Goal: Transaction & Acquisition: Book appointment/travel/reservation

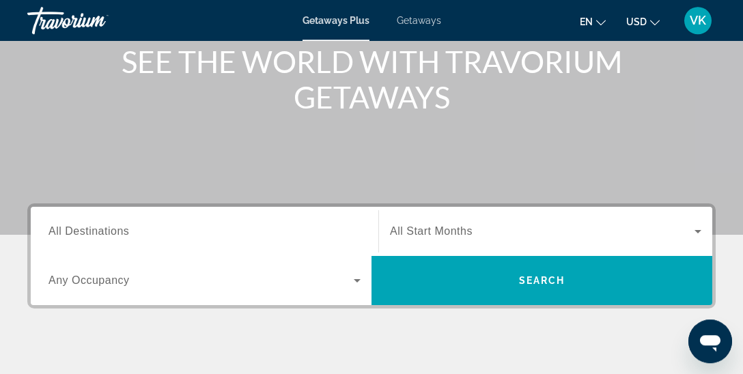
scroll to position [287, 0]
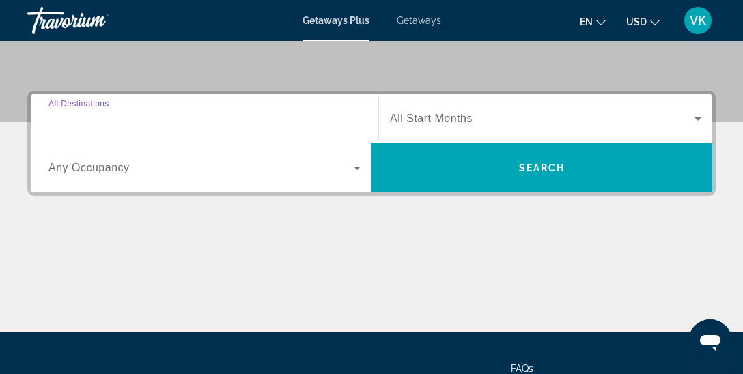
click at [130, 121] on input "Destination All Destinations" at bounding box center [204, 119] width 312 height 16
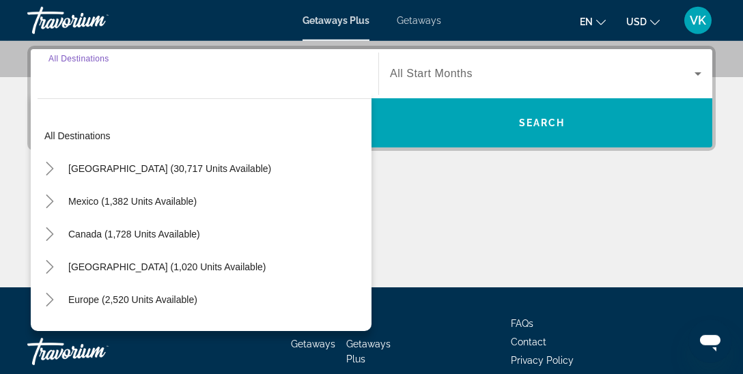
scroll to position [333, 0]
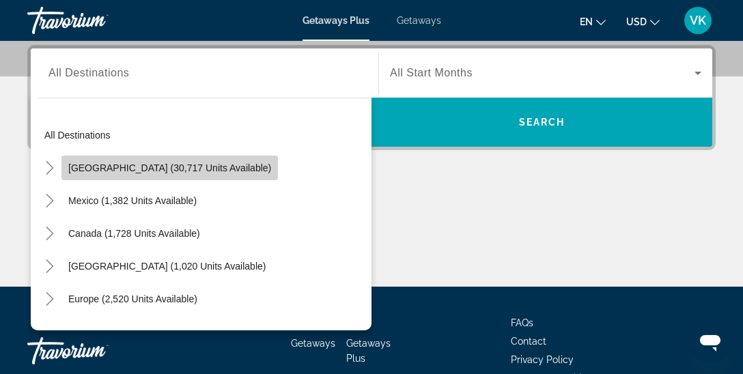
click at [206, 170] on span "[GEOGRAPHIC_DATA] (30,717 units available)" at bounding box center [169, 167] width 203 height 11
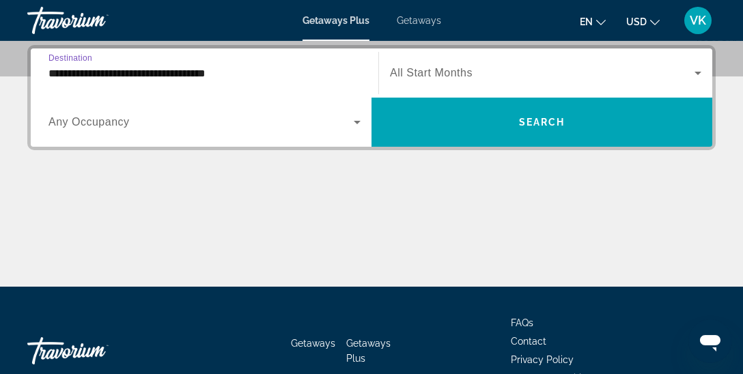
click at [251, 70] on input "**********" at bounding box center [204, 74] width 312 height 16
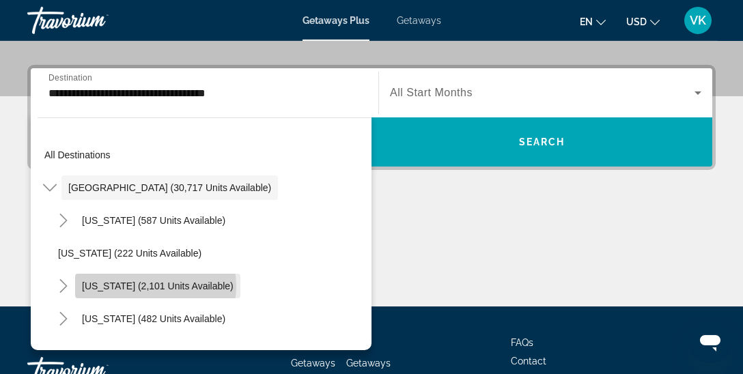
click at [155, 285] on span "California (2,101 units available)" at bounding box center [158, 285] width 152 height 11
type input "**********"
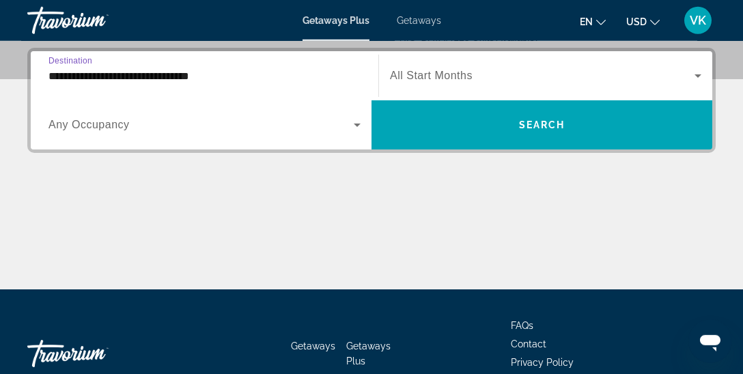
scroll to position [333, 0]
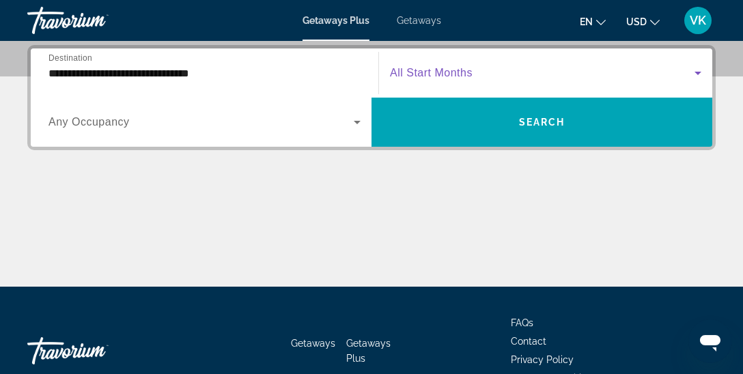
click at [483, 74] on span "Search widget" at bounding box center [542, 73] width 304 height 16
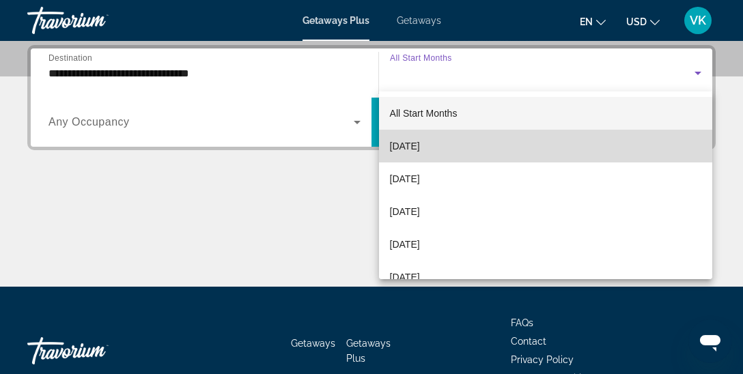
click at [420, 146] on span "September 2025" at bounding box center [405, 146] width 30 height 16
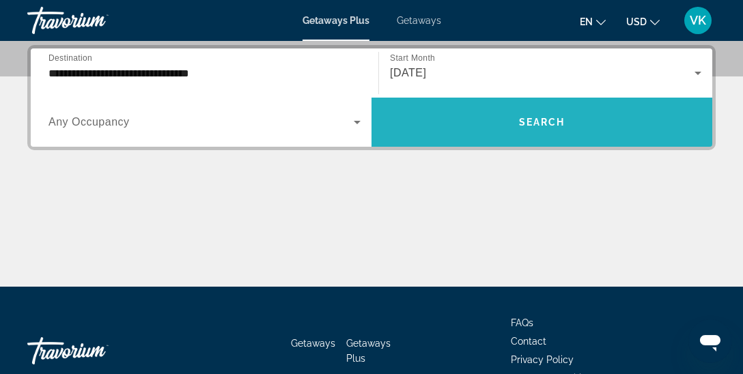
click at [518, 124] on span "Search widget" at bounding box center [541, 122] width 341 height 33
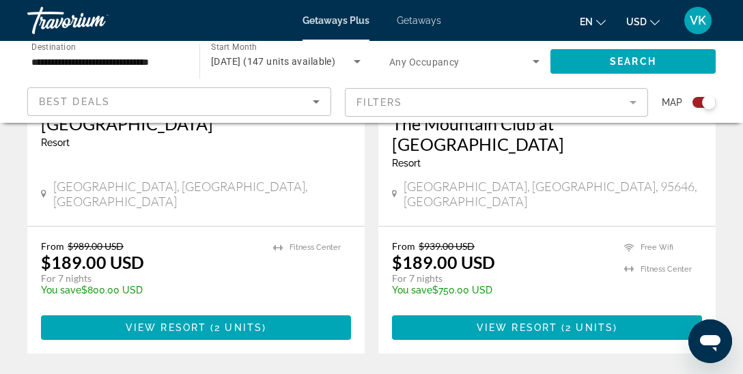
scroll to position [3165, 0]
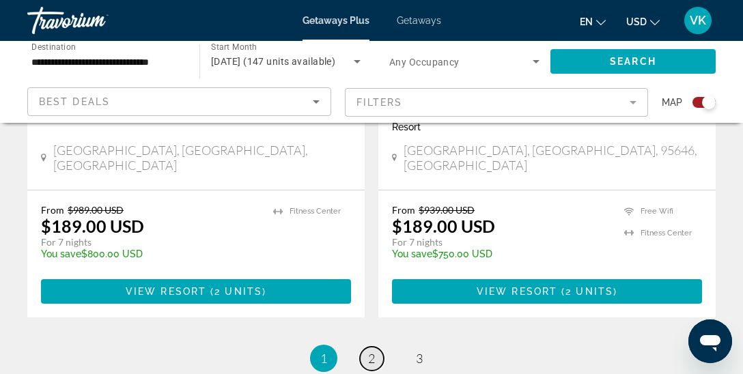
click at [372, 351] on span "2" at bounding box center [371, 358] width 7 height 15
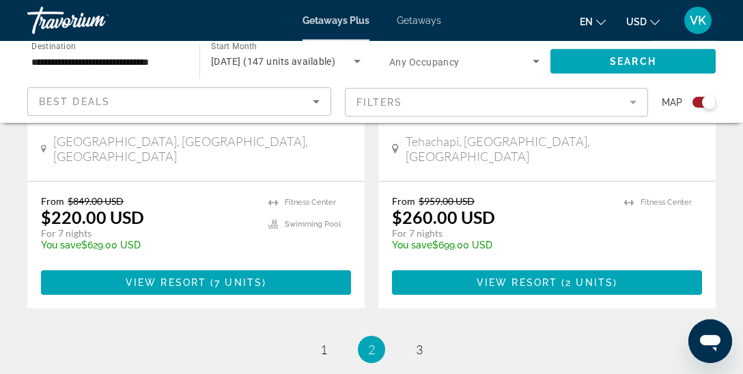
scroll to position [3201, 0]
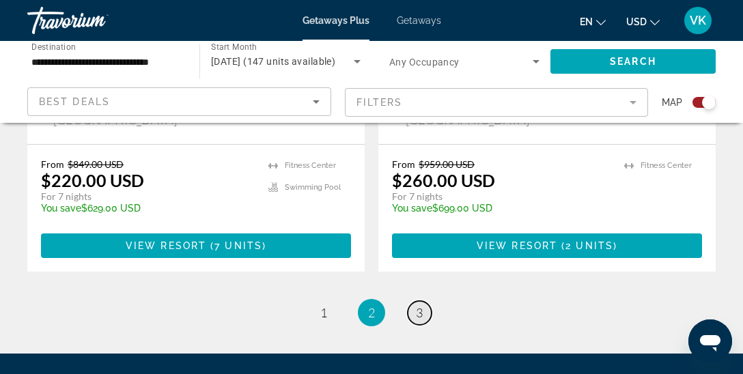
click at [422, 305] on span "3" at bounding box center [419, 312] width 7 height 15
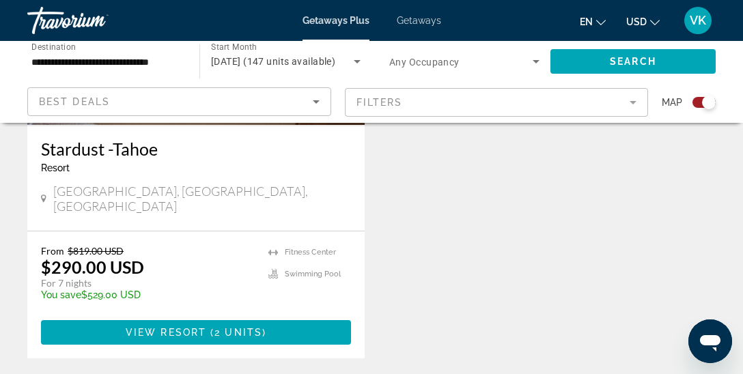
scroll to position [1222, 0]
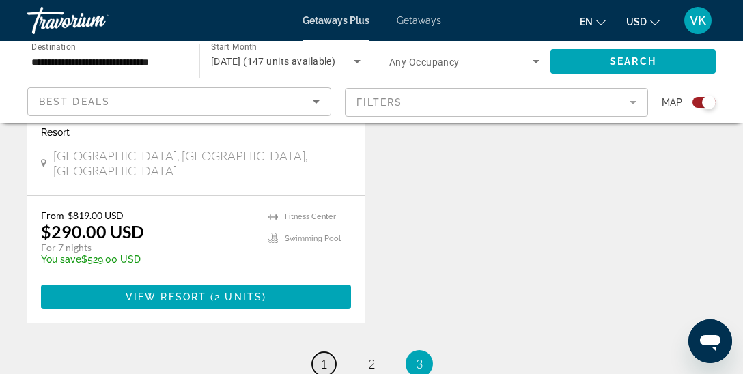
click at [321, 356] on span "1" at bounding box center [323, 363] width 7 height 15
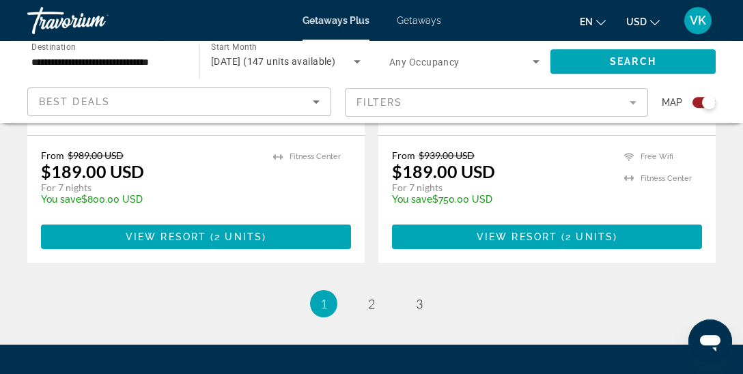
scroll to position [3223, 0]
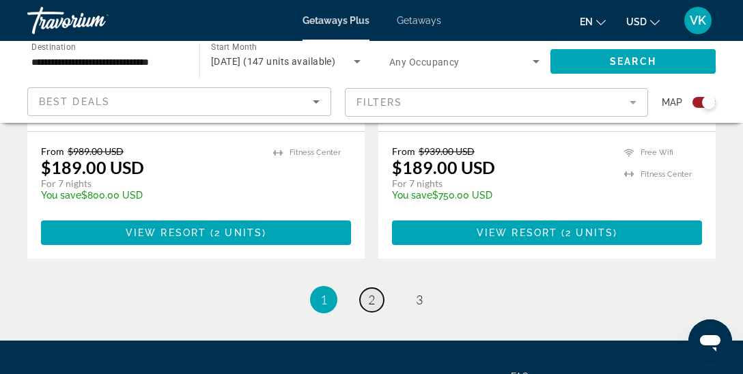
click at [372, 292] on span "2" at bounding box center [371, 299] width 7 height 15
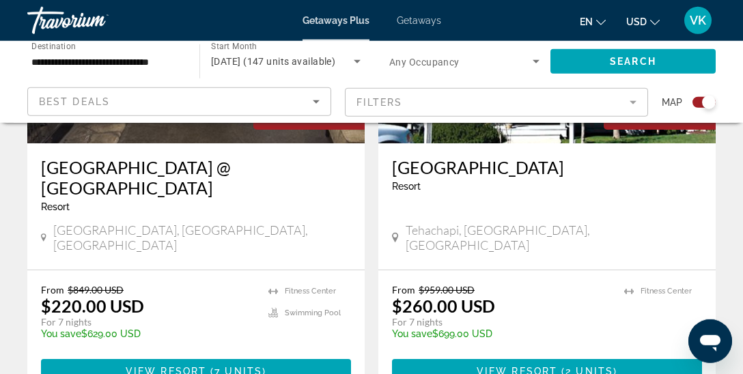
scroll to position [3081, 0]
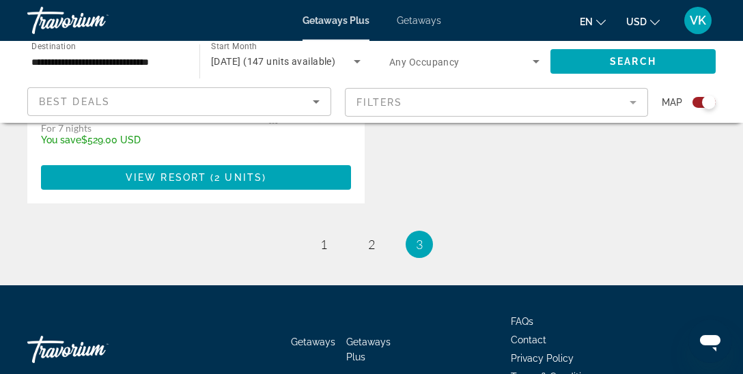
scroll to position [1369, 0]
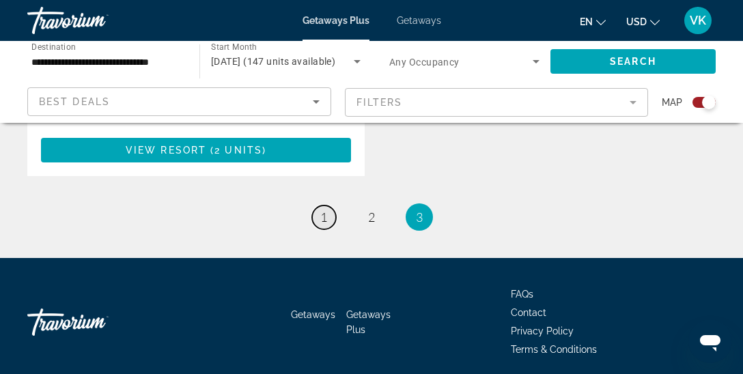
click at [323, 210] on span "1" at bounding box center [323, 217] width 7 height 15
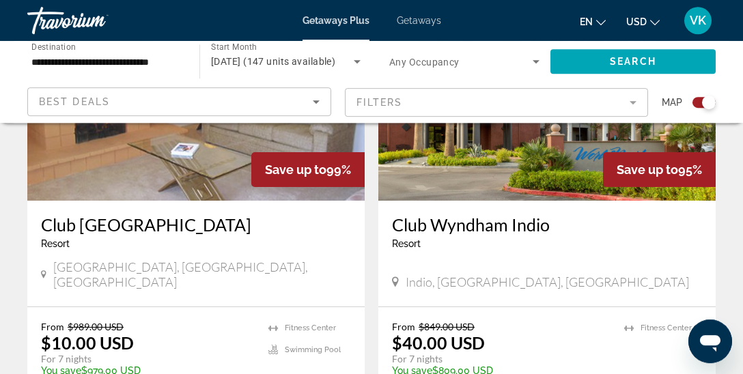
scroll to position [1114, 0]
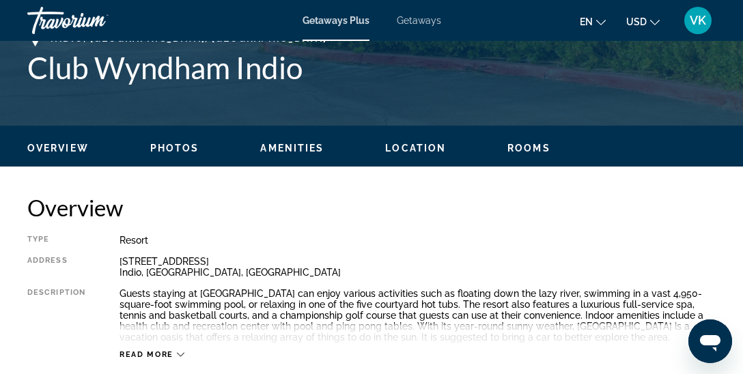
scroll to position [575, 0]
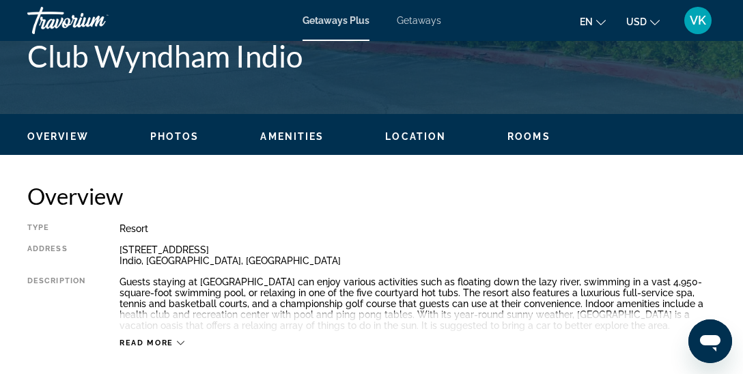
click at [164, 343] on span "Read more" at bounding box center [146, 343] width 54 height 9
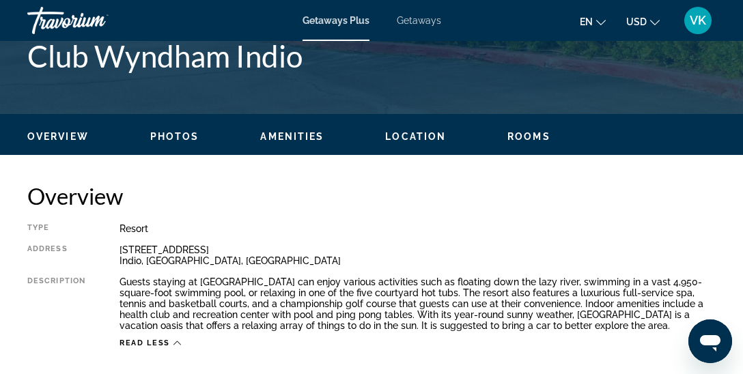
click at [121, 253] on div "42-151 Worldmark Way Indio, CA, USA" at bounding box center [417, 255] width 596 height 22
click at [191, 261] on div "42-151 Worldmark Way Indio, CA, USA" at bounding box center [417, 255] width 596 height 22
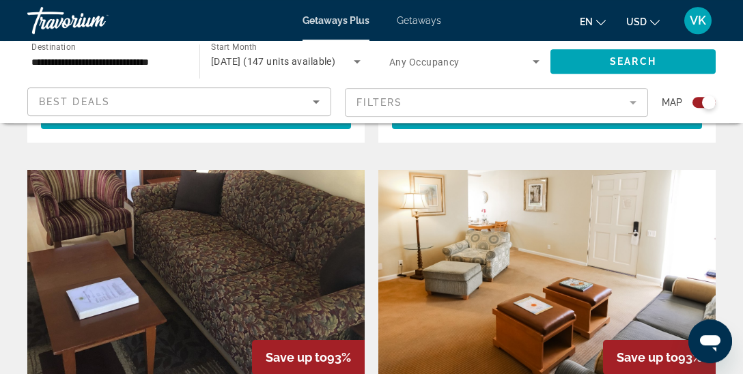
scroll to position [1359, 0]
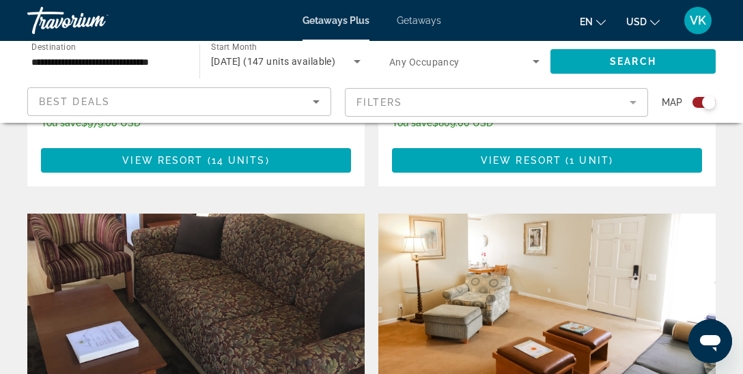
click at [120, 285] on img "Main content" at bounding box center [195, 323] width 337 height 218
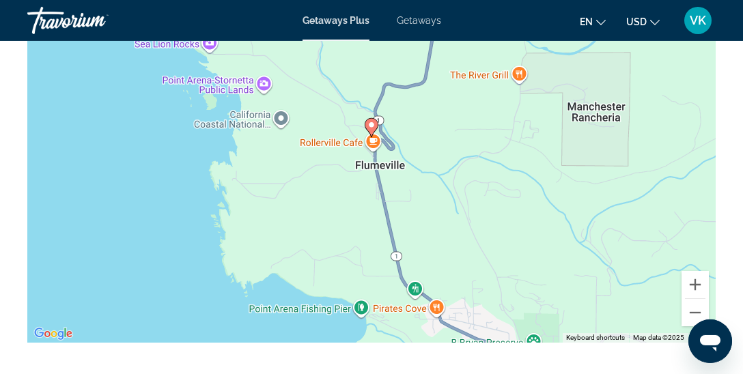
scroll to position [2301, 0]
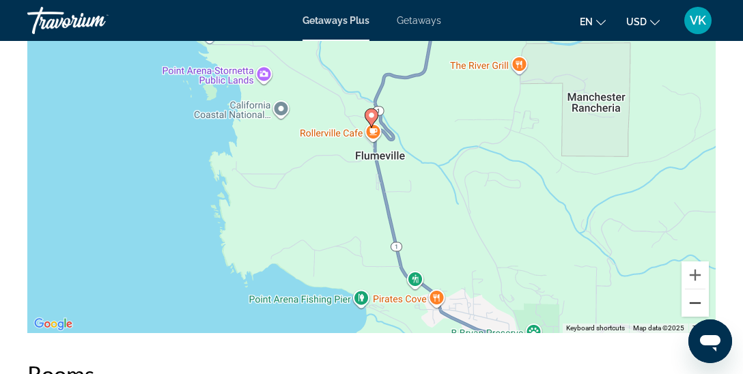
click at [699, 289] on button "Zoom out" at bounding box center [694, 302] width 27 height 27
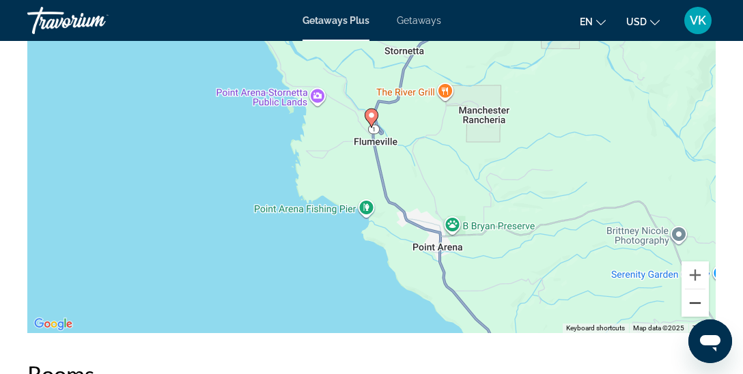
click at [699, 289] on button "Zoom out" at bounding box center [694, 302] width 27 height 27
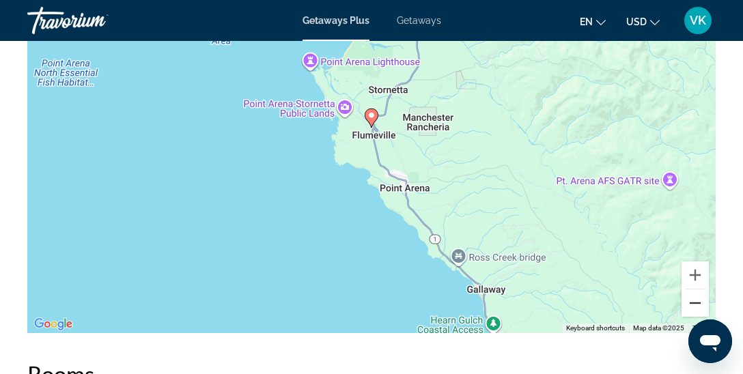
click at [699, 289] on button "Zoom out" at bounding box center [694, 302] width 27 height 27
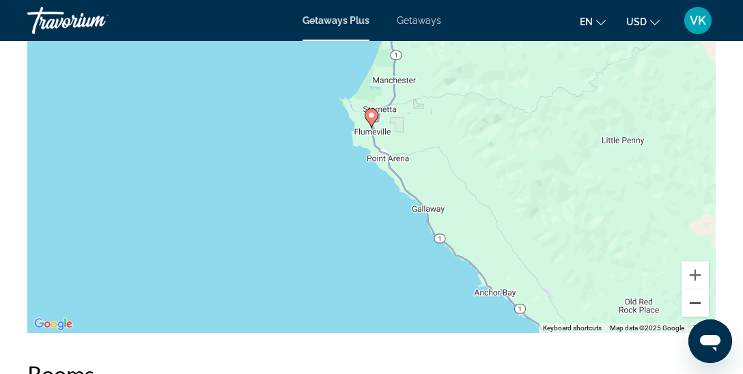
click at [699, 289] on button "Zoom out" at bounding box center [694, 302] width 27 height 27
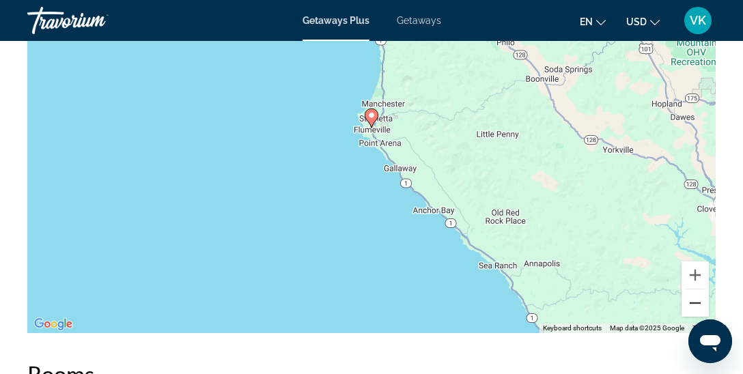
click at [699, 289] on button "Zoom out" at bounding box center [694, 302] width 27 height 27
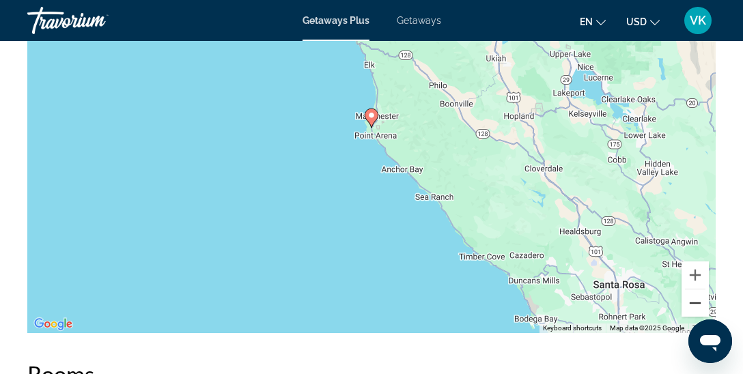
click at [699, 289] on button "Zoom out" at bounding box center [694, 302] width 27 height 27
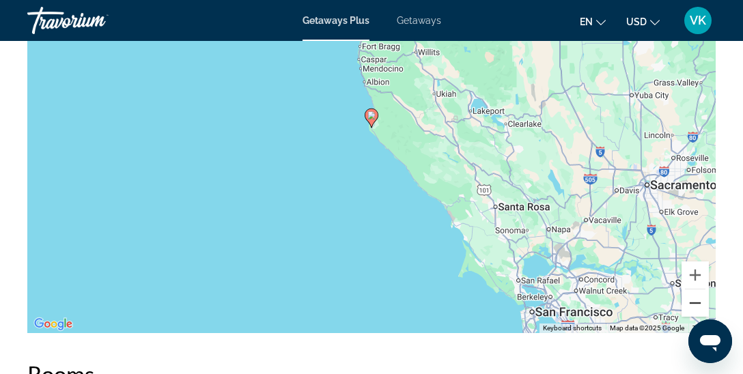
click at [699, 289] on button "Zoom out" at bounding box center [694, 302] width 27 height 27
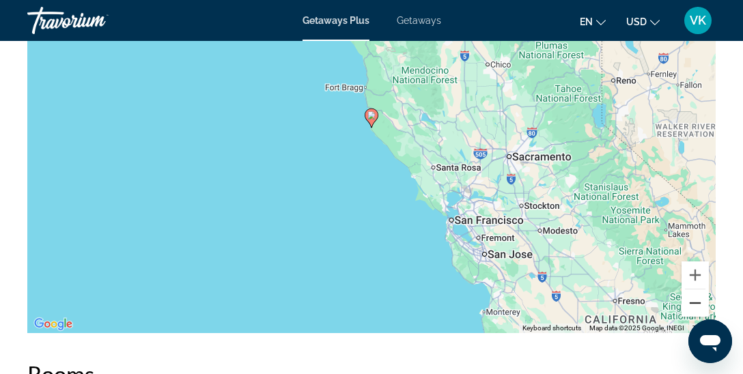
scroll to position [1993, 0]
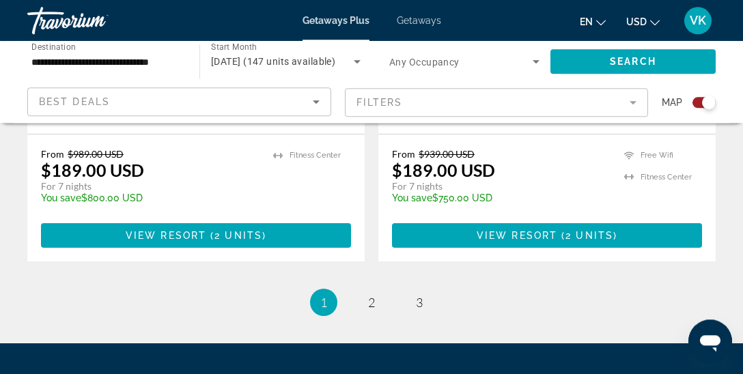
scroll to position [3216, 0]
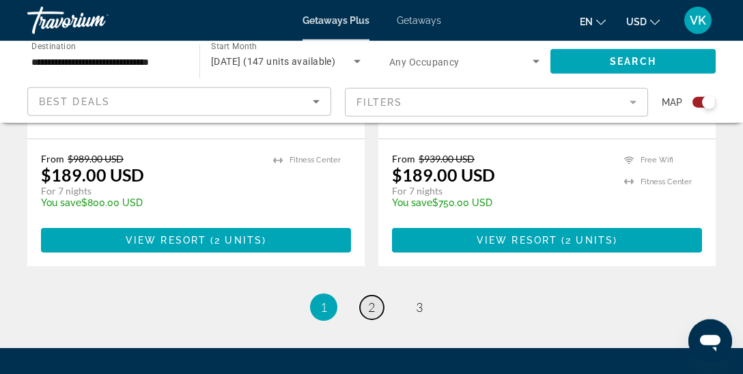
click at [374, 300] on span "2" at bounding box center [371, 307] width 7 height 15
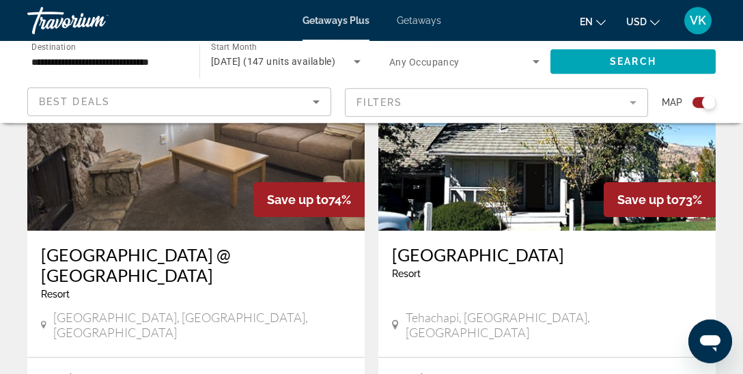
scroll to position [2988, 0]
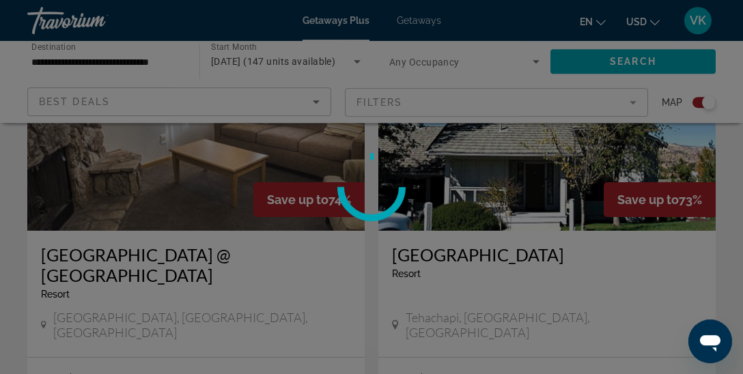
click at [582, 336] on div at bounding box center [371, 187] width 743 height 374
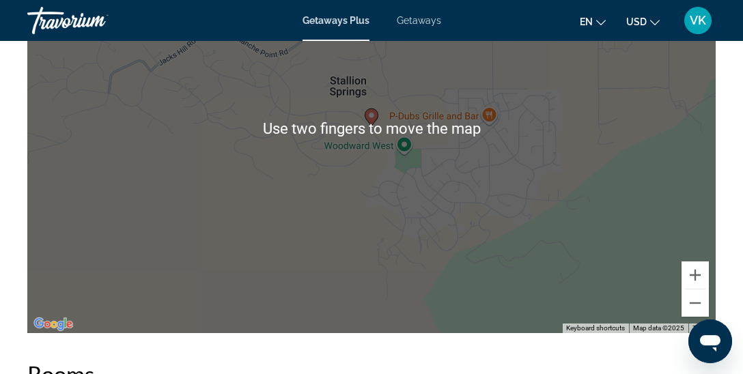
scroll to position [2393, 0]
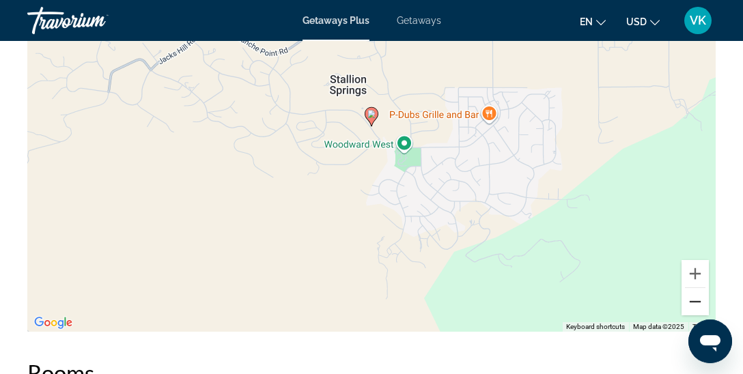
click at [701, 302] on button "Zoom out" at bounding box center [694, 301] width 27 height 27
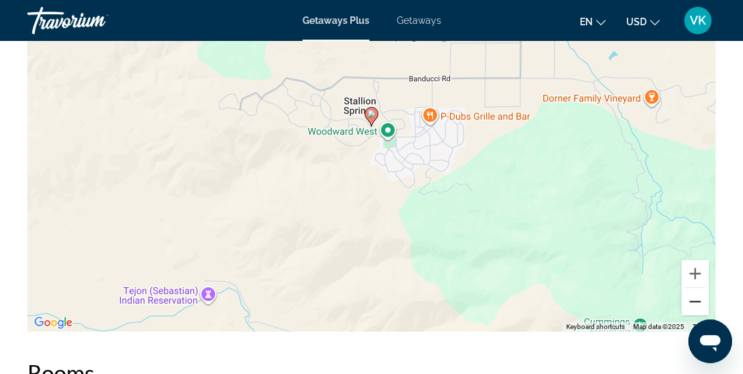
click at [701, 302] on button "Zoom out" at bounding box center [694, 301] width 27 height 27
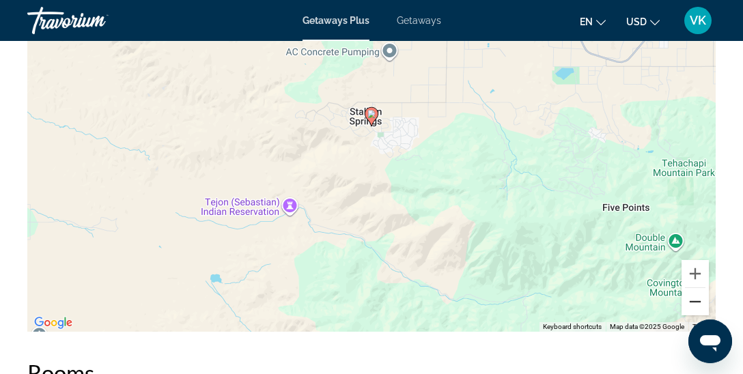
click at [701, 302] on button "Zoom out" at bounding box center [694, 301] width 27 height 27
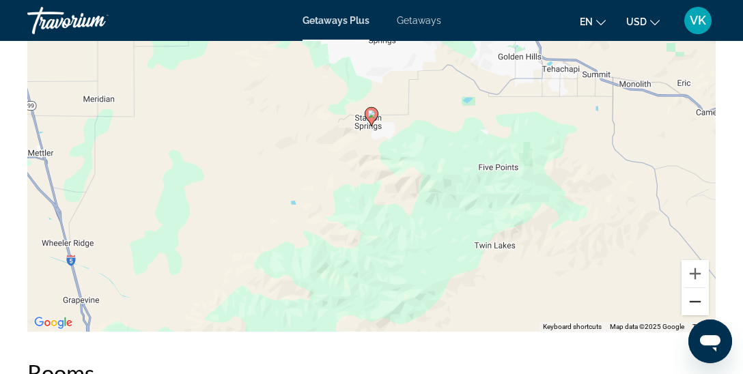
click at [701, 302] on button "Zoom out" at bounding box center [694, 301] width 27 height 27
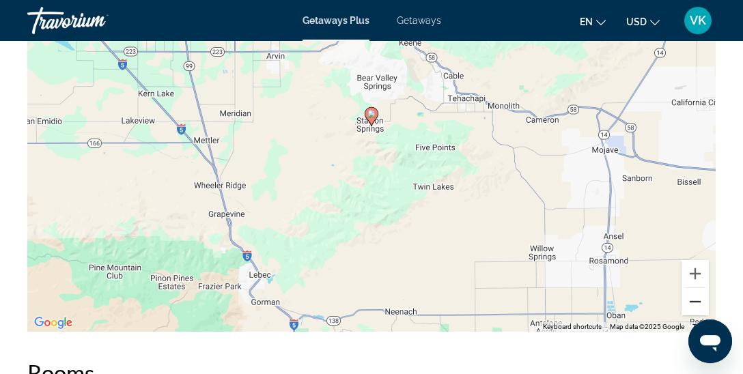
click at [701, 302] on button "Zoom out" at bounding box center [694, 301] width 27 height 27
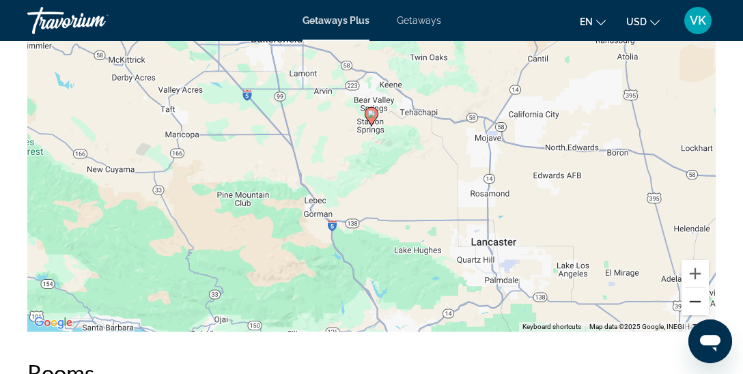
click at [701, 302] on button "Zoom out" at bounding box center [694, 301] width 27 height 27
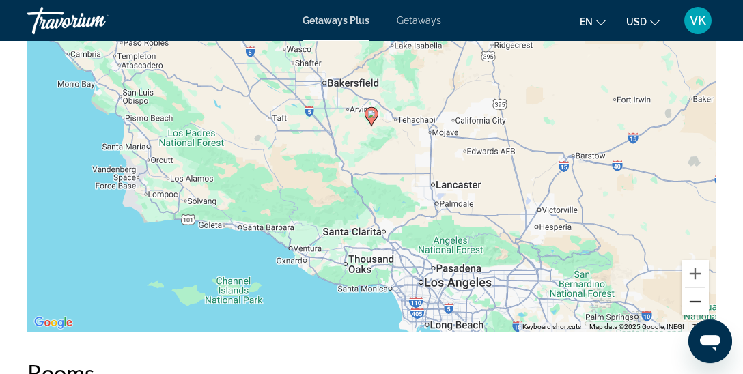
click at [698, 304] on button "Zoom out" at bounding box center [694, 301] width 27 height 27
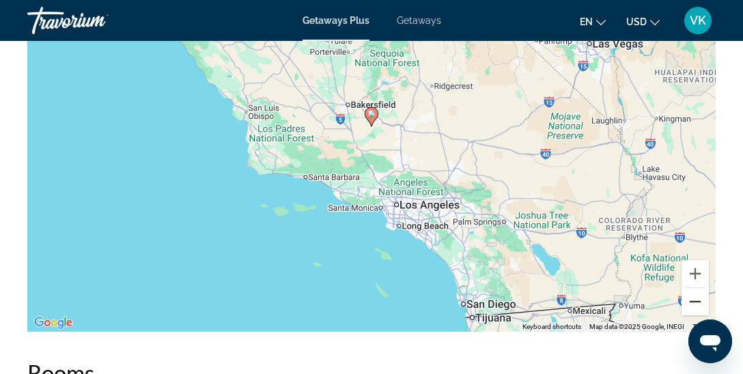
click at [698, 304] on button "Zoom out" at bounding box center [694, 301] width 27 height 27
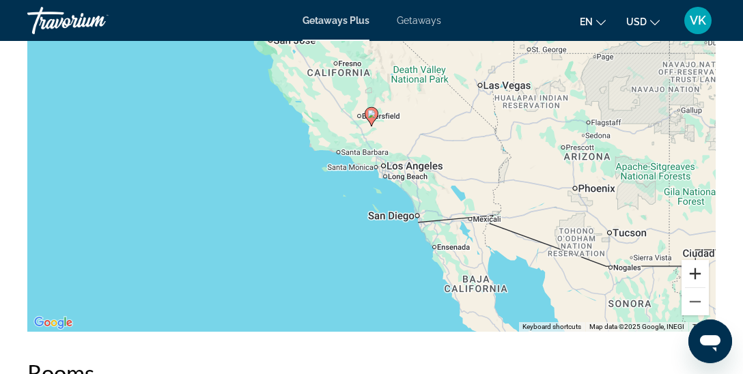
click at [693, 276] on button "Zoom in" at bounding box center [694, 273] width 27 height 27
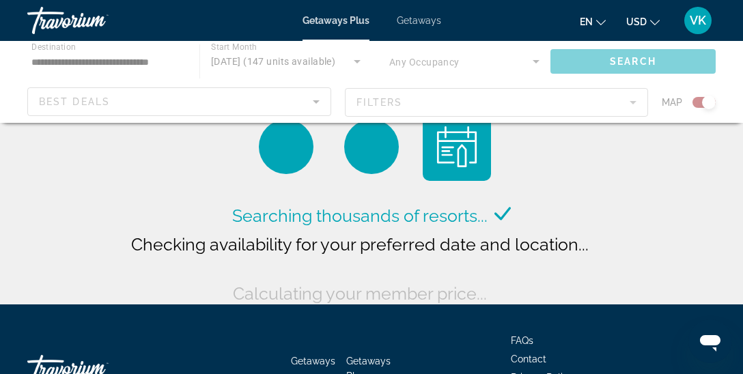
click at [419, 22] on span "Getaways" at bounding box center [419, 20] width 44 height 11
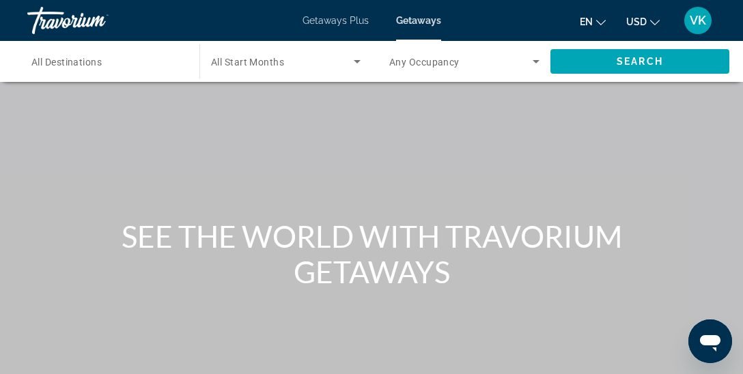
click at [78, 71] on div "Search widget" at bounding box center [106, 61] width 150 height 39
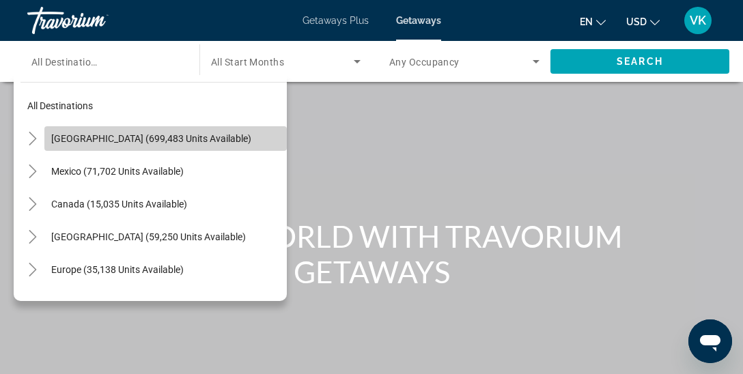
click at [113, 135] on span "[GEOGRAPHIC_DATA] (699,483 units available)" at bounding box center [151, 138] width 200 height 11
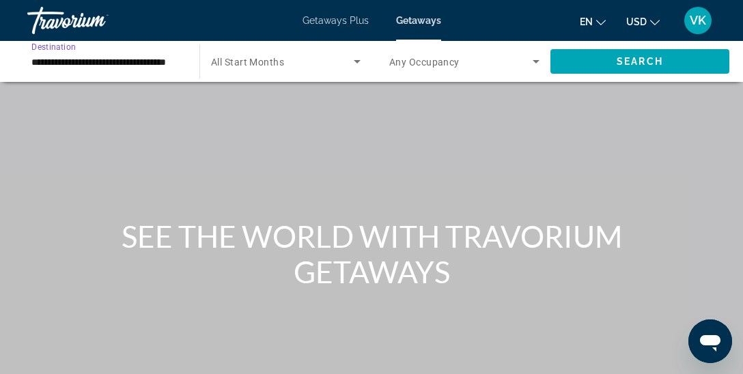
scroll to position [0, 25]
click at [278, 57] on span "All Start Months" at bounding box center [247, 62] width 73 height 11
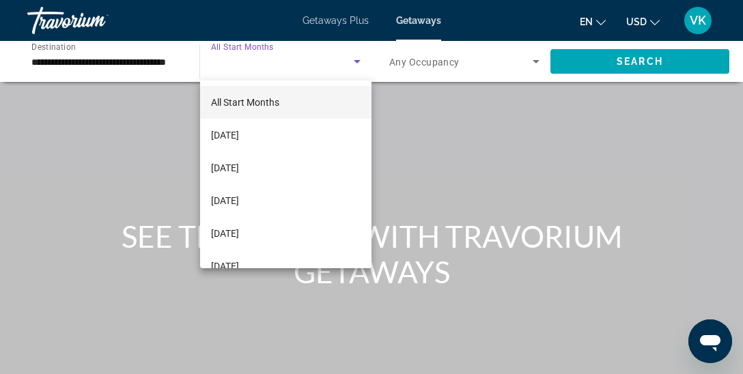
scroll to position [169, 0]
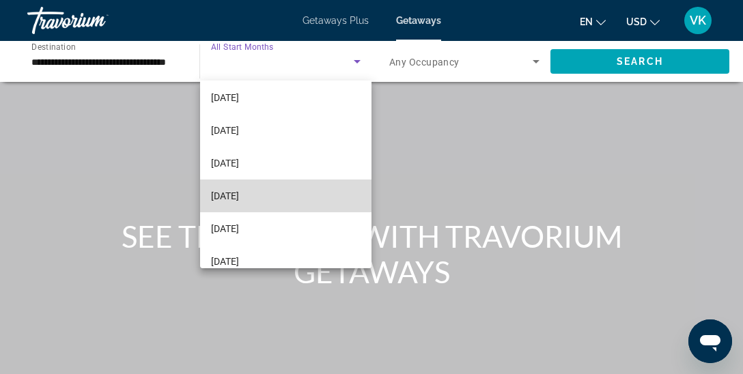
click at [239, 193] on span "[DATE]" at bounding box center [225, 196] width 28 height 16
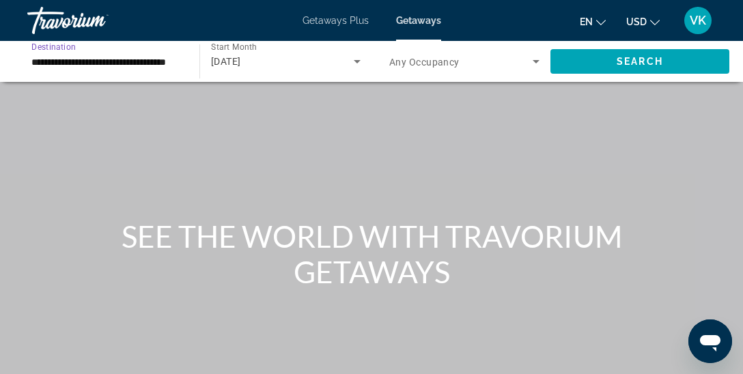
click at [159, 59] on input "**********" at bounding box center [106, 62] width 150 height 16
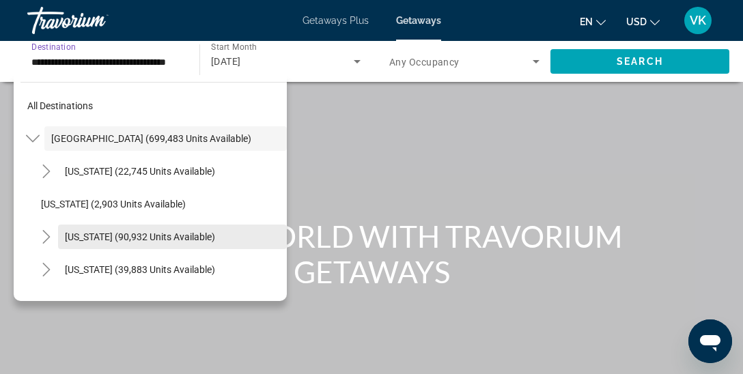
click at [188, 234] on span "[US_STATE] (90,932 units available)" at bounding box center [140, 236] width 150 height 11
type input "**********"
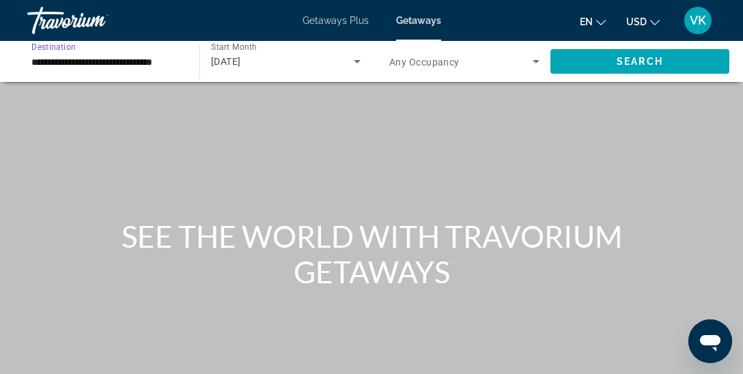
scroll to position [0, 1]
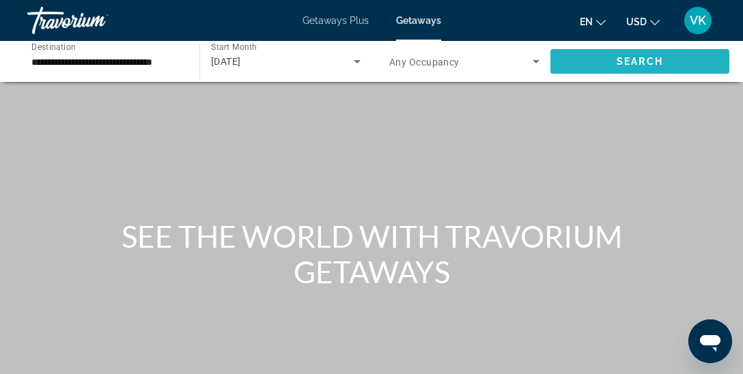
click at [650, 55] on span "Search widget" at bounding box center [639, 61] width 179 height 33
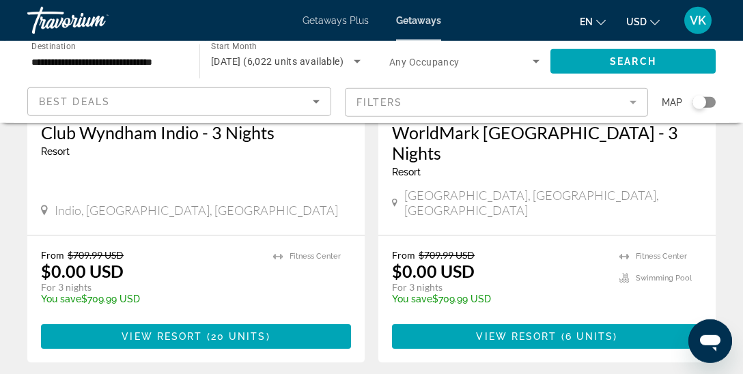
scroll to position [2883, 0]
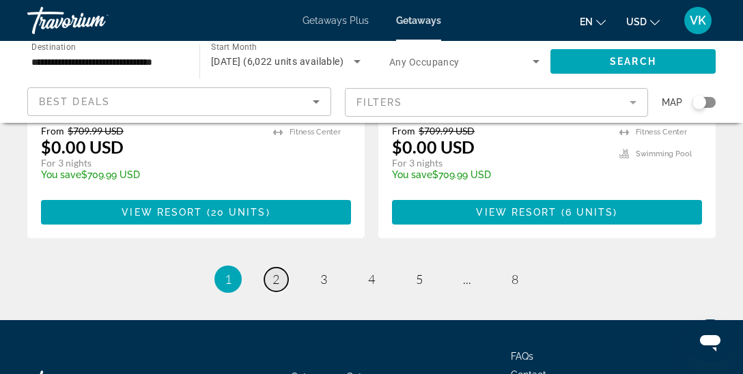
click at [274, 272] on span "2" at bounding box center [275, 279] width 7 height 15
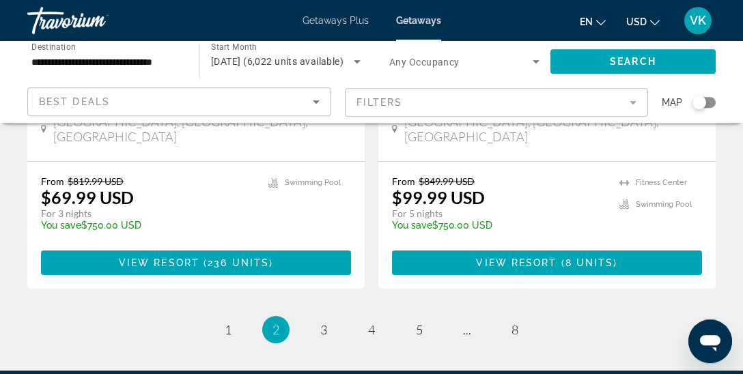
scroll to position [2903, 0]
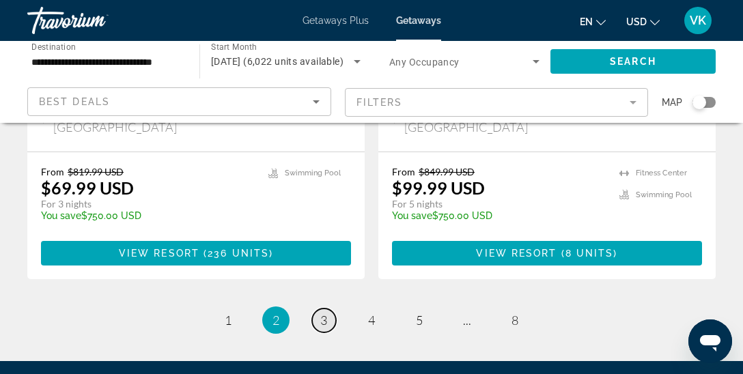
click at [327, 308] on link "page 3" at bounding box center [324, 320] width 24 height 24
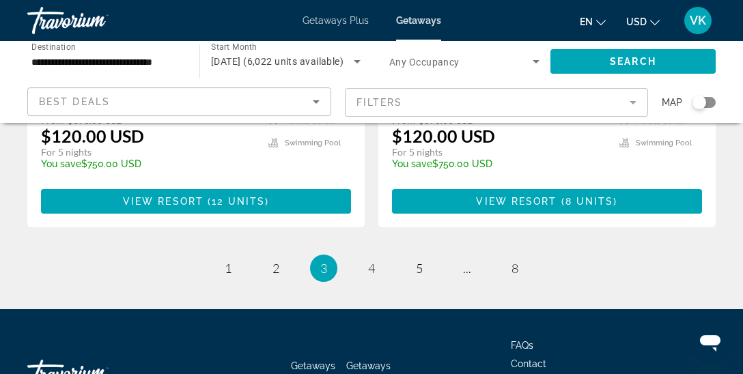
scroll to position [2879, 0]
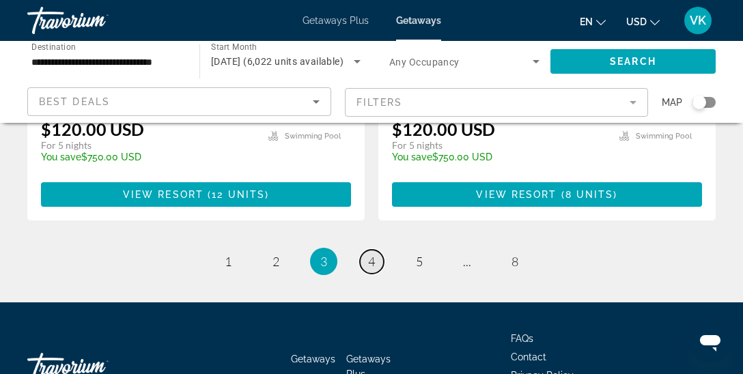
click at [372, 254] on span "4" at bounding box center [371, 261] width 7 height 15
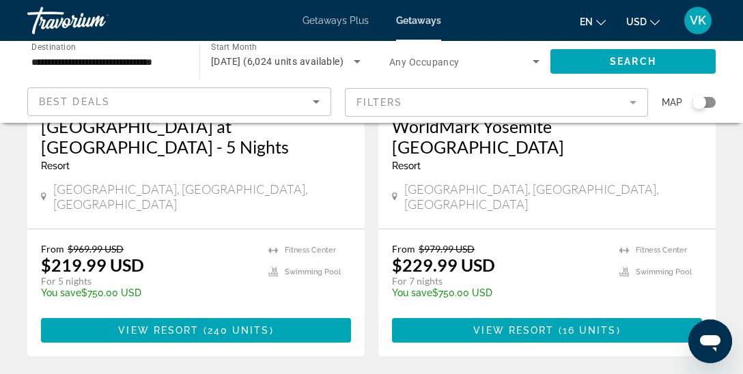
scroll to position [2841, 0]
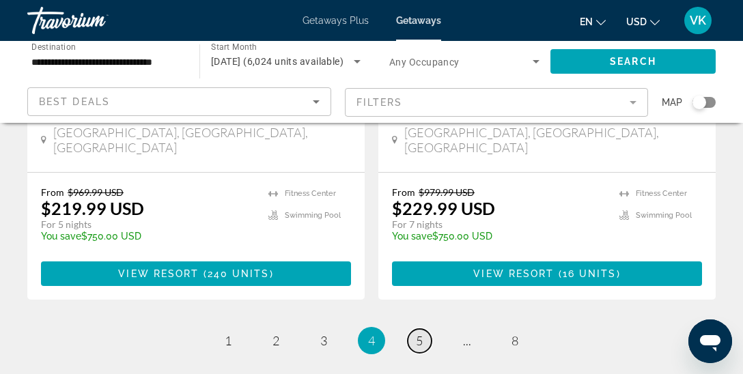
click at [418, 333] on span "5" at bounding box center [419, 340] width 7 height 15
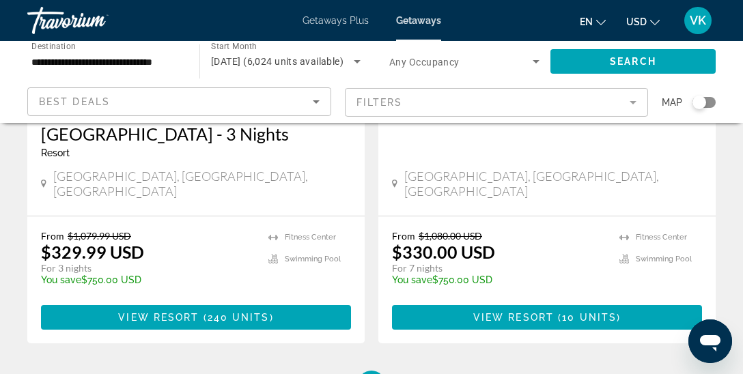
scroll to position [2877, 0]
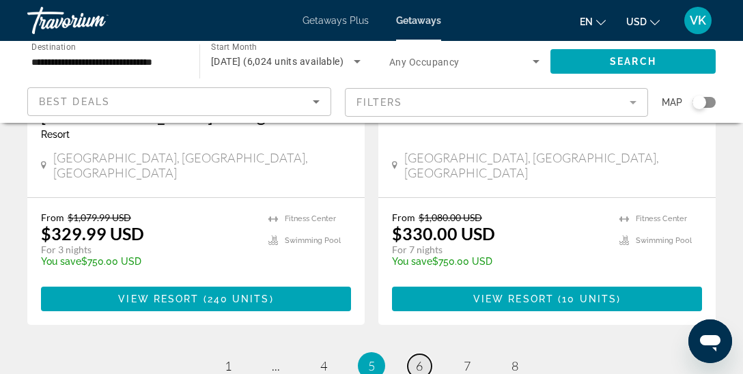
click at [419, 358] on span "6" at bounding box center [419, 365] width 7 height 15
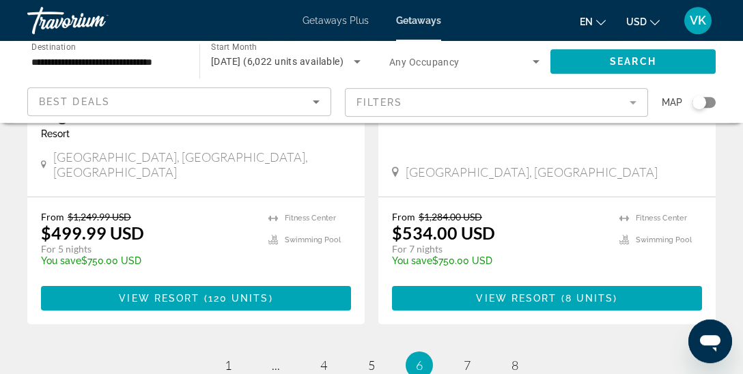
scroll to position [2841, 0]
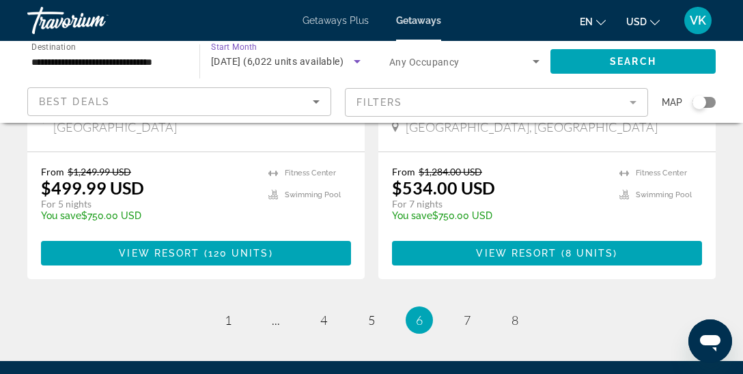
click at [354, 61] on icon "Search widget" at bounding box center [357, 61] width 7 height 3
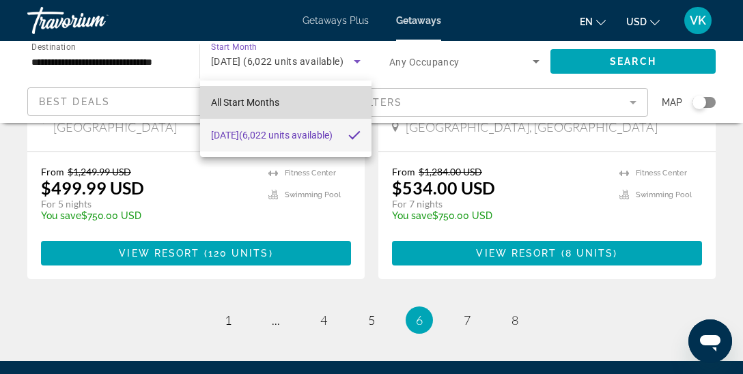
click at [262, 98] on span "All Start Months" at bounding box center [245, 102] width 68 height 11
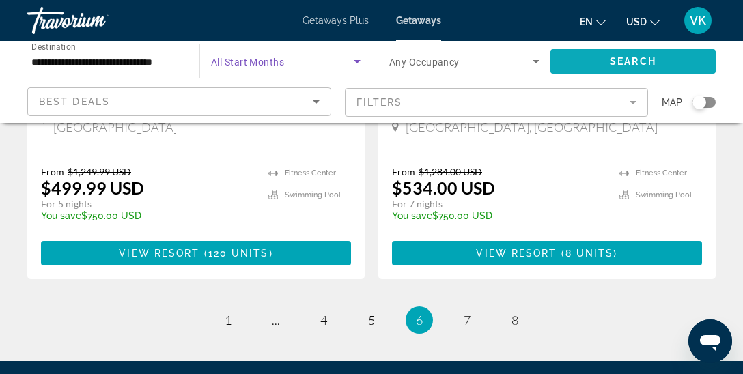
click at [604, 61] on span "Search widget" at bounding box center [632, 61] width 165 height 33
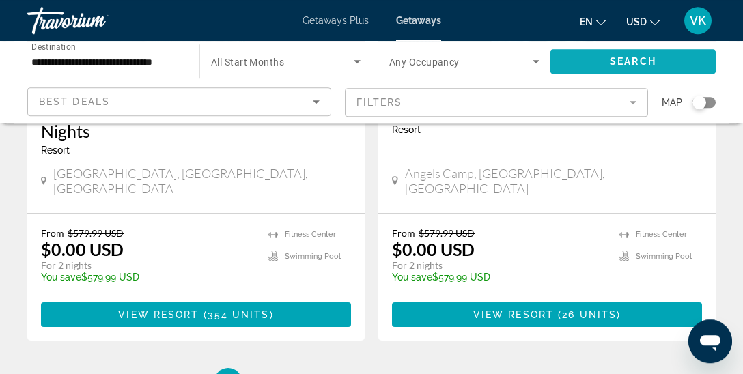
scroll to position [2841, 0]
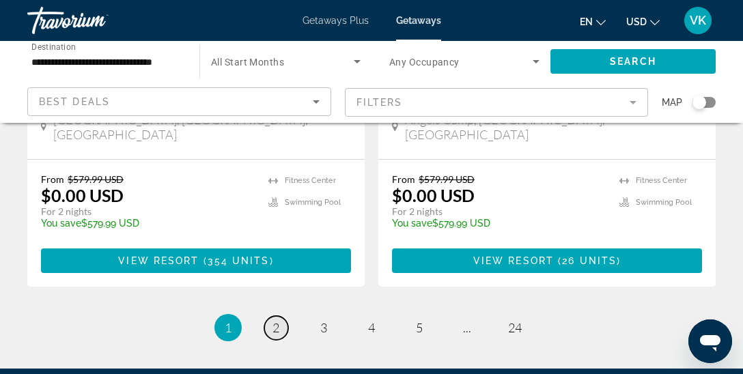
click at [276, 320] on span "2" at bounding box center [275, 327] width 7 height 15
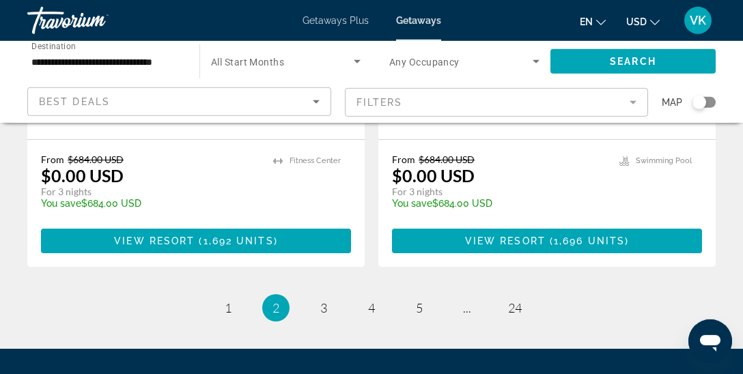
scroll to position [2924, 0]
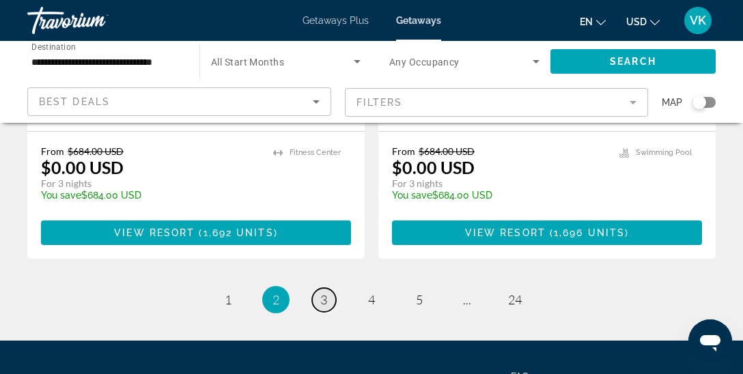
click at [324, 292] on span "3" at bounding box center [323, 299] width 7 height 15
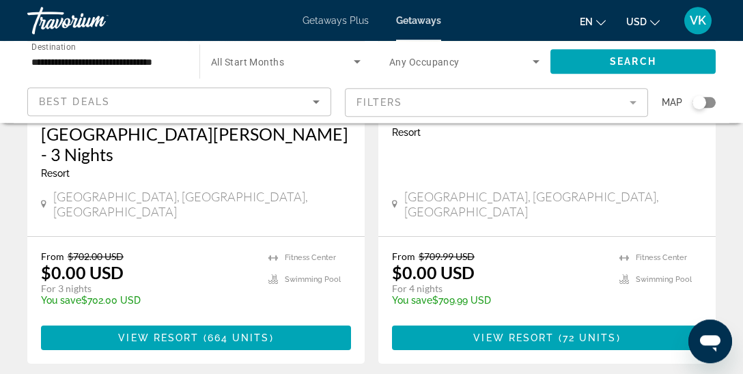
scroll to position [2844, 0]
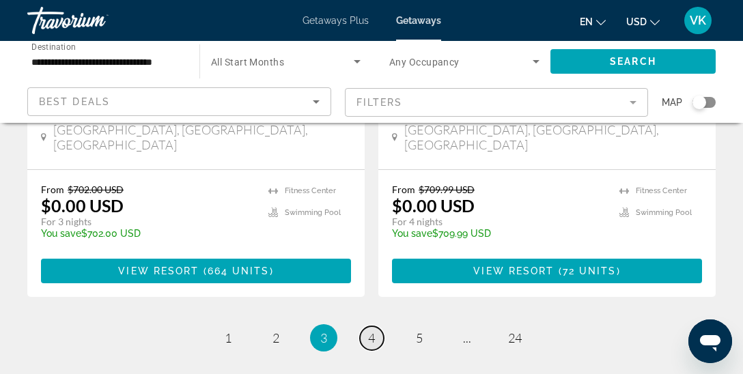
click at [373, 330] on span "4" at bounding box center [371, 337] width 7 height 15
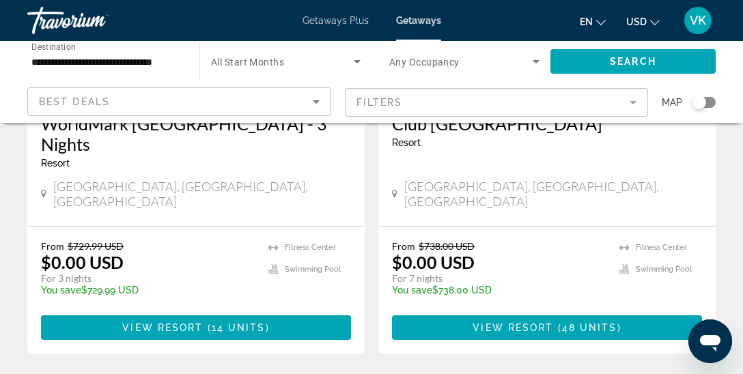
scroll to position [2844, 0]
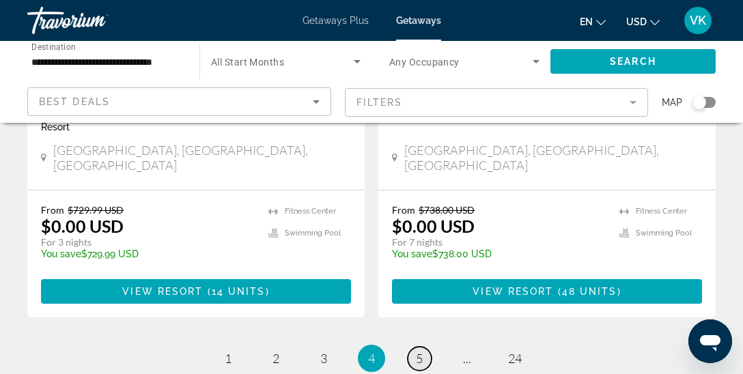
click at [421, 351] on span "5" at bounding box center [419, 358] width 7 height 15
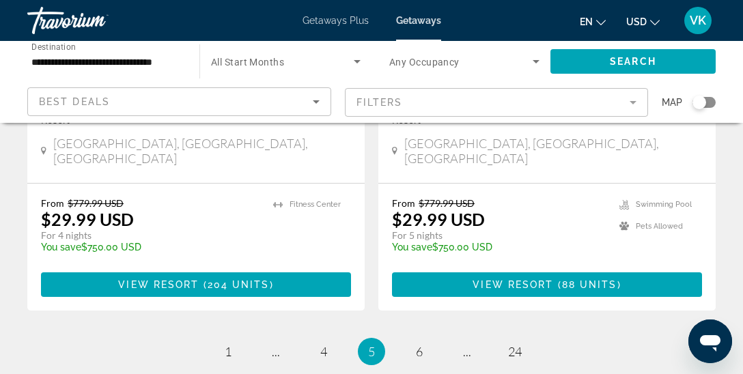
scroll to position [2863, 0]
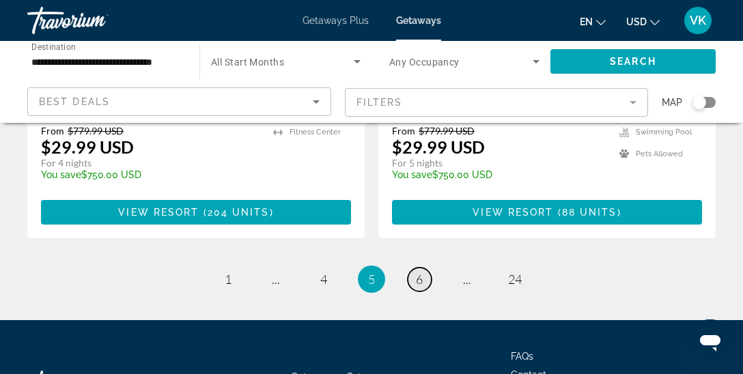
click at [419, 272] on span "6" at bounding box center [419, 279] width 7 height 15
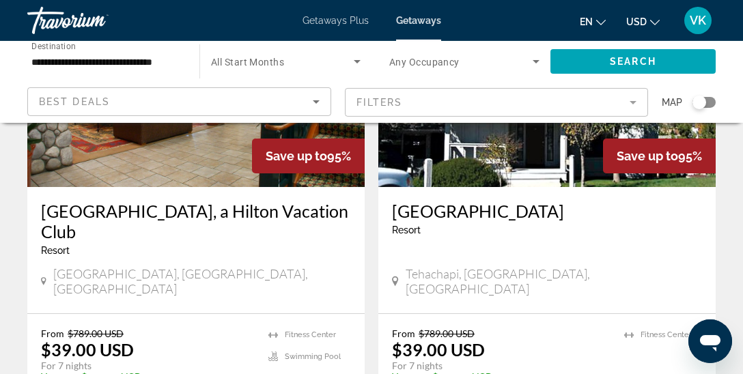
scroll to position [2661, 0]
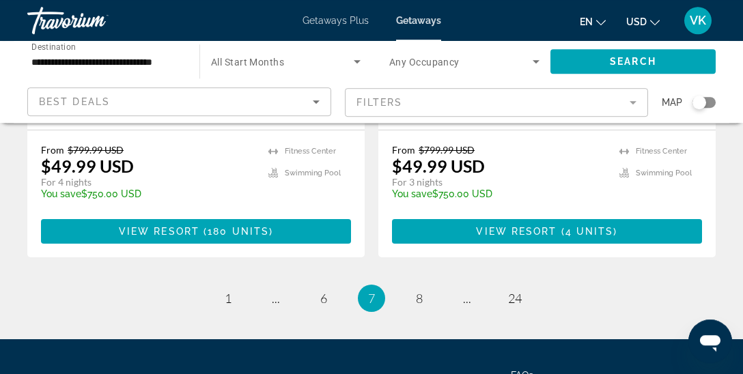
scroll to position [2842, 0]
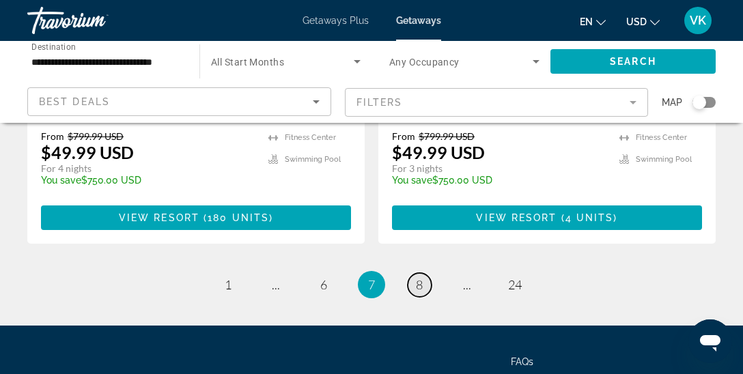
click at [422, 277] on span "8" at bounding box center [419, 284] width 7 height 15
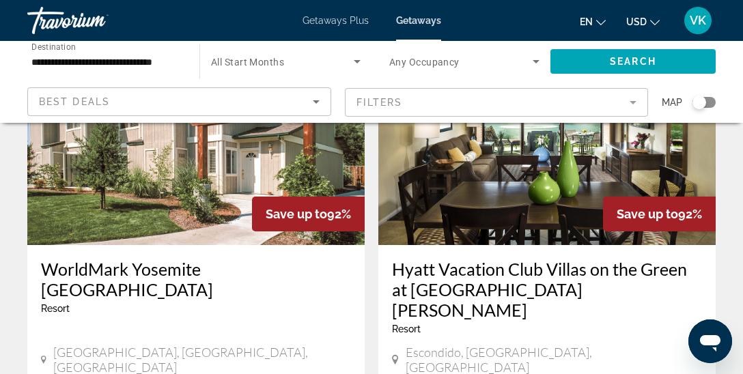
scroll to position [2158, 0]
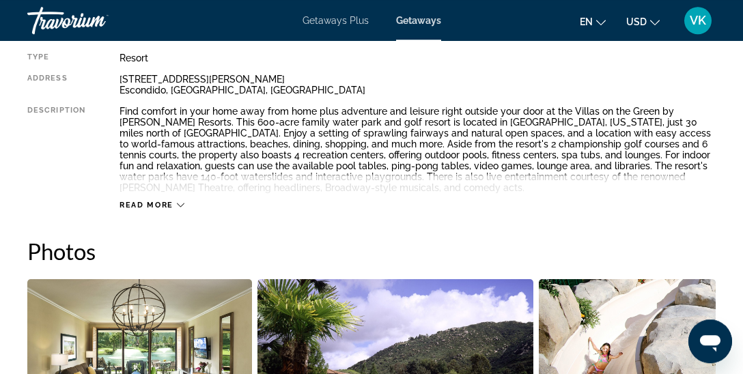
scroll to position [683, 0]
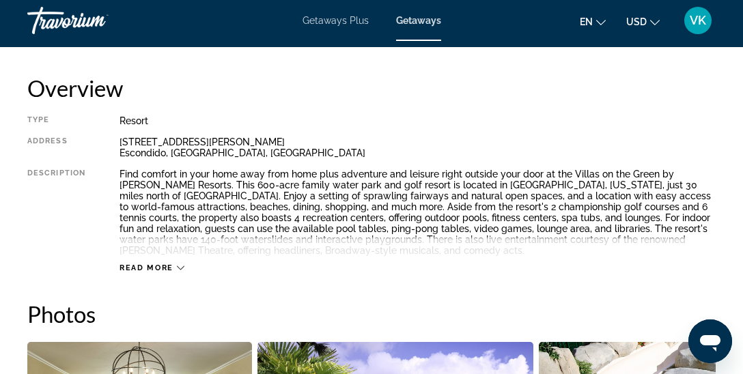
click at [123, 142] on div "[STREET_ADDRESS][PERSON_NAME]" at bounding box center [417, 147] width 596 height 22
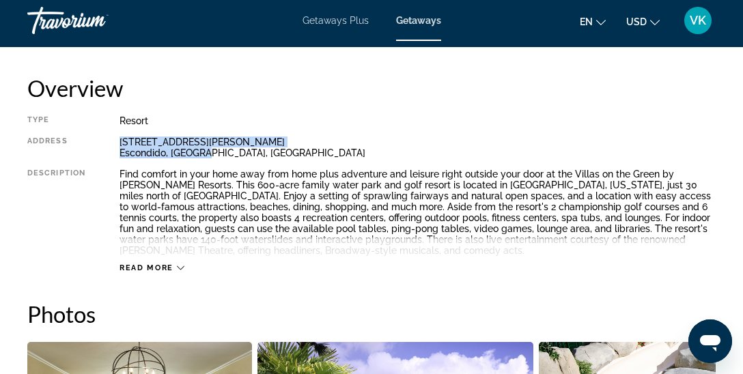
click at [207, 154] on div "[STREET_ADDRESS][PERSON_NAME]" at bounding box center [417, 147] width 596 height 22
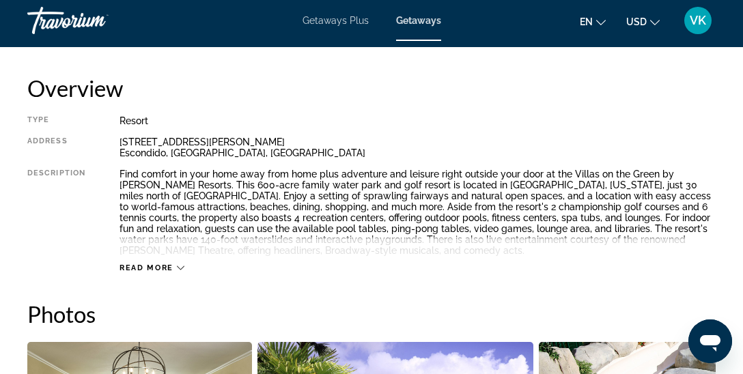
click at [280, 99] on h2 "Overview" at bounding box center [371, 87] width 688 height 27
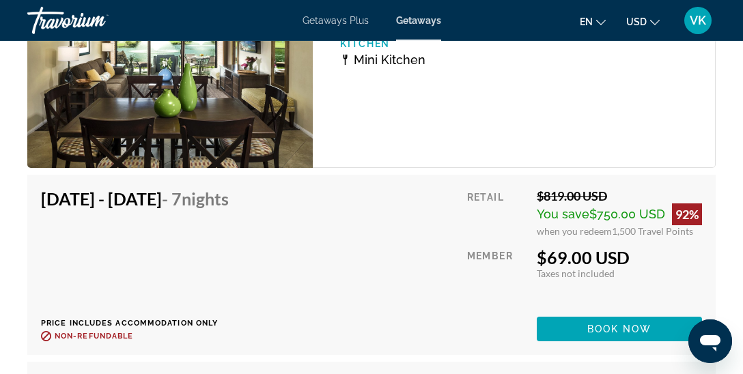
scroll to position [3135, 0]
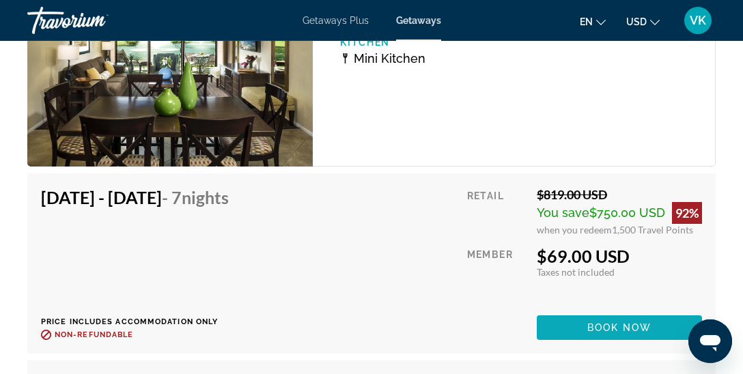
click at [575, 332] on span "Main content" at bounding box center [618, 327] width 165 height 33
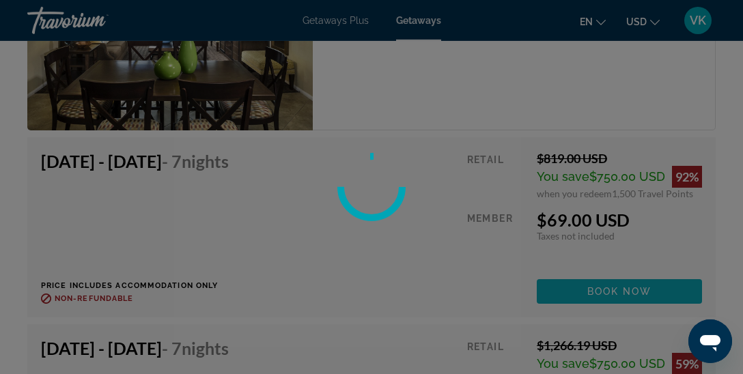
scroll to position [3171, 0]
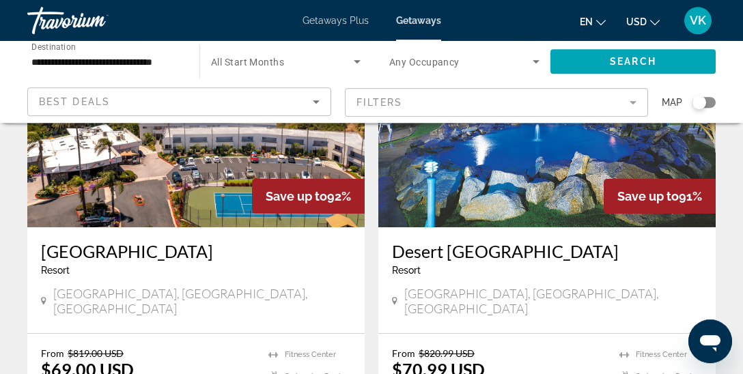
scroll to position [2660, 0]
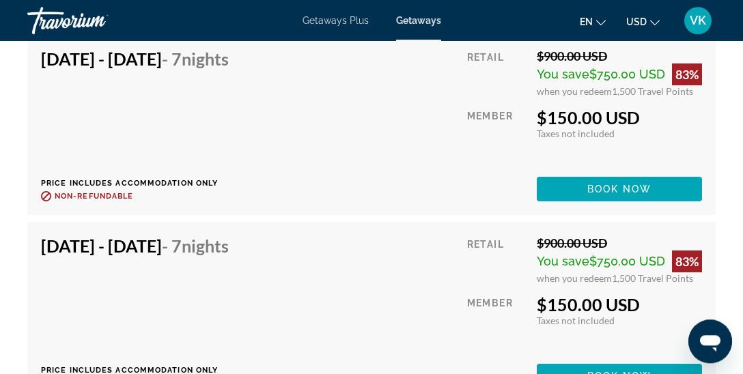
scroll to position [5102, 0]
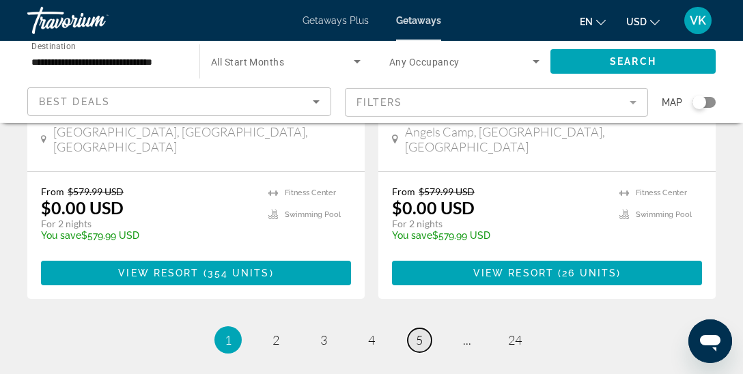
click at [419, 332] on span "5" at bounding box center [419, 339] width 7 height 15
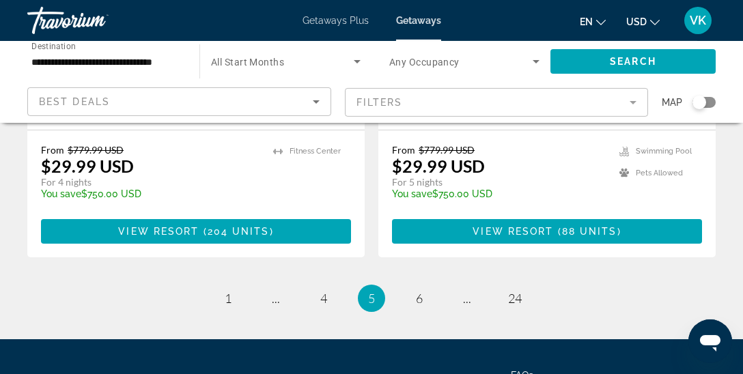
scroll to position [2847, 0]
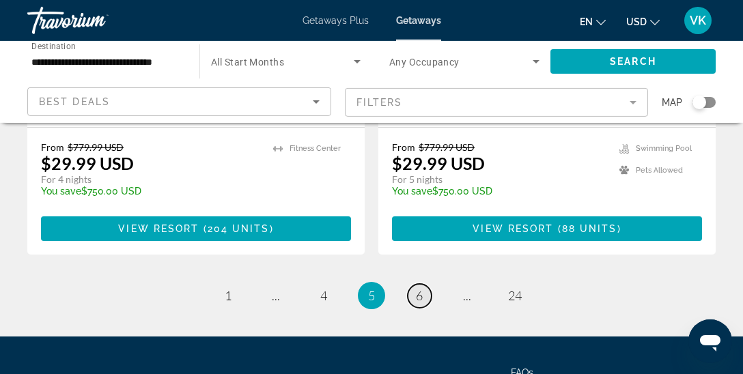
click at [420, 288] on span "6" at bounding box center [419, 295] width 7 height 15
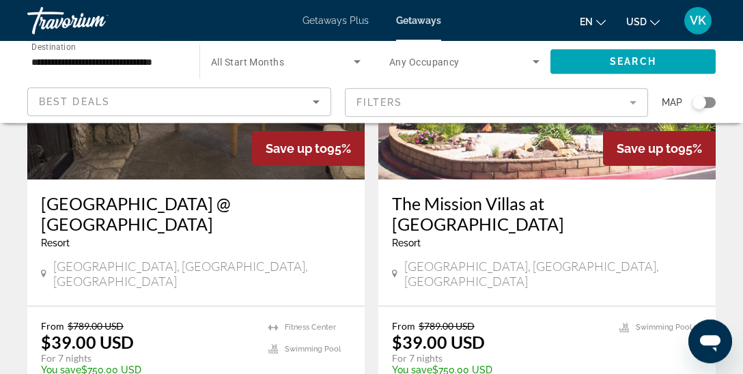
scroll to position [689, 0]
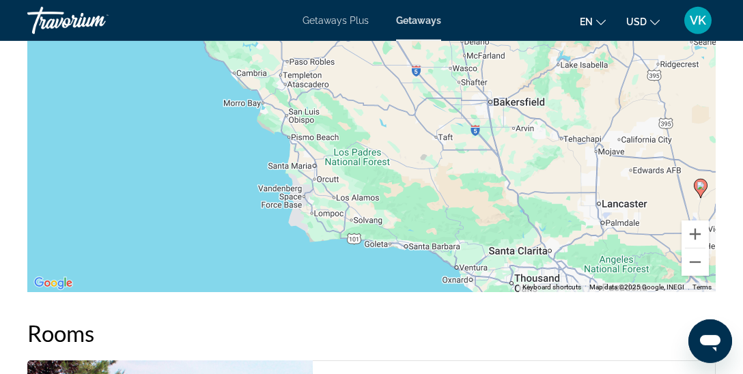
scroll to position [2542, 0]
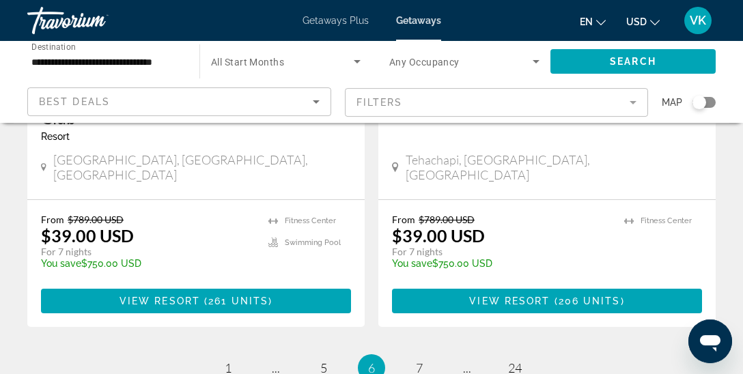
scroll to position [2774, 0]
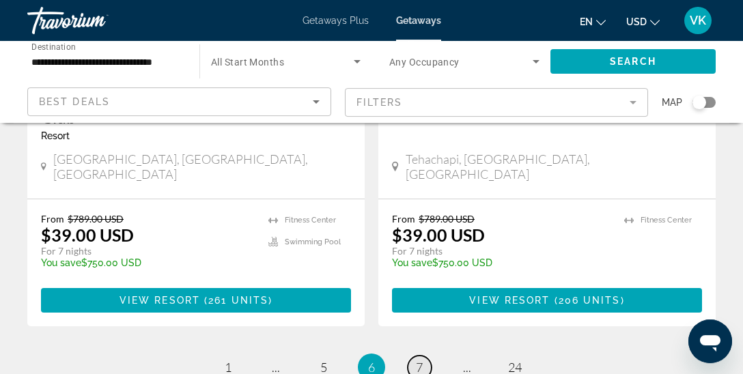
click at [421, 360] on span "7" at bounding box center [419, 367] width 7 height 15
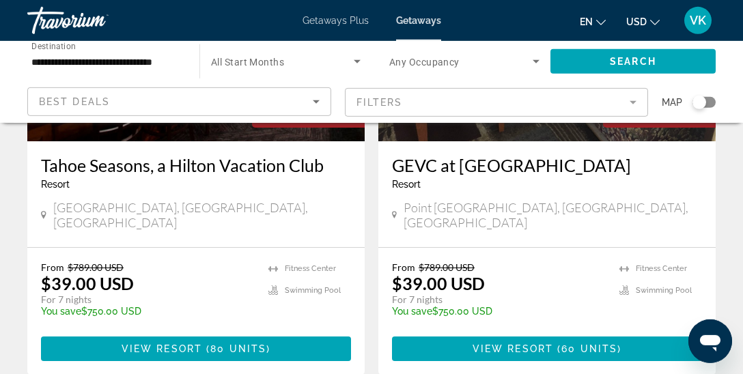
scroll to position [729, 0]
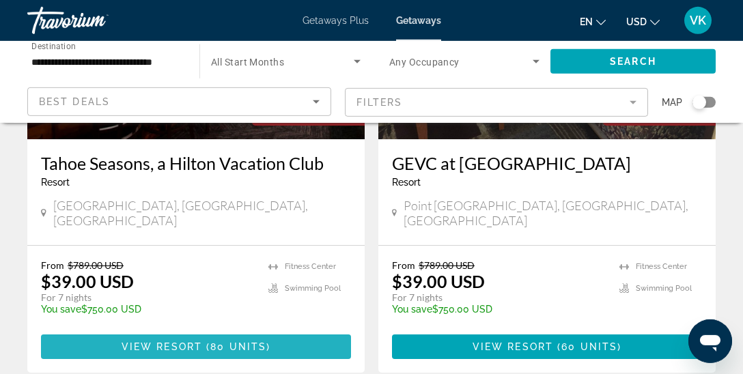
click at [199, 341] on span "View Resort" at bounding box center [161, 346] width 81 height 11
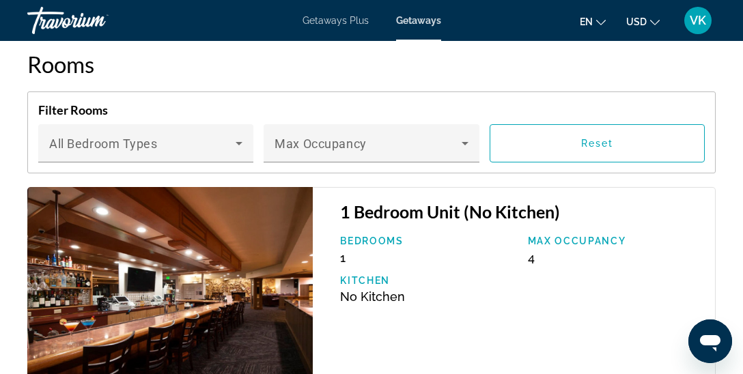
scroll to position [2866, 0]
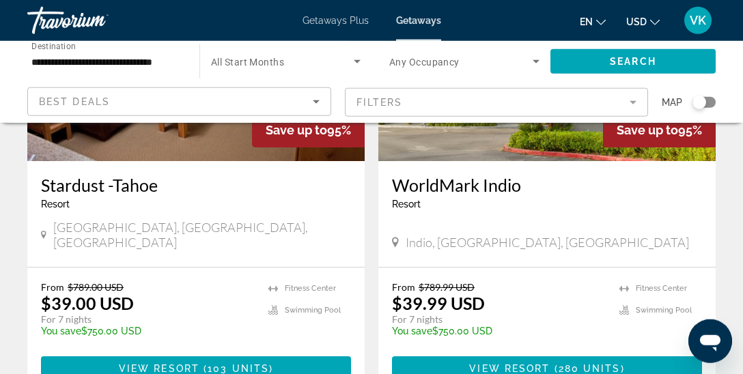
scroll to position [234, 0]
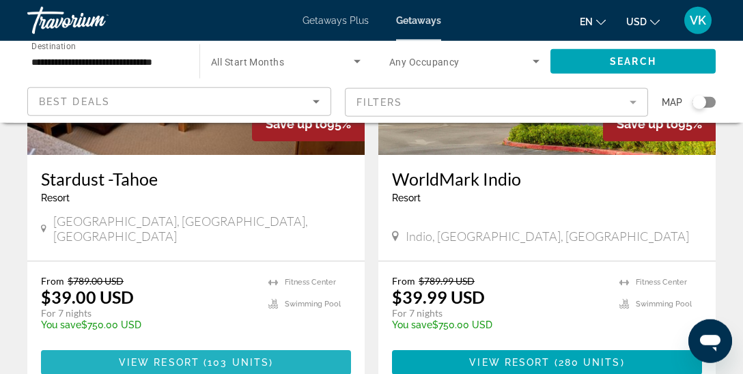
click at [275, 346] on span "Main content" at bounding box center [196, 362] width 310 height 33
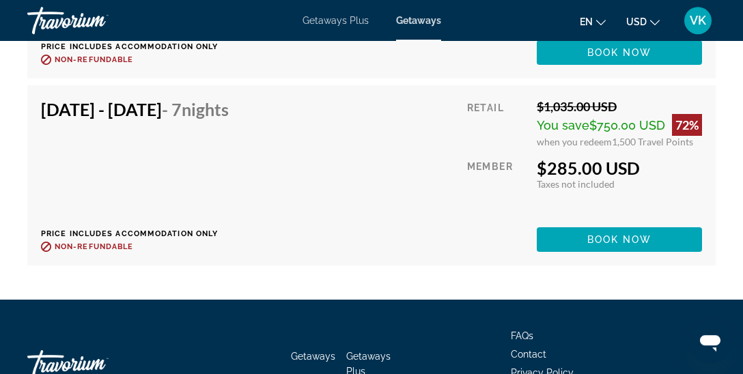
scroll to position [9065, 0]
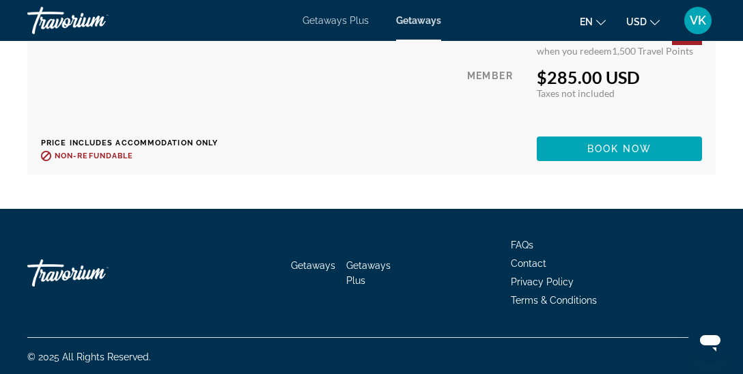
click at [604, 316] on div "Getaways Getaways Plus FAQs Contact Privacy Policy Terms & Conditions" at bounding box center [371, 273] width 688 height 128
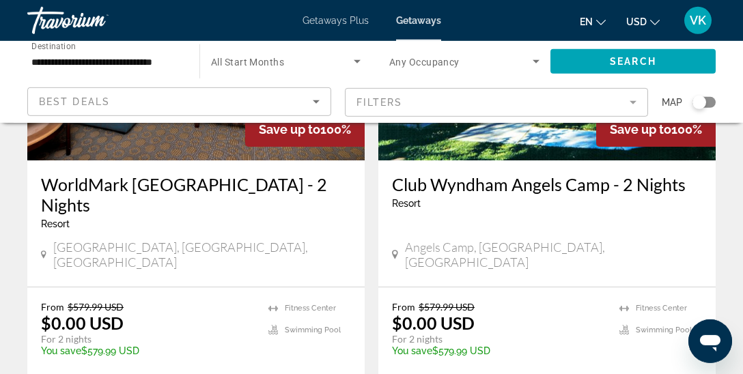
scroll to position [2714, 0]
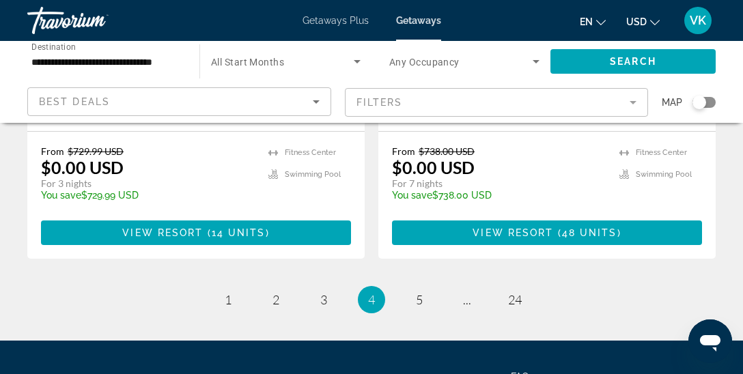
scroll to position [2894, 0]
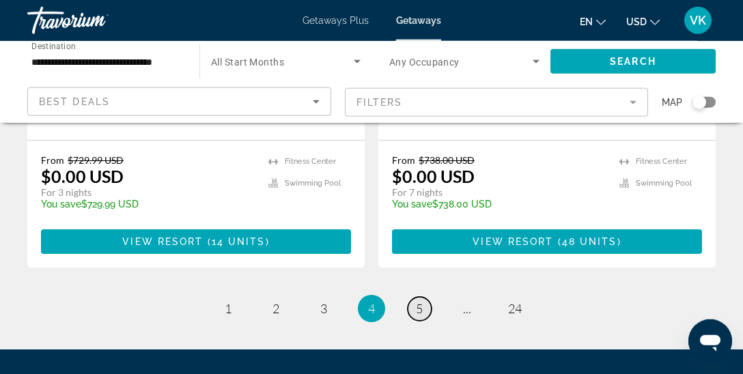
click at [411, 297] on link "page 5" at bounding box center [419, 309] width 24 height 24
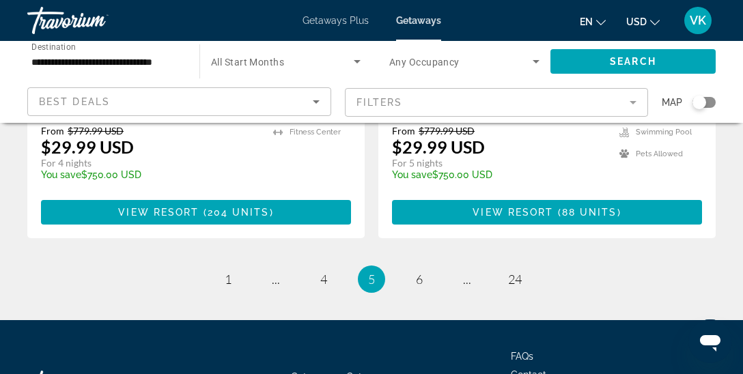
scroll to position [2862, 0]
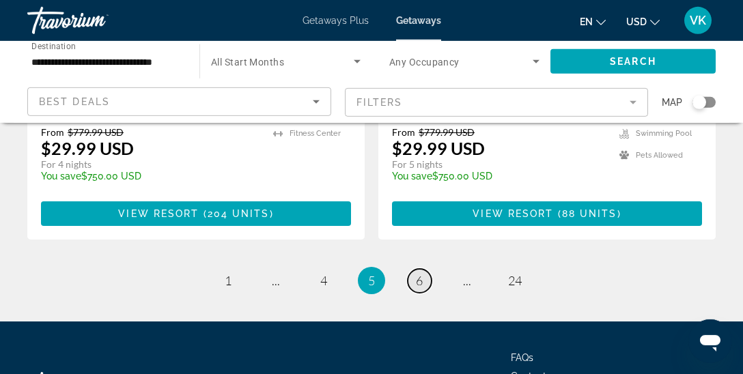
click at [424, 269] on link "page 6" at bounding box center [419, 281] width 24 height 24
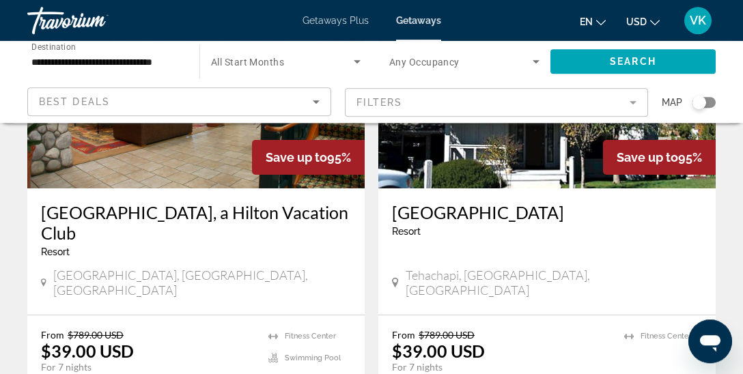
scroll to position [2658, 0]
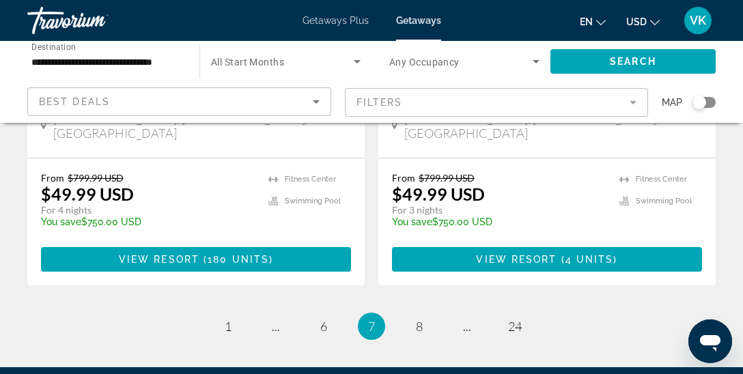
scroll to position [2809, 0]
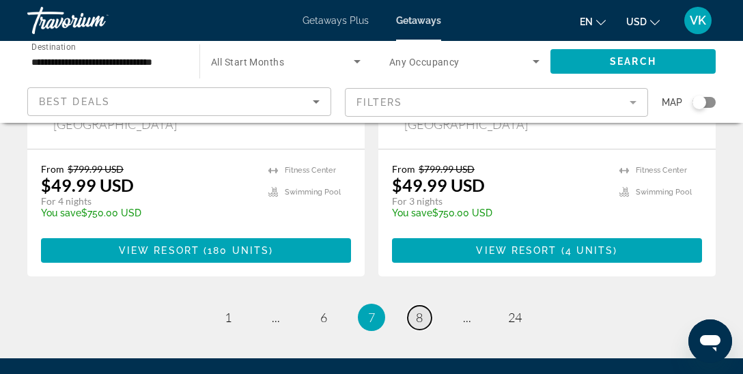
click at [420, 310] on span "8" at bounding box center [419, 317] width 7 height 15
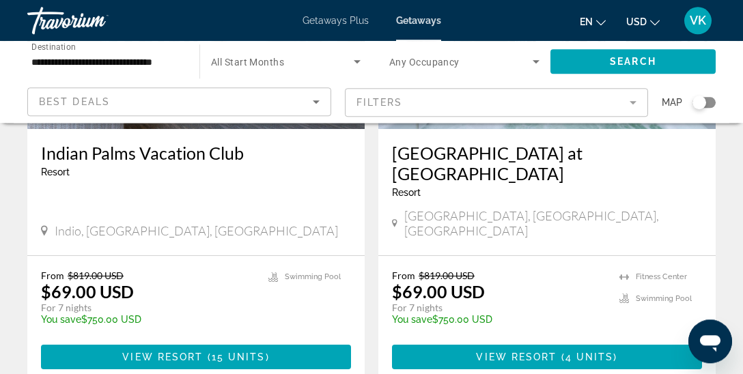
scroll to position [1740, 0]
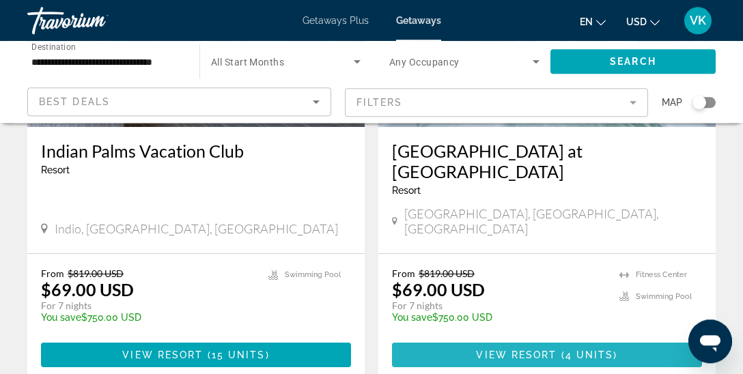
click at [566, 339] on span "Main content" at bounding box center [547, 355] width 310 height 33
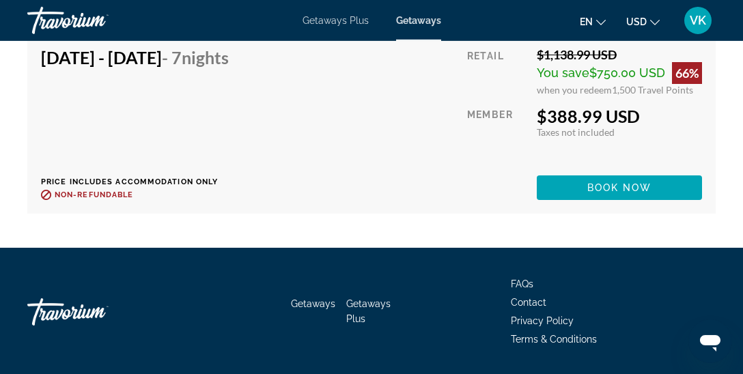
scroll to position [3532, 0]
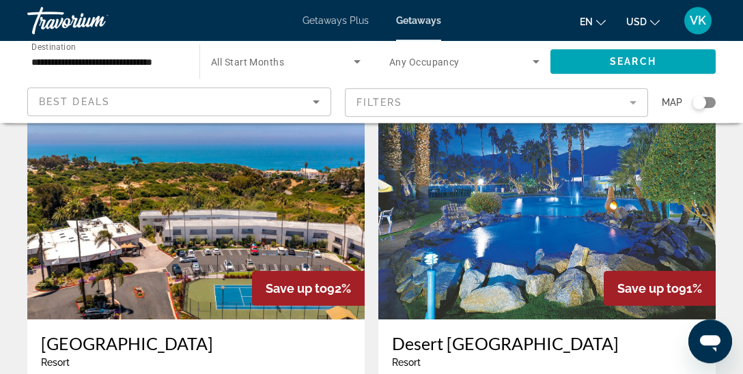
scroll to position [2569, 0]
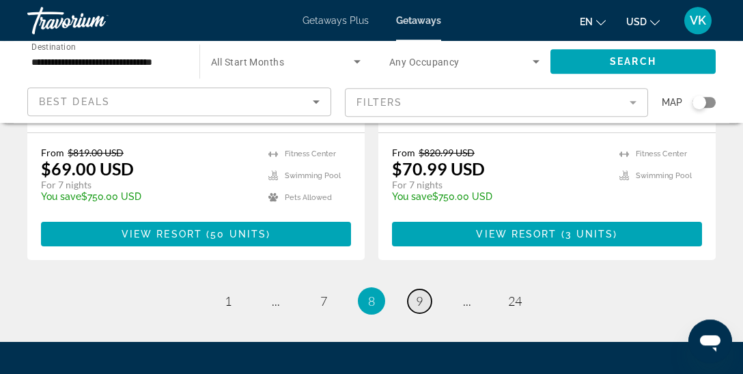
click at [425, 289] on link "page 9" at bounding box center [419, 301] width 24 height 24
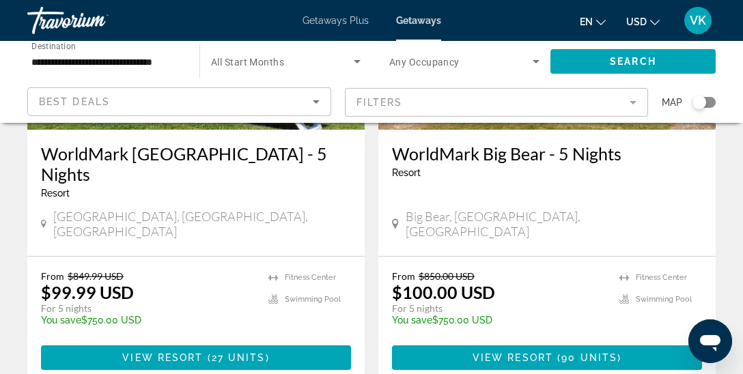
scroll to position [258, 0]
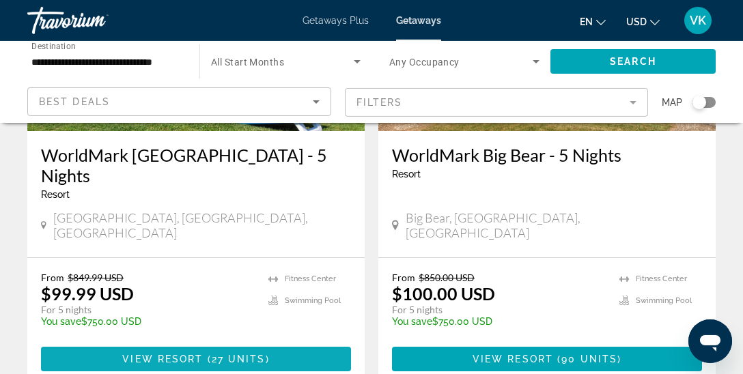
click at [270, 343] on span "Main content" at bounding box center [196, 359] width 310 height 33
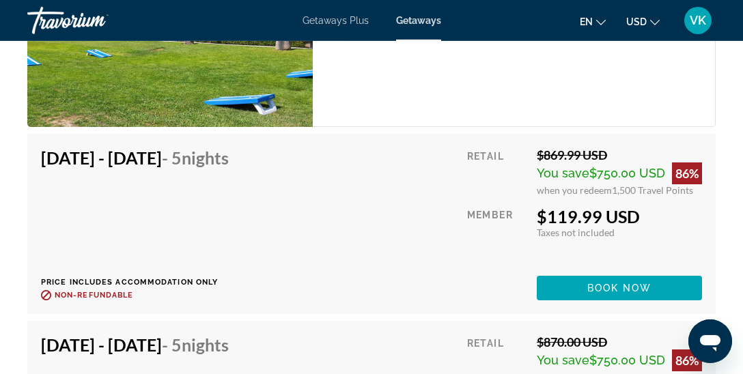
scroll to position [2958, 0]
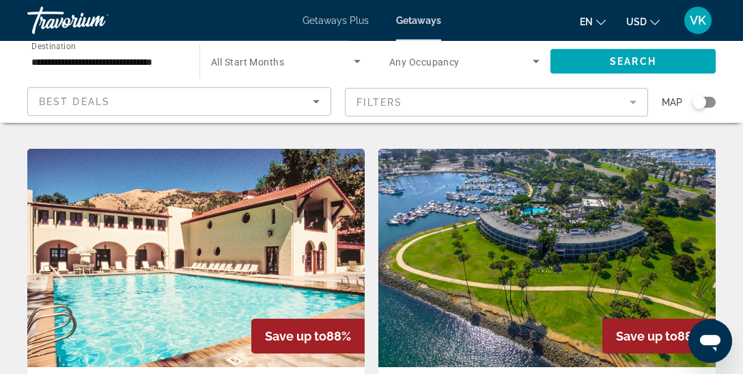
scroll to position [521, 0]
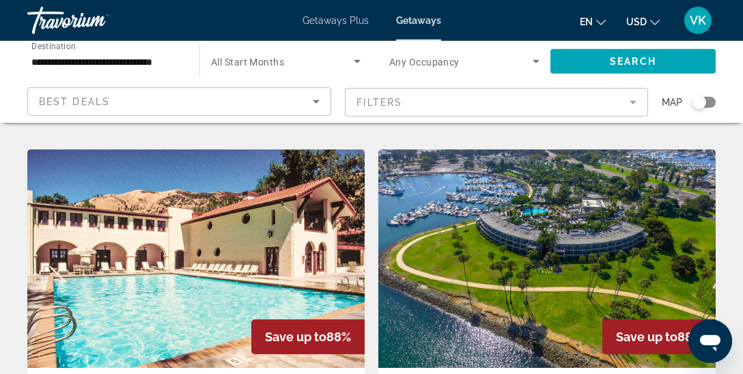
click at [607, 242] on img "Main content" at bounding box center [546, 258] width 337 height 218
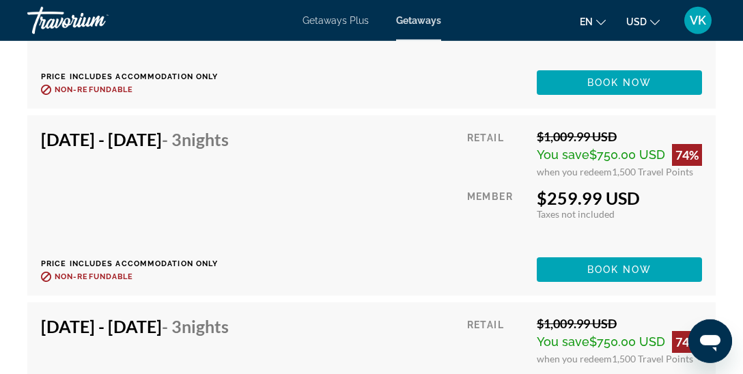
scroll to position [5290, 0]
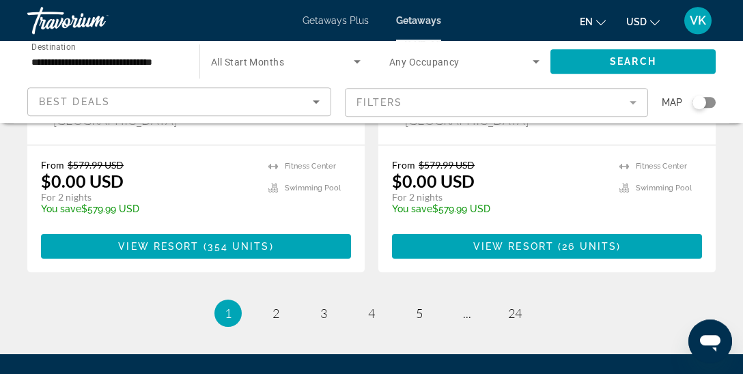
scroll to position [2883, 0]
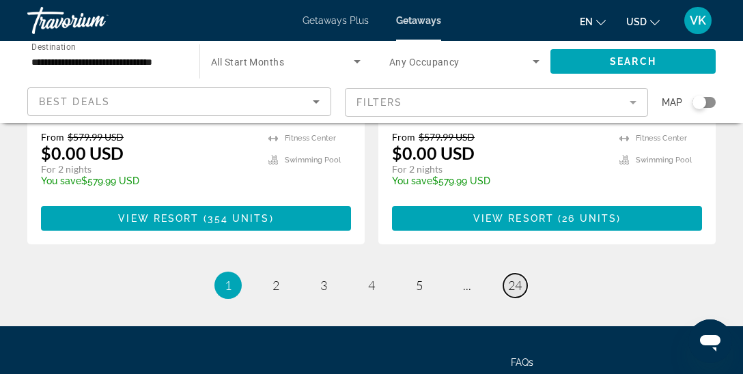
click at [514, 278] on span "24" at bounding box center [515, 285] width 14 height 15
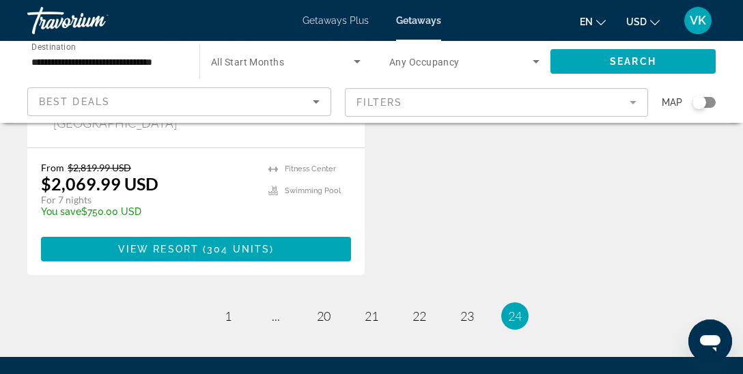
scroll to position [2331, 0]
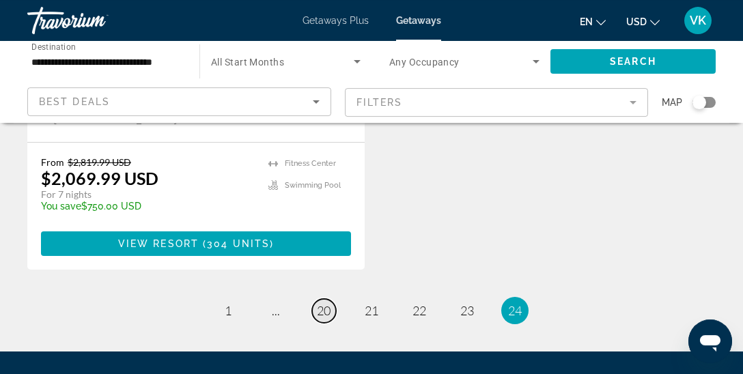
click at [330, 303] on span "20" at bounding box center [324, 310] width 14 height 15
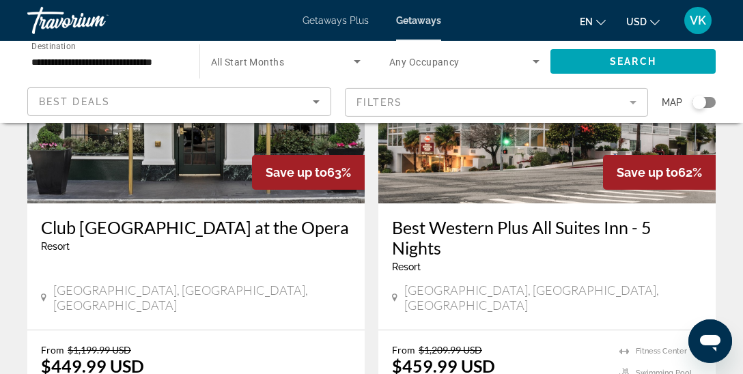
scroll to position [1629, 0]
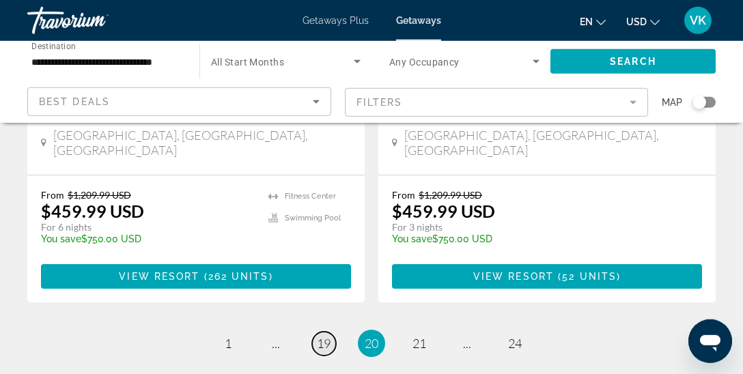
click at [319, 336] on span "19" at bounding box center [324, 343] width 14 height 15
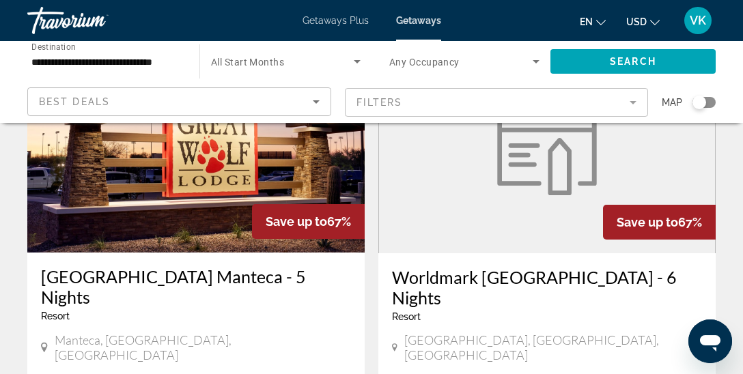
scroll to position [1115, 0]
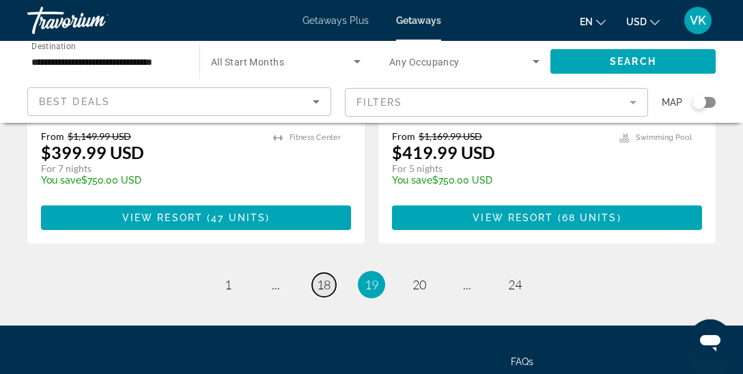
click at [326, 277] on span "18" at bounding box center [324, 284] width 14 height 15
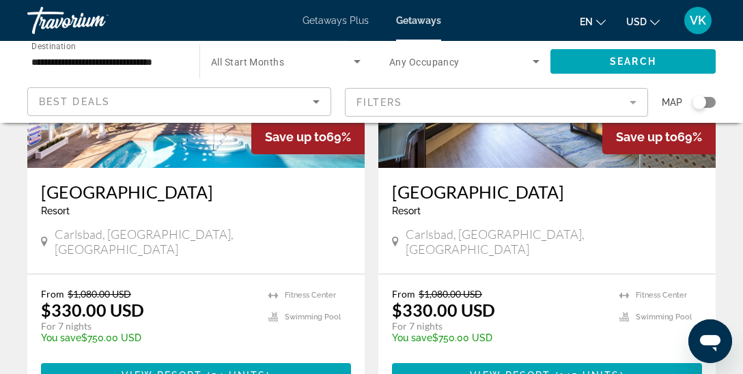
scroll to position [219, 0]
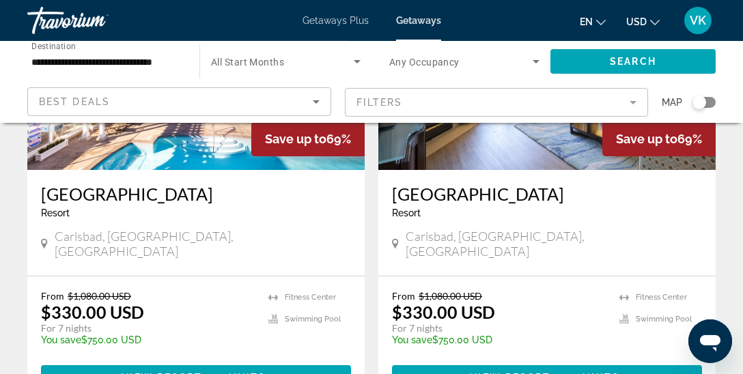
click at [561, 162] on img "Main content" at bounding box center [546, 61] width 337 height 218
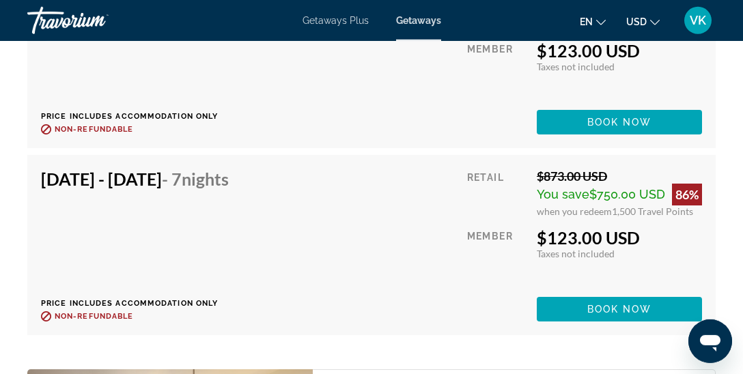
scroll to position [6559, 0]
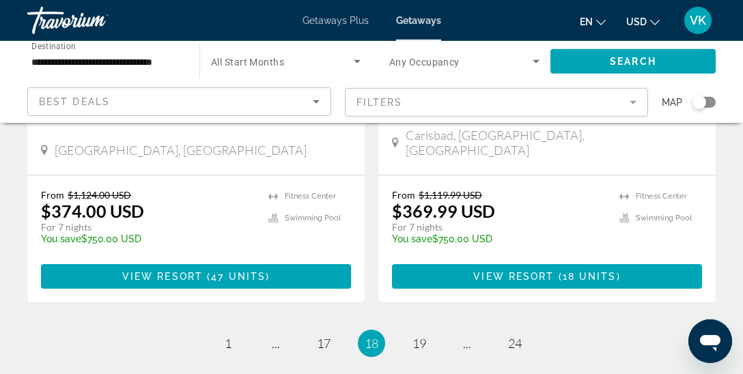
scroll to position [2787, 0]
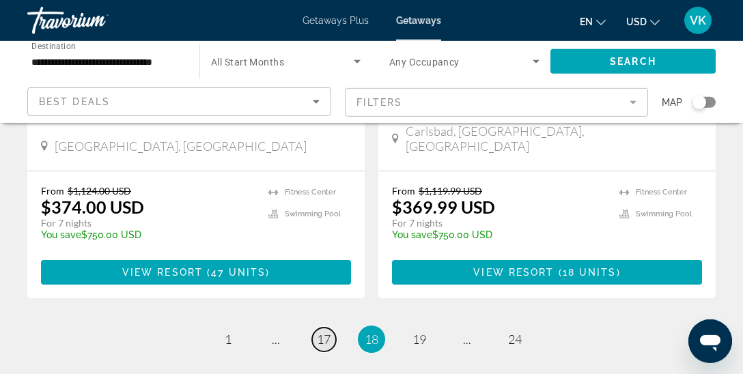
click at [324, 332] on span "17" at bounding box center [324, 339] width 14 height 15
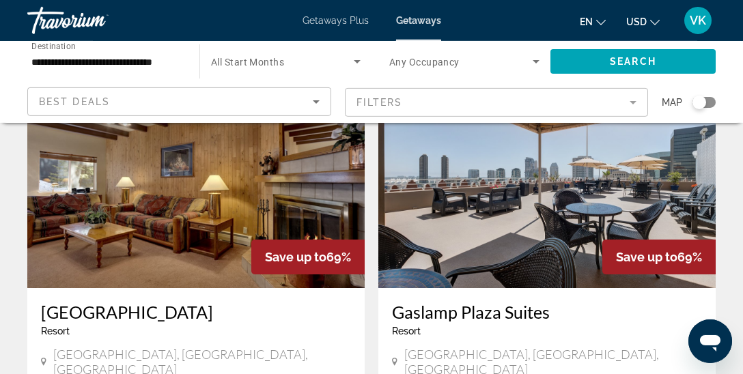
scroll to position [2600, 0]
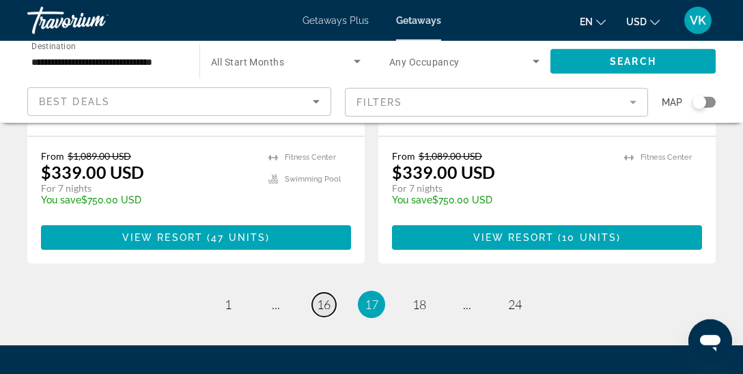
click at [326, 297] on span "16" at bounding box center [324, 304] width 14 height 15
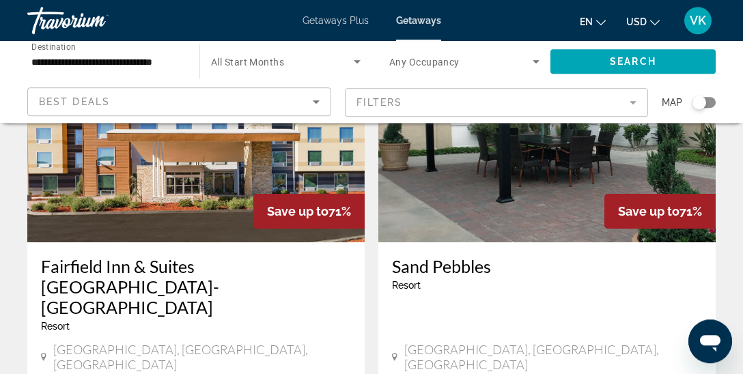
scroll to position [1581, 0]
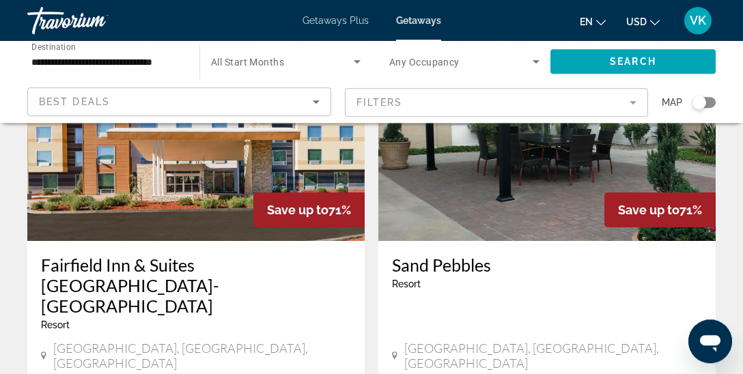
click at [562, 177] on img "Main content" at bounding box center [546, 132] width 337 height 218
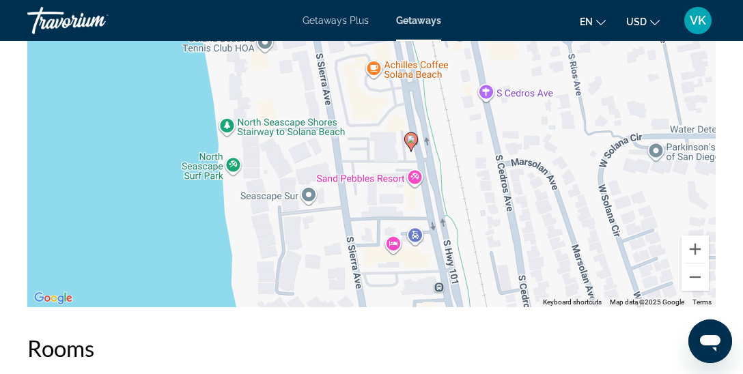
scroll to position [2374, 0]
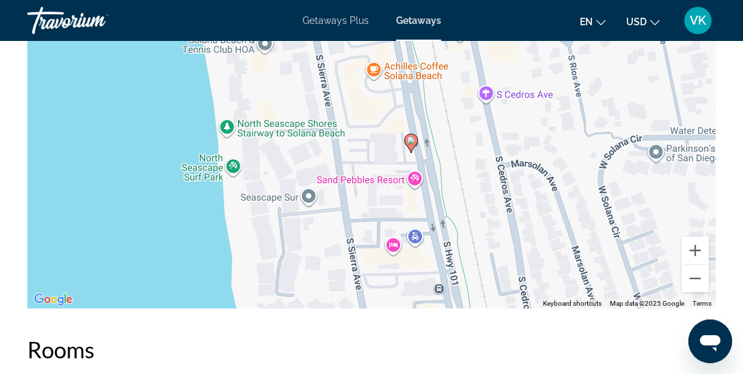
click at [412, 199] on div "To activate drag with keyboard, press Alt + Enter. Once in keyboard drag state,…" at bounding box center [371, 103] width 688 height 409
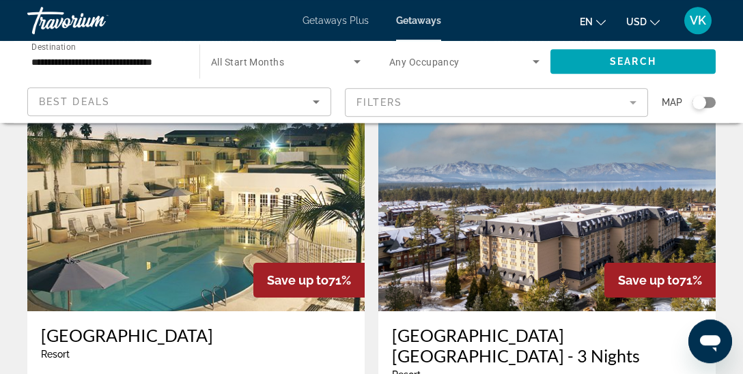
scroll to position [2032, 0]
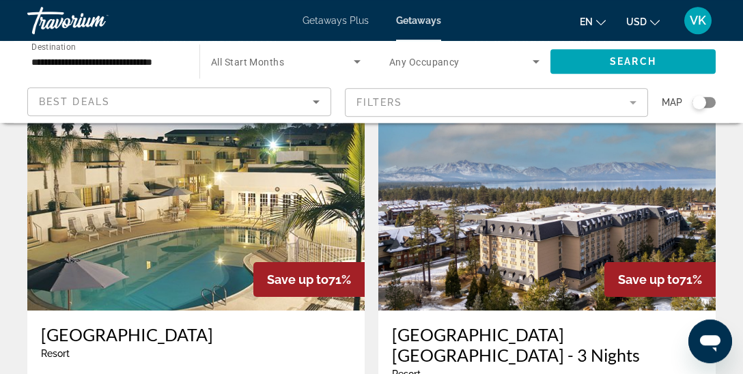
click at [308, 311] on div "[GEOGRAPHIC_DATA] - This is an adults only resort [GEOGRAPHIC_DATA], [GEOGRAPHI…" at bounding box center [195, 374] width 337 height 126
click at [161, 324] on h3 "[GEOGRAPHIC_DATA]" at bounding box center [196, 334] width 310 height 20
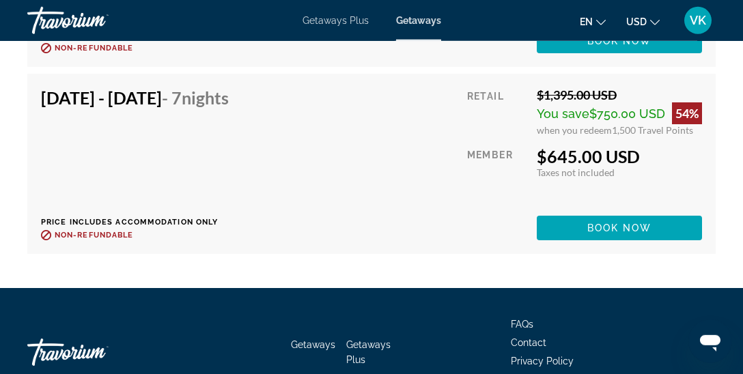
scroll to position [7257, 0]
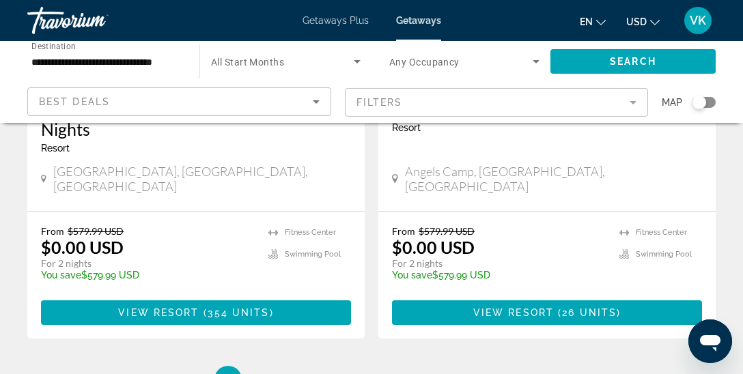
scroll to position [2883, 0]
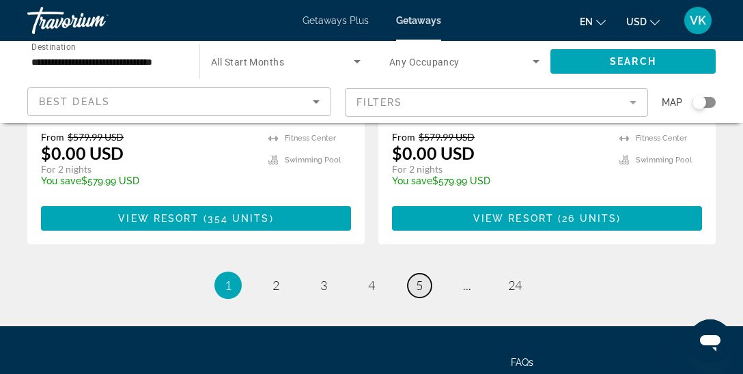
click at [426, 274] on link "page 5" at bounding box center [419, 286] width 24 height 24
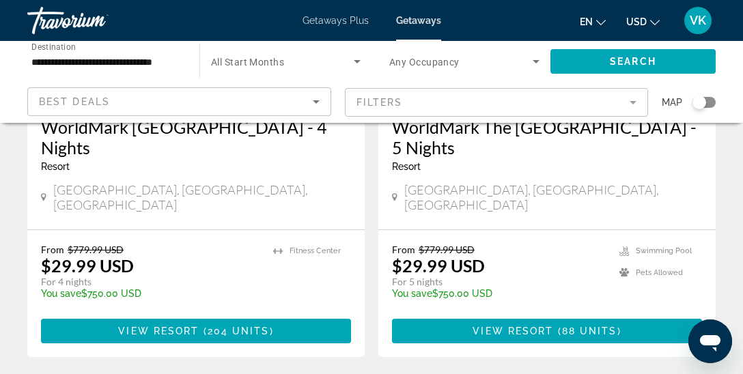
scroll to position [2769, 0]
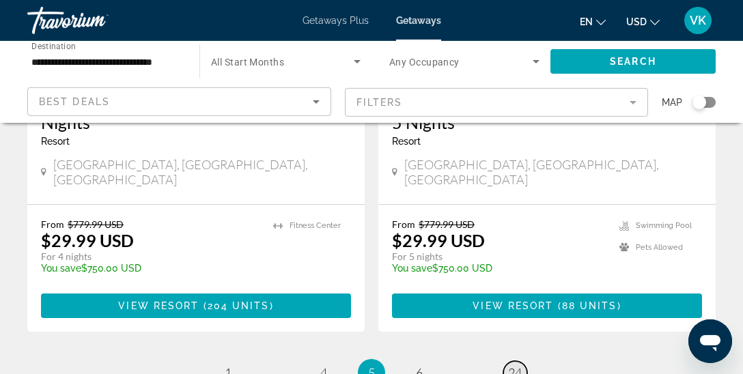
click at [520, 365] on span "24" at bounding box center [515, 372] width 14 height 15
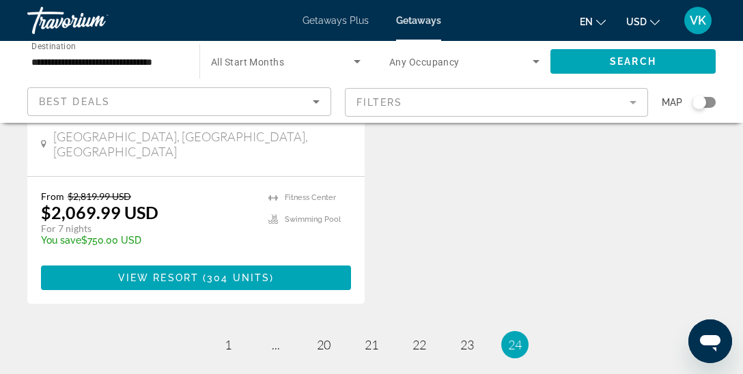
scroll to position [2298, 0]
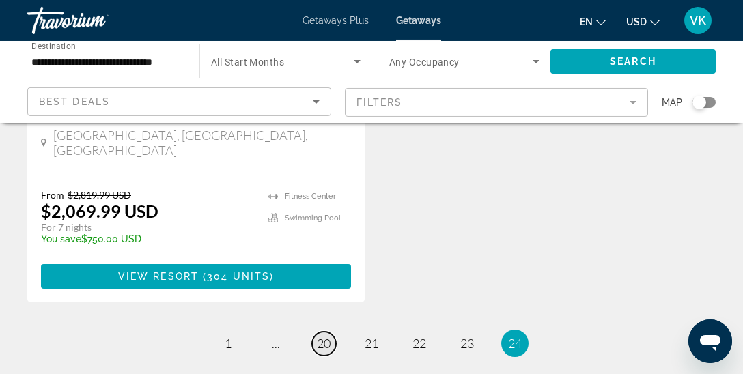
click at [327, 336] on span "20" at bounding box center [324, 343] width 14 height 15
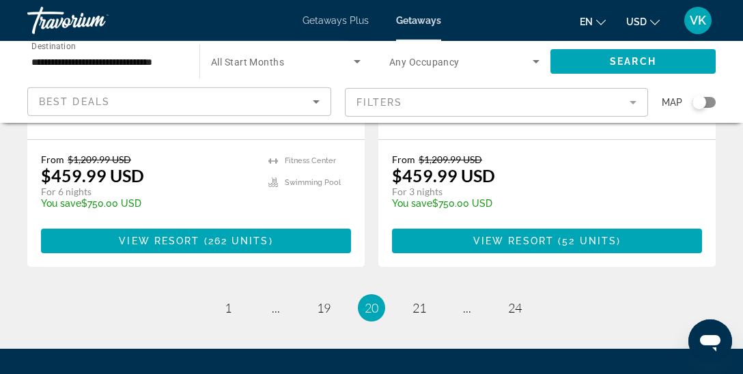
scroll to position [2862, 0]
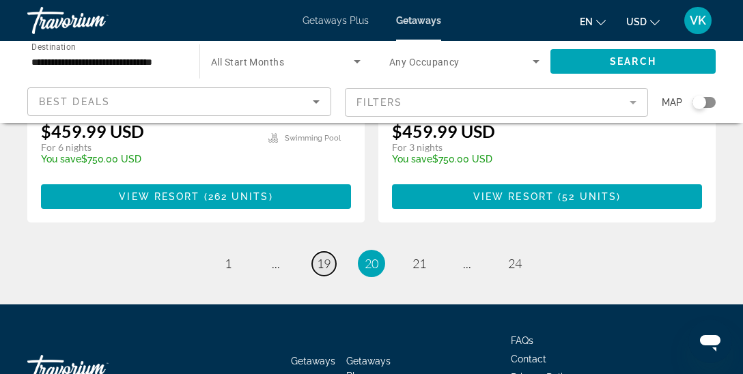
click at [318, 256] on span "19" at bounding box center [324, 263] width 14 height 15
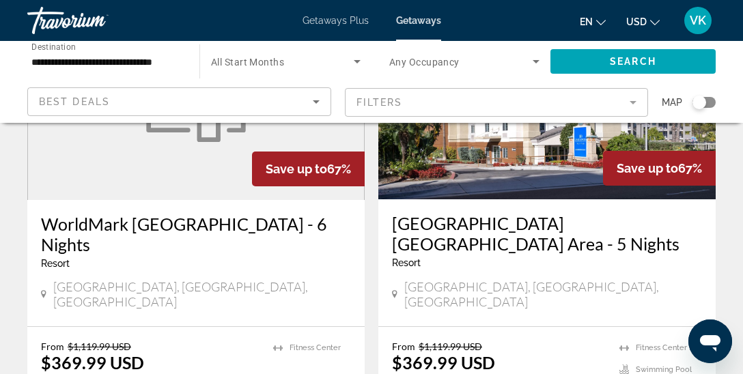
scroll to position [1673, 0]
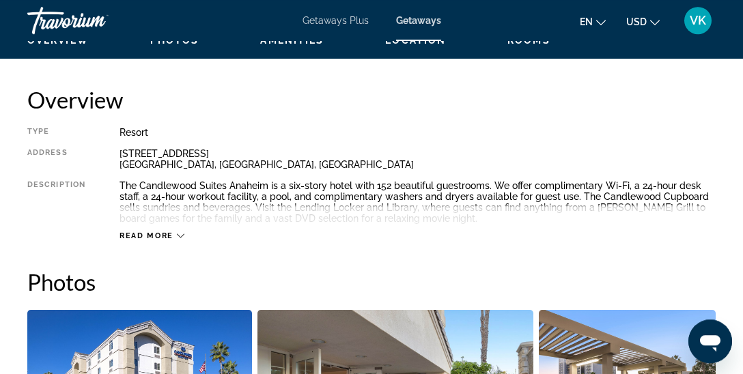
scroll to position [673, 0]
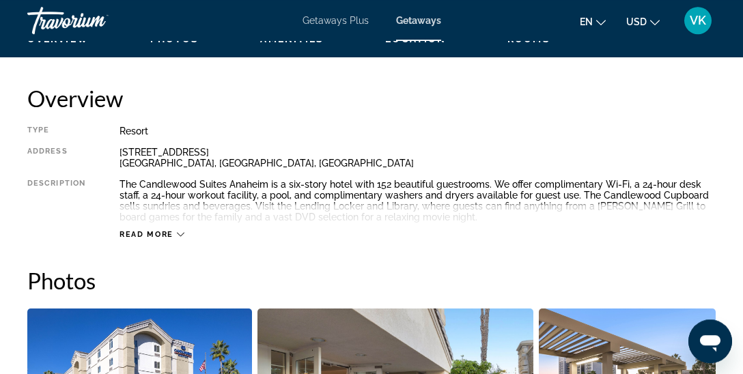
click at [136, 235] on span "Read more" at bounding box center [146, 234] width 54 height 9
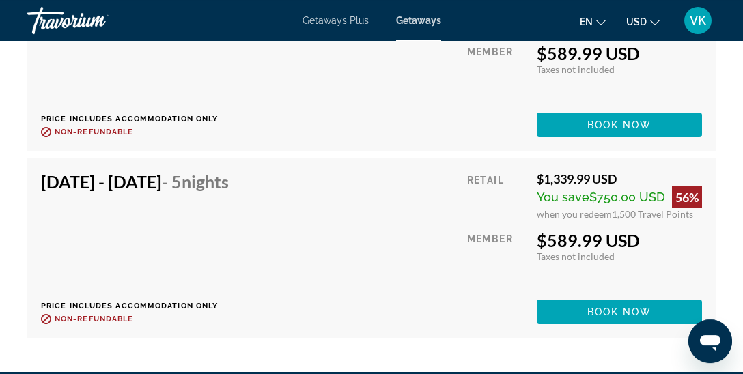
scroll to position [53010, 0]
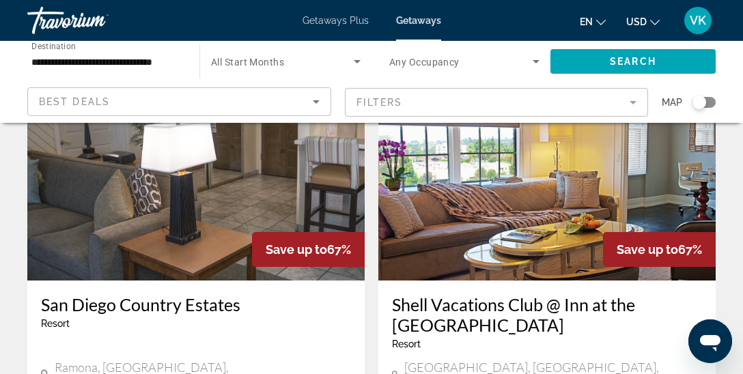
scroll to position [593, 0]
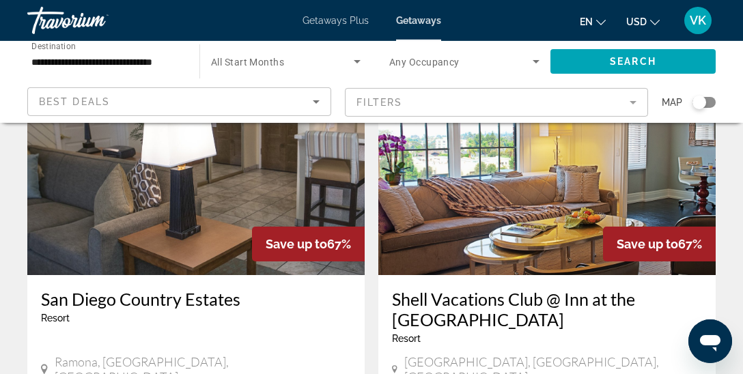
click at [237, 186] on img "Main content" at bounding box center [195, 166] width 337 height 218
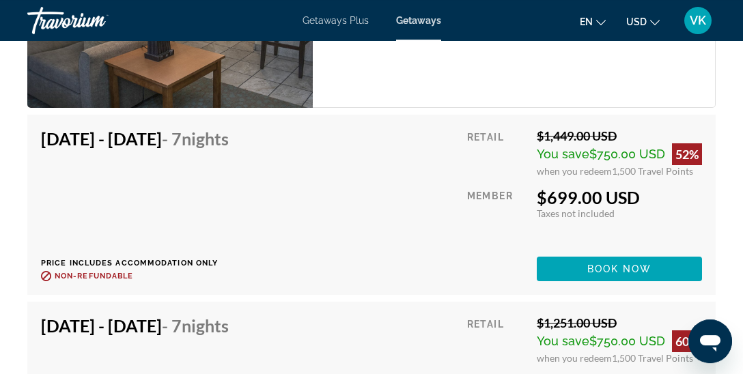
scroll to position [2735, 0]
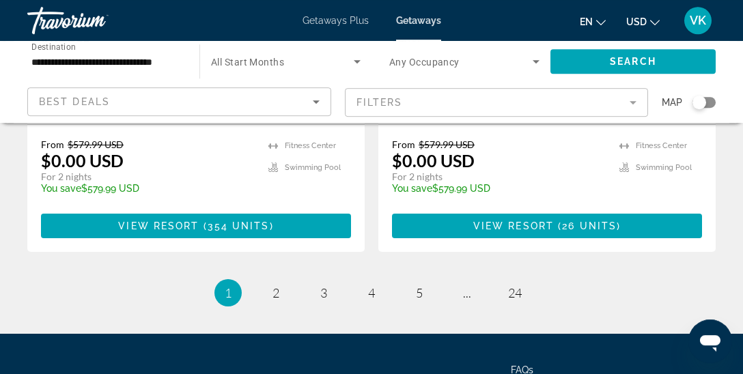
scroll to position [2883, 0]
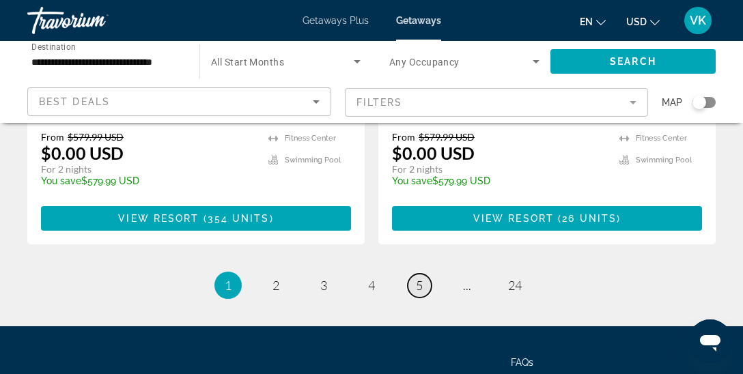
click at [416, 278] on span "5" at bounding box center [419, 285] width 7 height 15
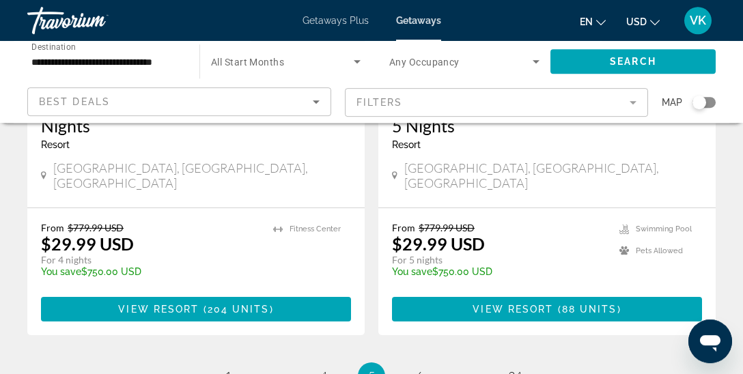
scroll to position [2863, 0]
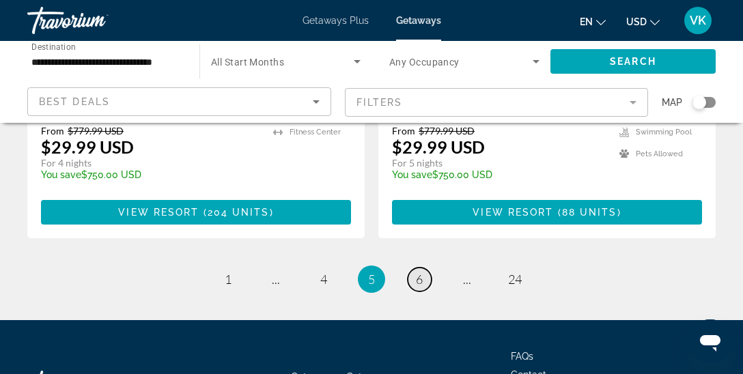
click at [425, 268] on link "page 6" at bounding box center [419, 280] width 24 height 24
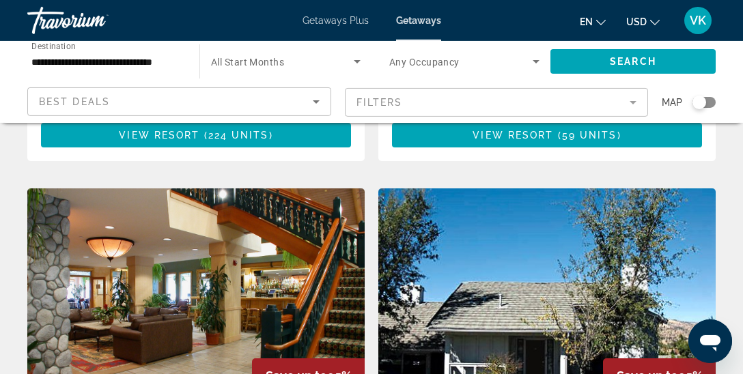
scroll to position [2460, 0]
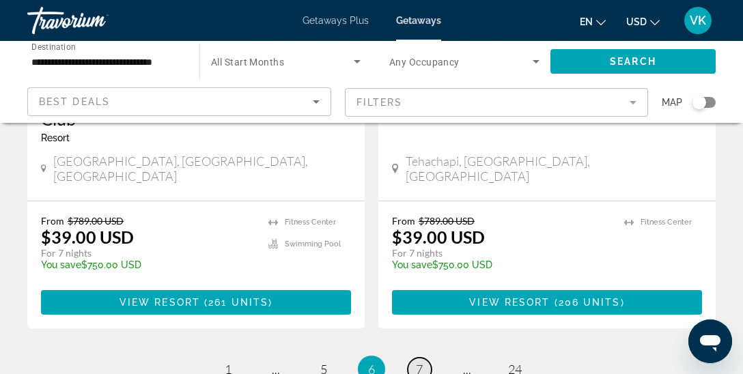
click at [419, 362] on span "7" at bounding box center [419, 369] width 7 height 15
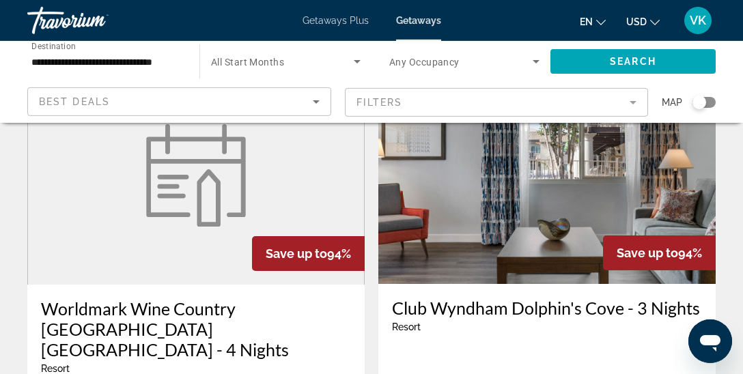
scroll to position [2530, 0]
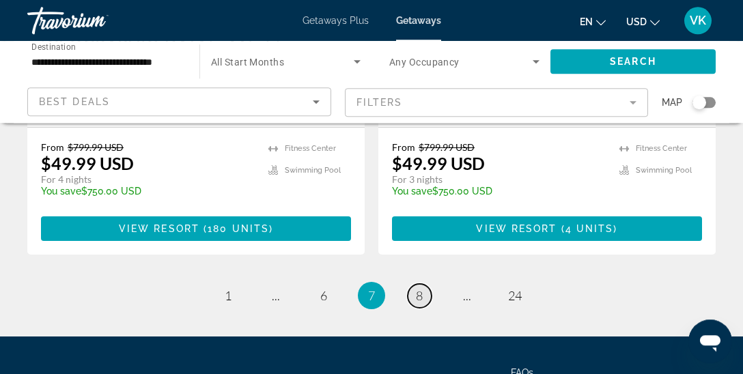
click at [425, 284] on link "page 8" at bounding box center [419, 296] width 24 height 24
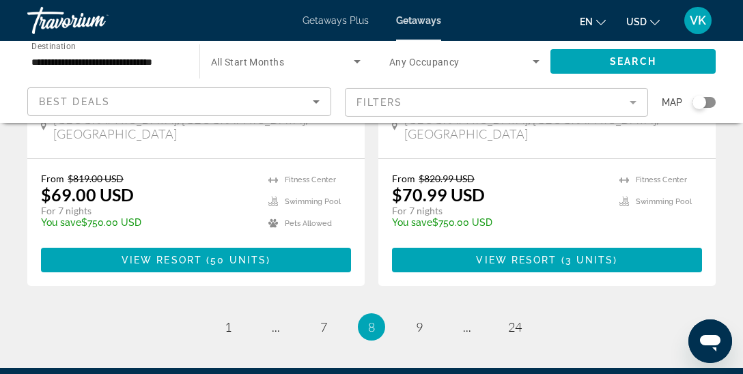
scroll to position [2838, 0]
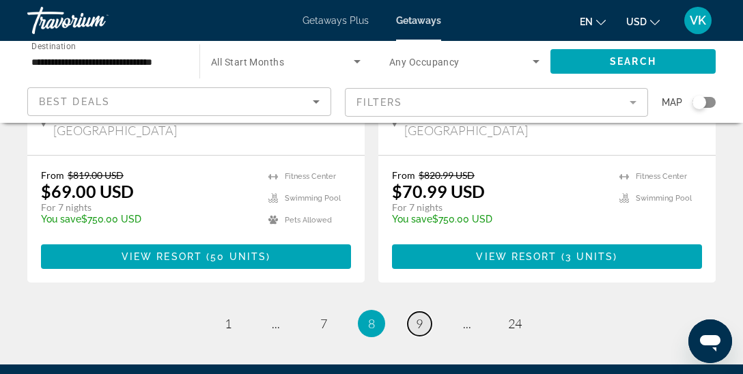
click at [422, 312] on link "page 9" at bounding box center [419, 324] width 24 height 24
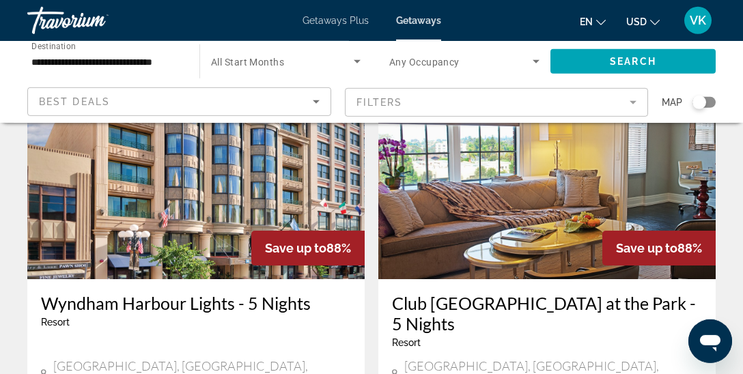
scroll to position [2088, 0]
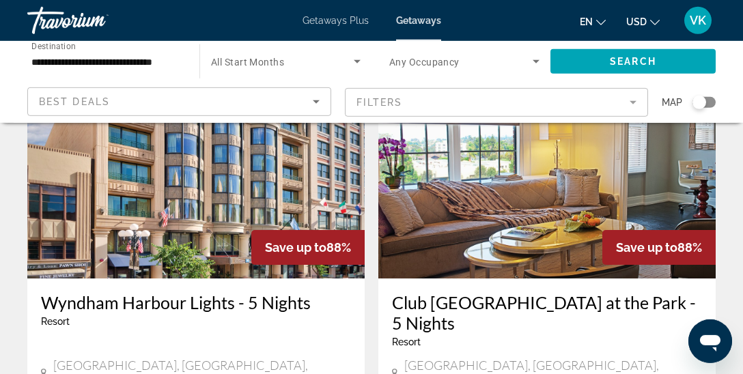
click at [187, 292] on h3 "Wyndham Harbour Lights - 5 Nights" at bounding box center [196, 302] width 310 height 20
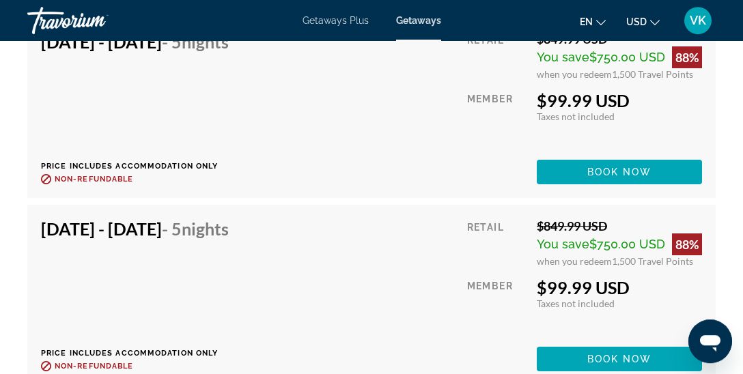
scroll to position [3361, 0]
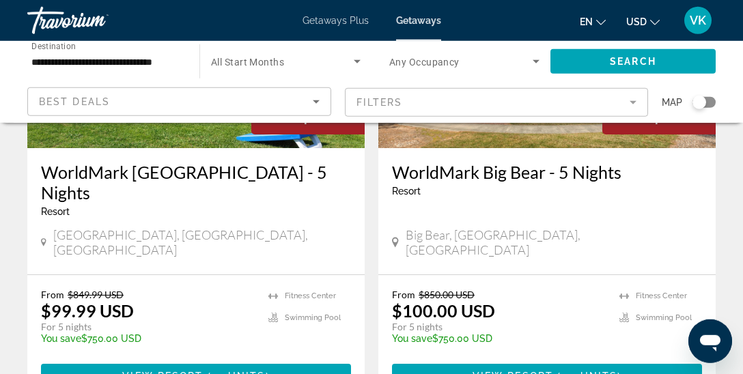
scroll to position [242, 0]
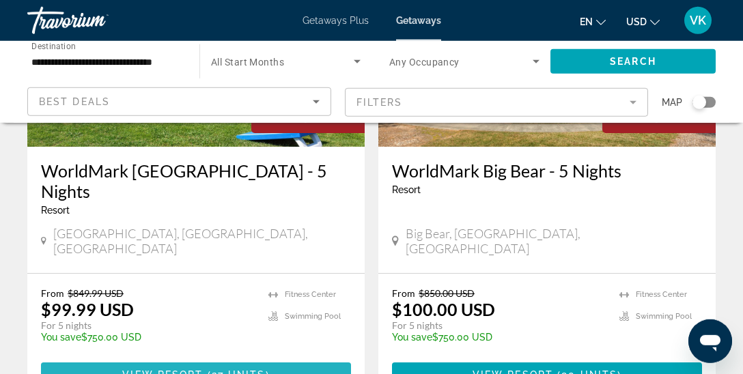
click at [196, 369] on span "View Resort" at bounding box center [162, 374] width 81 height 11
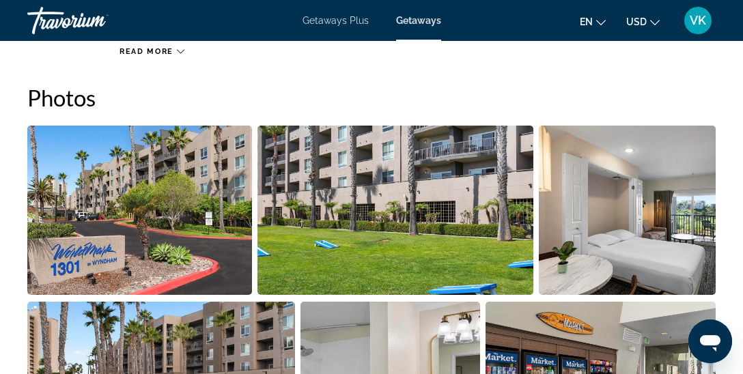
scroll to position [878, 0]
click at [197, 207] on img "Open full-screen image slider" at bounding box center [139, 210] width 225 height 169
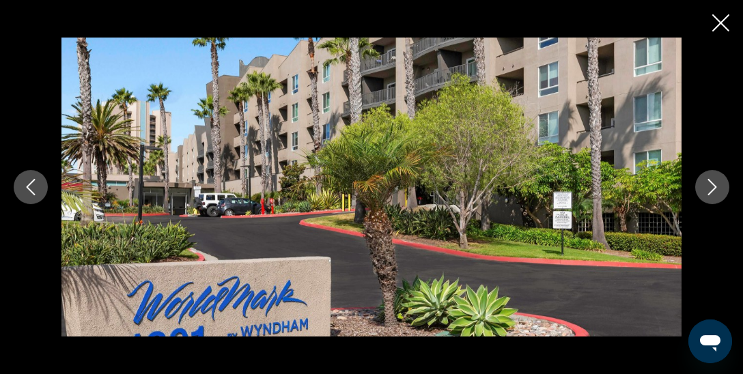
click at [715, 186] on icon "Next image" at bounding box center [712, 187] width 9 height 16
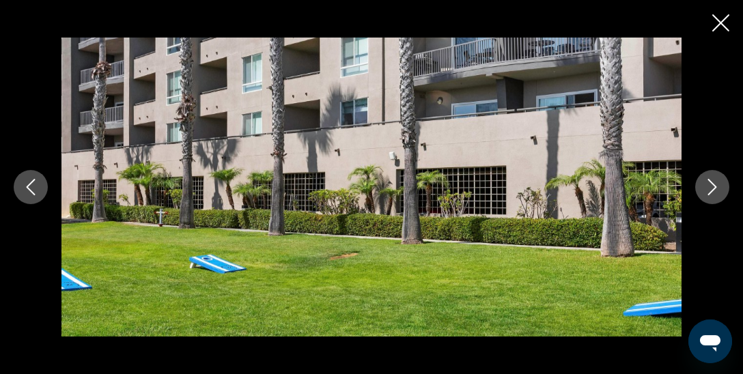
click at [715, 186] on icon "Next image" at bounding box center [712, 187] width 9 height 16
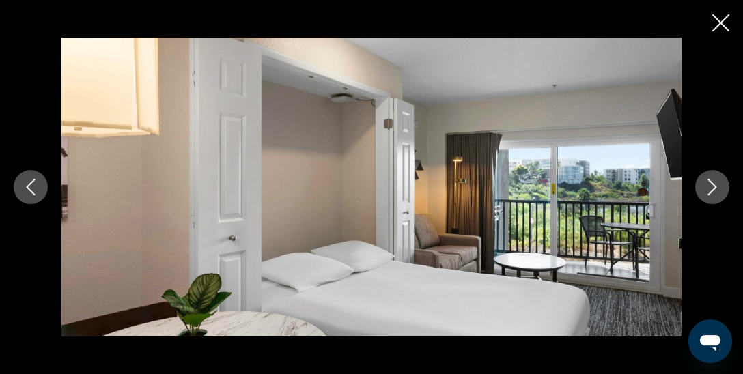
click at [715, 186] on icon "Next image" at bounding box center [712, 187] width 9 height 16
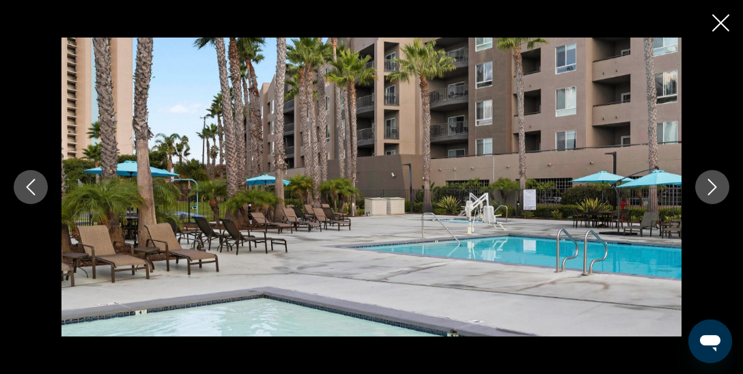
click at [715, 186] on icon "Next image" at bounding box center [712, 187] width 9 height 16
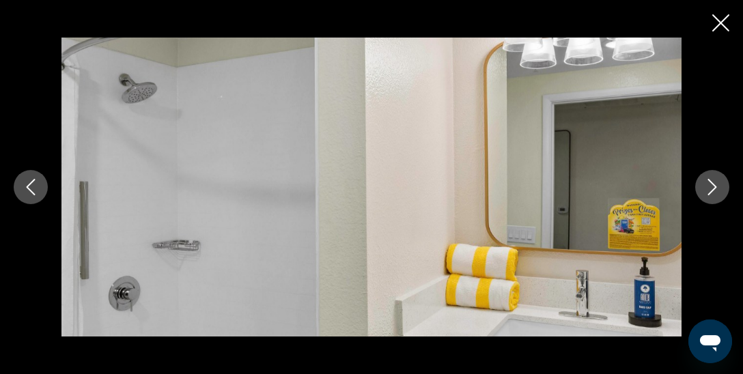
click at [715, 186] on icon "Next image" at bounding box center [712, 187] width 9 height 16
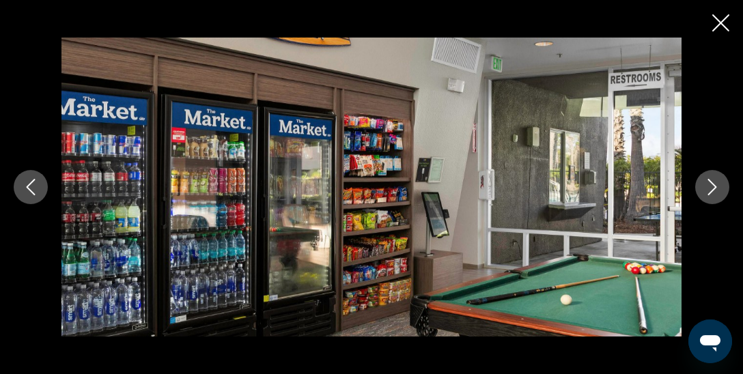
click at [715, 186] on icon "Next image" at bounding box center [712, 187] width 9 height 16
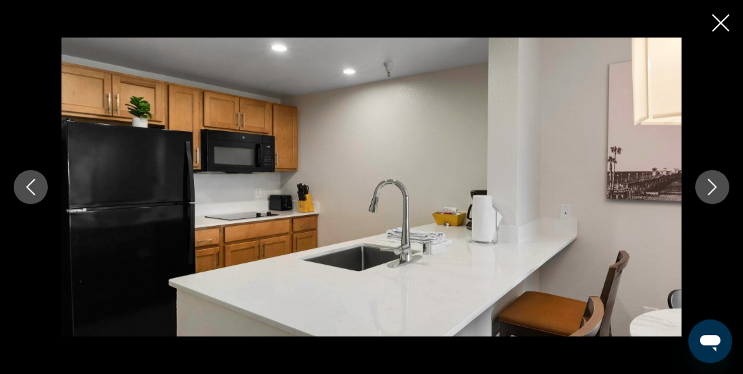
click at [715, 186] on icon "Next image" at bounding box center [712, 187] width 9 height 16
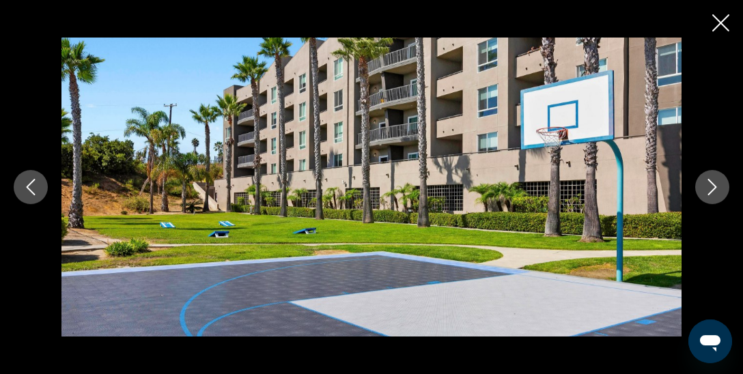
click at [715, 186] on icon "Next image" at bounding box center [712, 187] width 9 height 16
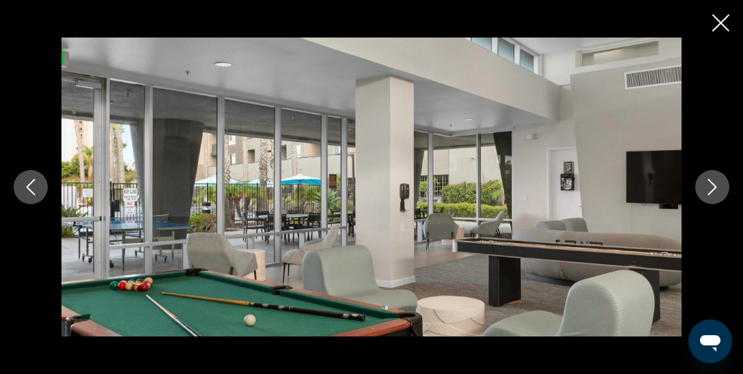
click at [715, 186] on icon "Next image" at bounding box center [712, 187] width 9 height 16
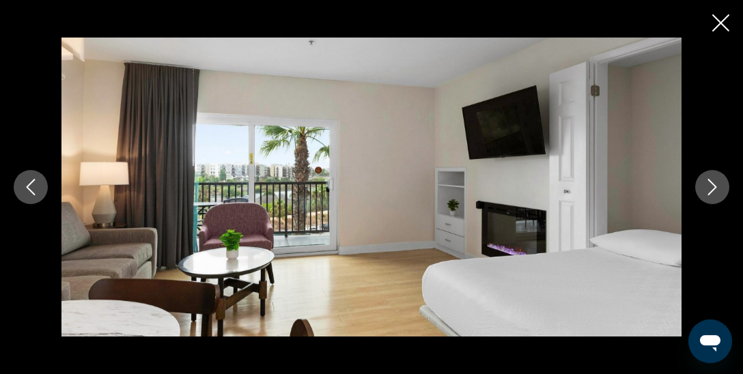
click at [715, 186] on icon "Next image" at bounding box center [712, 187] width 9 height 16
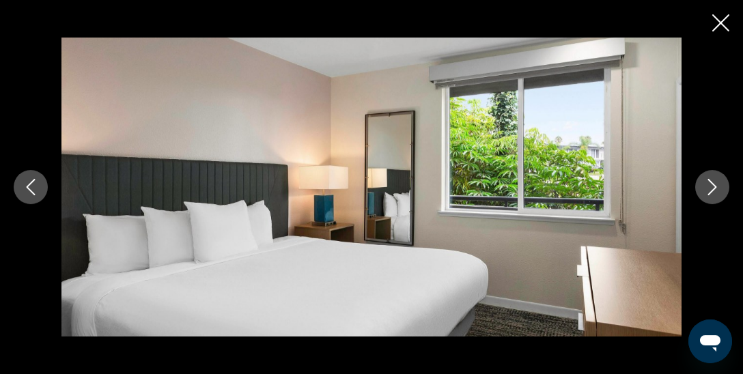
click at [715, 186] on icon "Next image" at bounding box center [712, 187] width 9 height 16
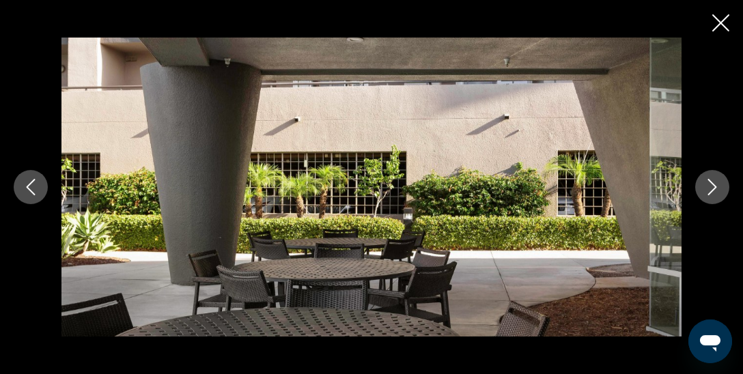
click at [715, 186] on icon "Next image" at bounding box center [712, 187] width 9 height 16
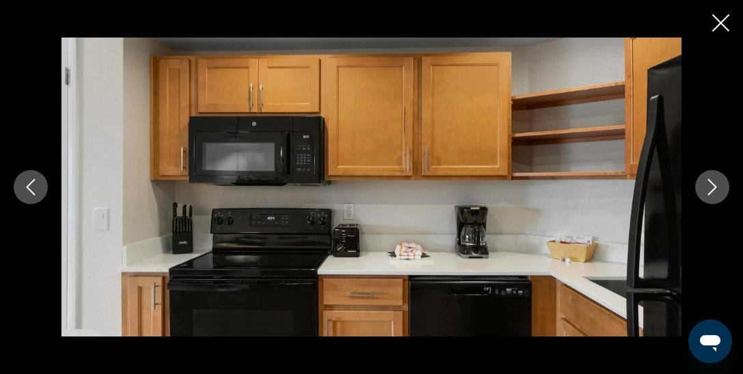
click at [715, 186] on icon "Next image" at bounding box center [712, 187] width 9 height 16
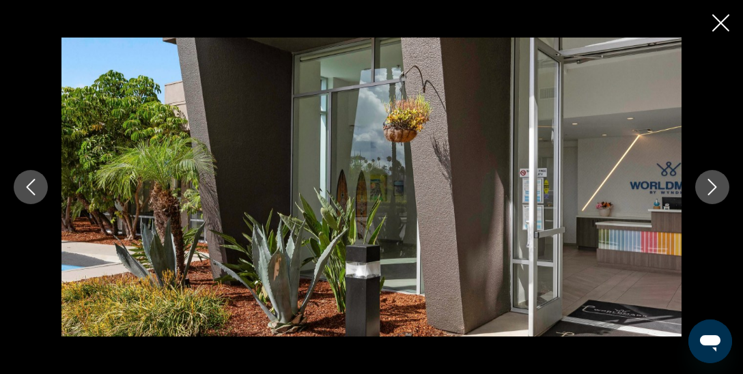
click at [715, 186] on icon "Next image" at bounding box center [712, 187] width 9 height 16
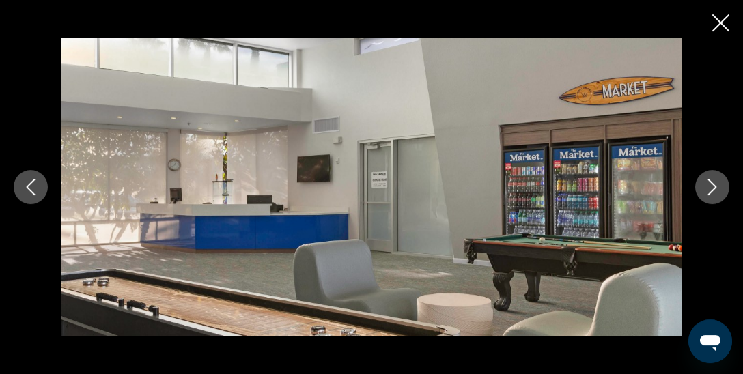
click at [715, 186] on icon "Next image" at bounding box center [712, 187] width 9 height 16
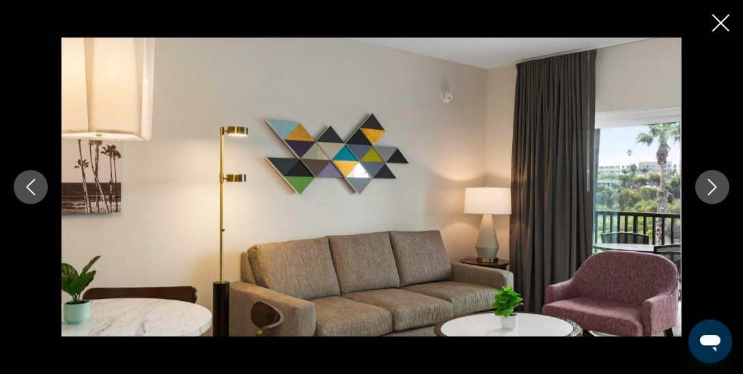
click at [715, 186] on icon "Next image" at bounding box center [712, 187] width 9 height 16
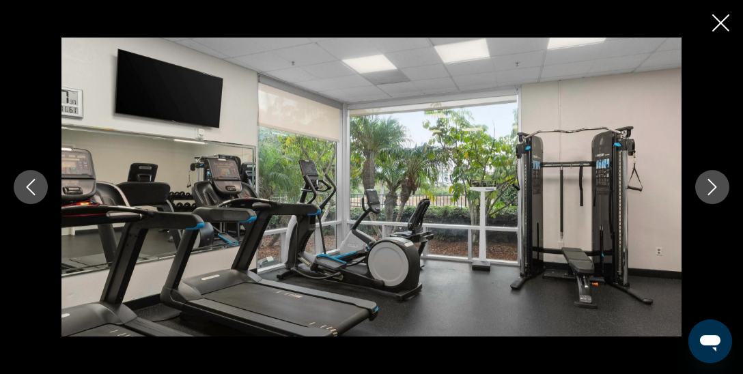
click at [719, 30] on icon "Close slideshow" at bounding box center [720, 22] width 17 height 17
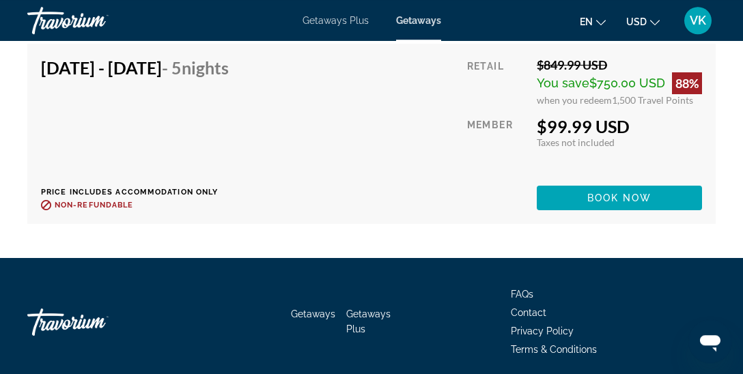
scroll to position [5282, 0]
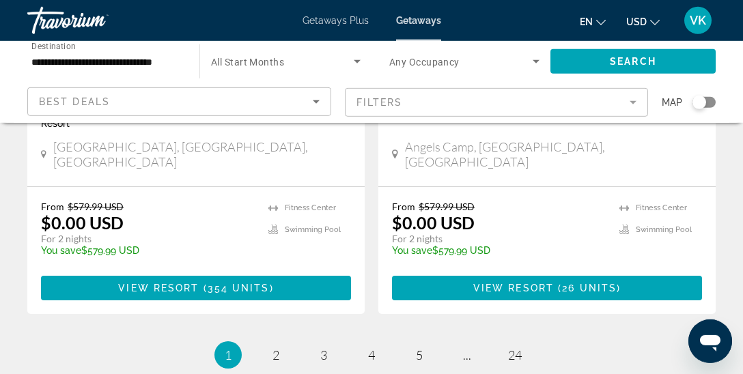
scroll to position [2814, 0]
click at [79, 68] on input "**********" at bounding box center [106, 62] width 150 height 16
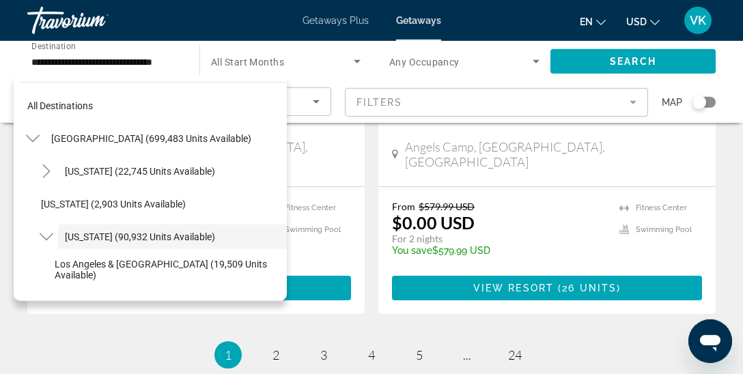
scroll to position [190, 0]
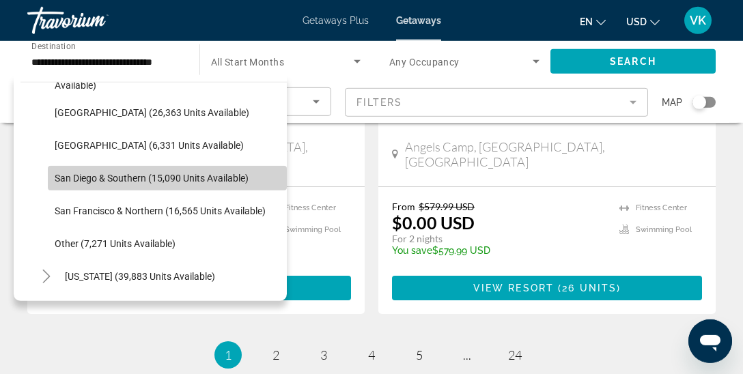
click at [146, 179] on span "San Diego & Southern (15,090 units available)" at bounding box center [152, 178] width 194 height 11
type input "**********"
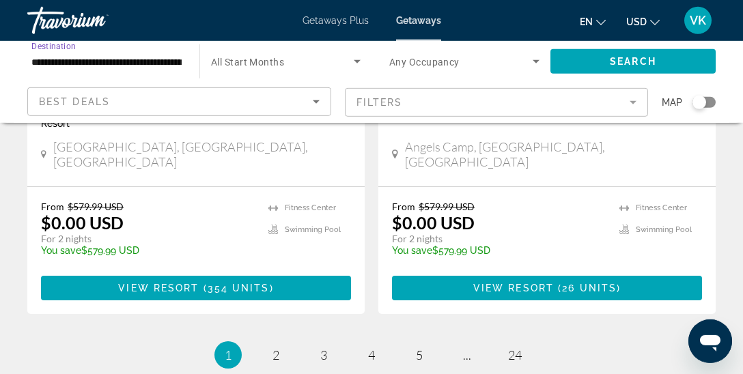
scroll to position [0, 56]
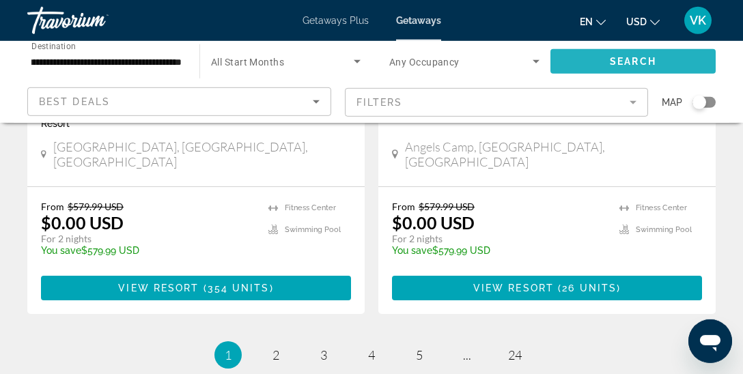
click at [615, 61] on span "Search" at bounding box center [632, 61] width 46 height 11
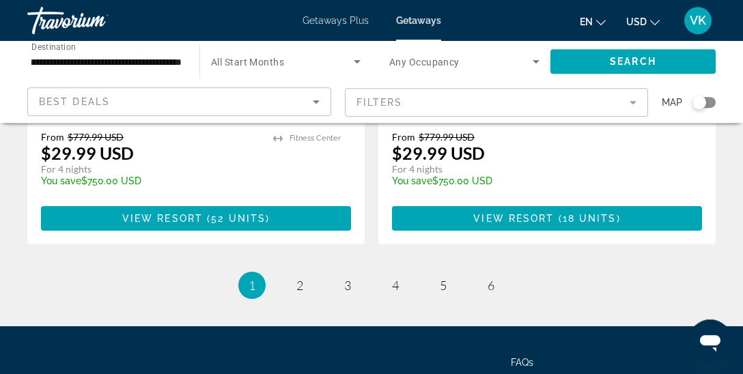
scroll to position [2898, 0]
click at [302, 278] on span "2" at bounding box center [299, 285] width 7 height 15
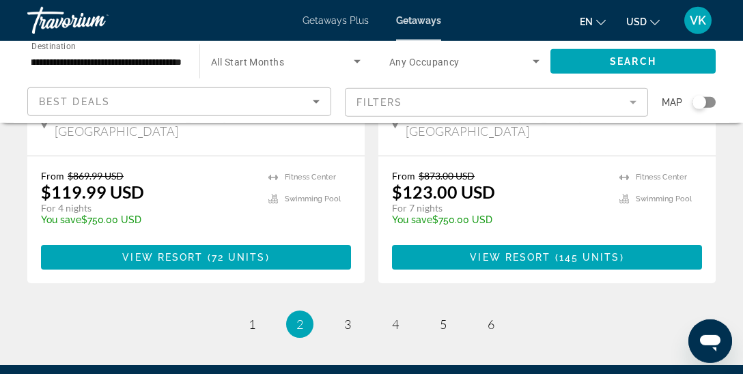
scroll to position [2836, 0]
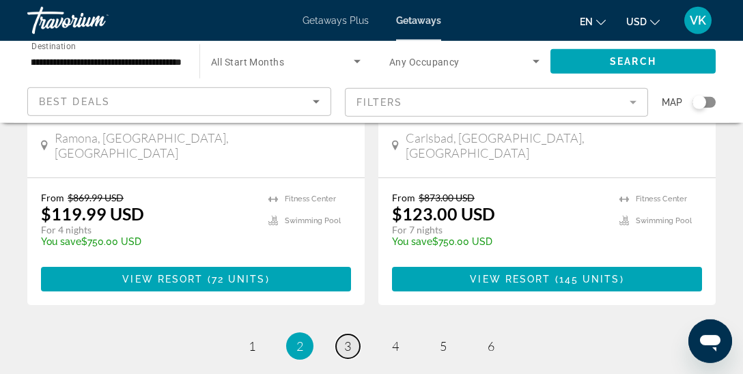
click at [358, 334] on link "page 3" at bounding box center [348, 346] width 24 height 24
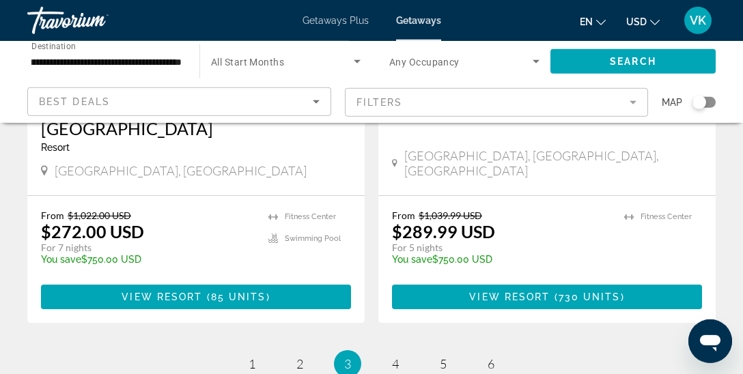
scroll to position [2830, 0]
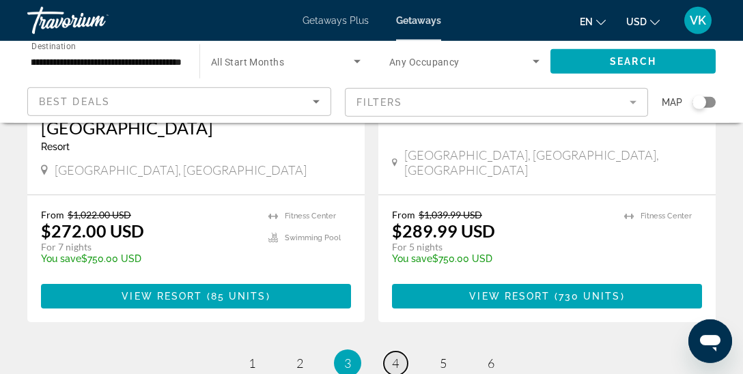
click at [398, 356] on span "4" at bounding box center [395, 363] width 7 height 15
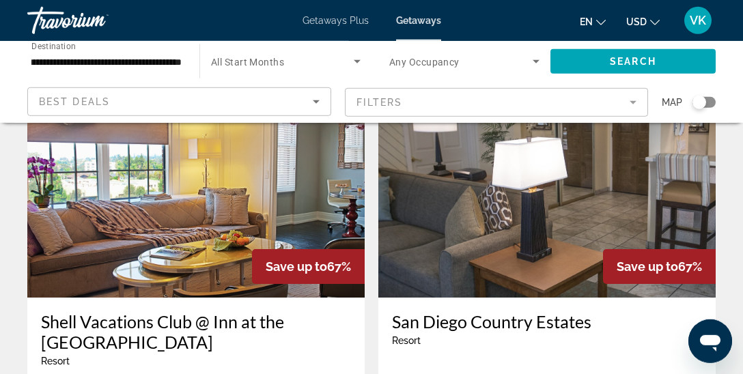
scroll to position [1572, 0]
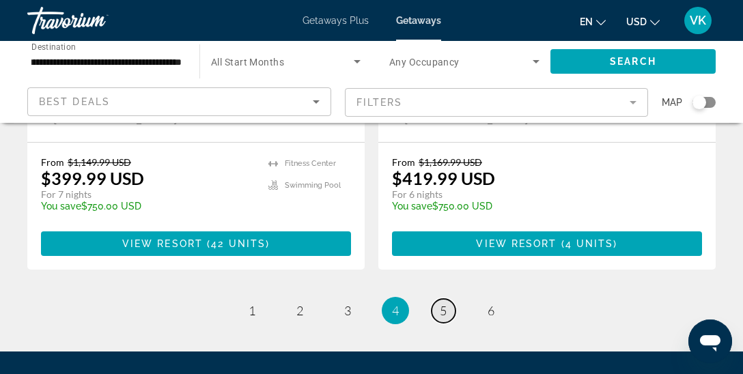
click at [446, 303] on span "5" at bounding box center [443, 310] width 7 height 15
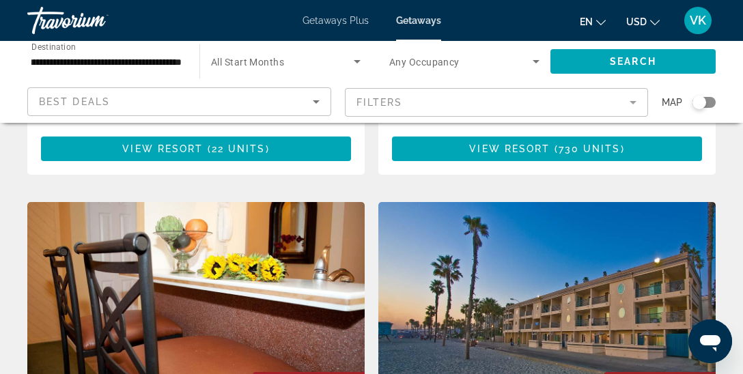
scroll to position [990, 0]
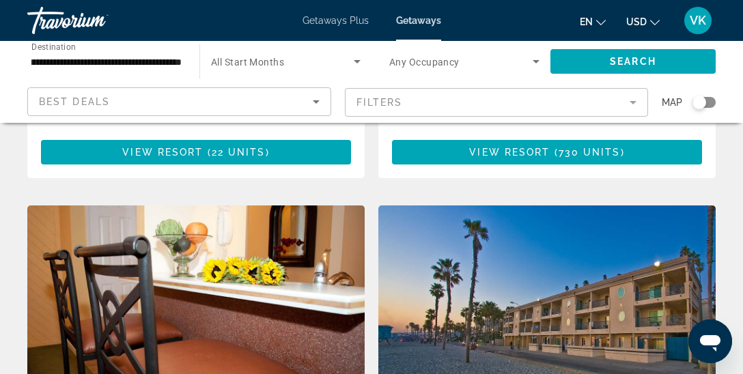
click at [549, 292] on img "Main content" at bounding box center [546, 314] width 337 height 218
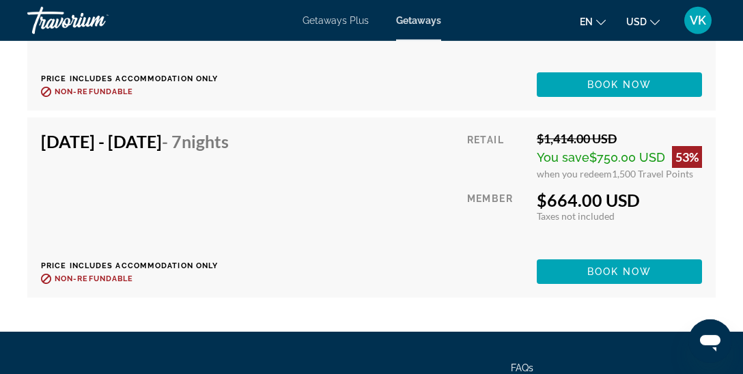
scroll to position [8534, 0]
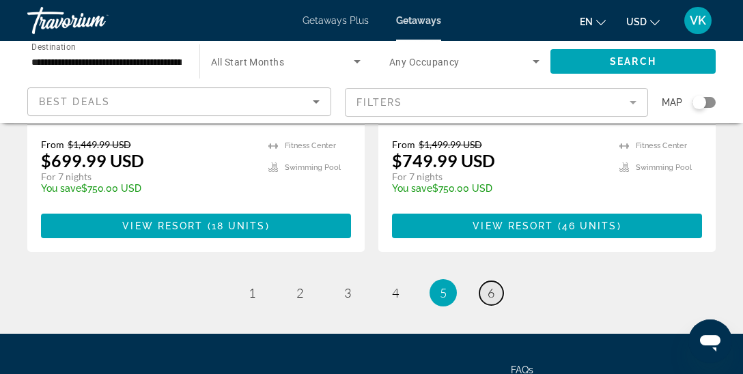
click at [491, 281] on link "page 6" at bounding box center [491, 293] width 24 height 24
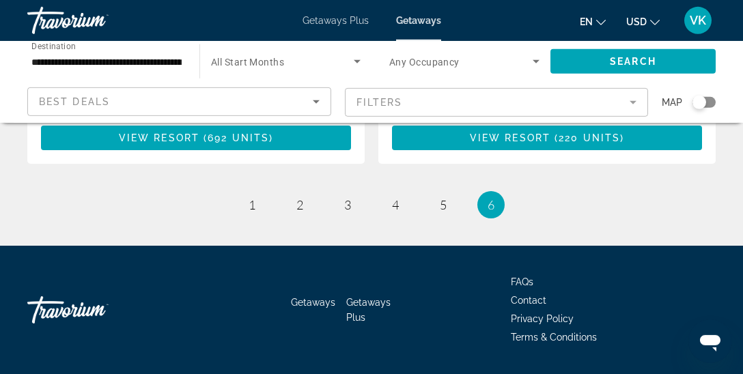
scroll to position [985, 0]
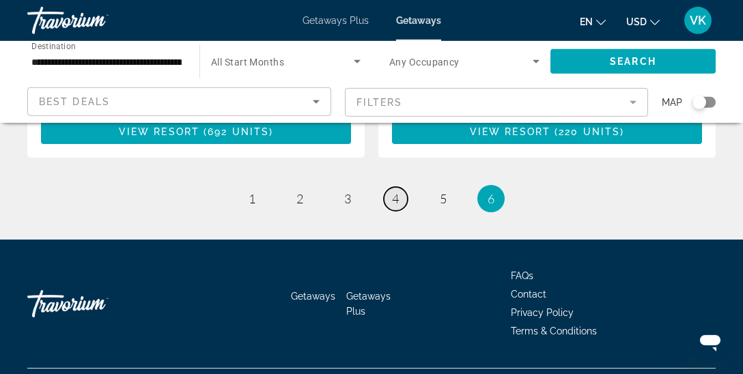
click at [399, 187] on link "page 4" at bounding box center [396, 199] width 24 height 24
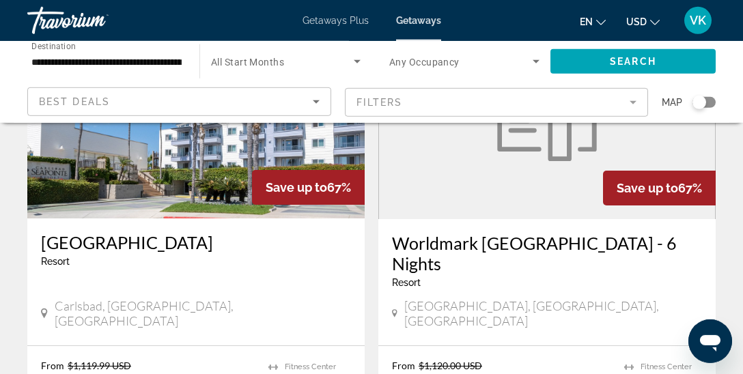
scroll to position [2150, 0]
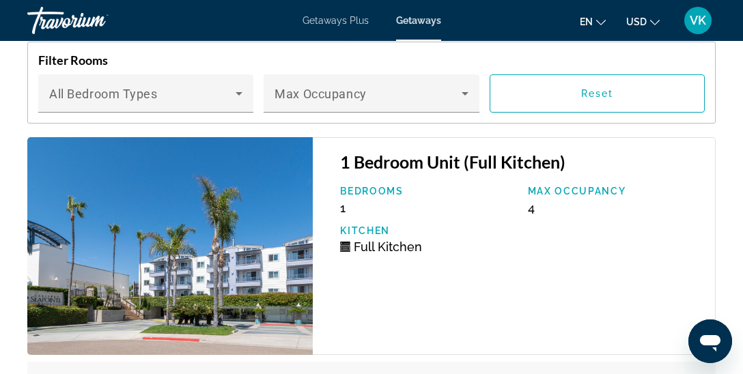
scroll to position [2663, 0]
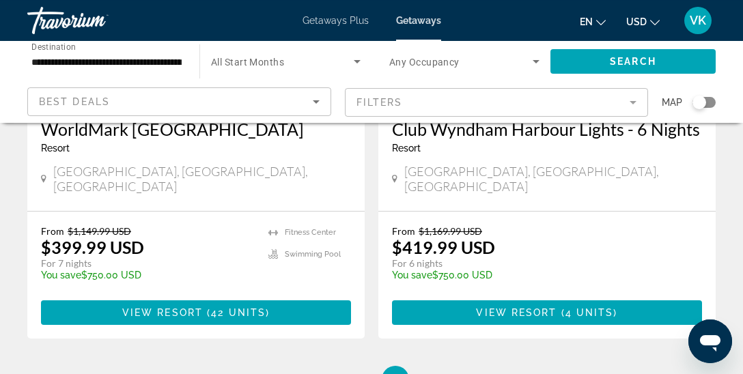
scroll to position [2842, 0]
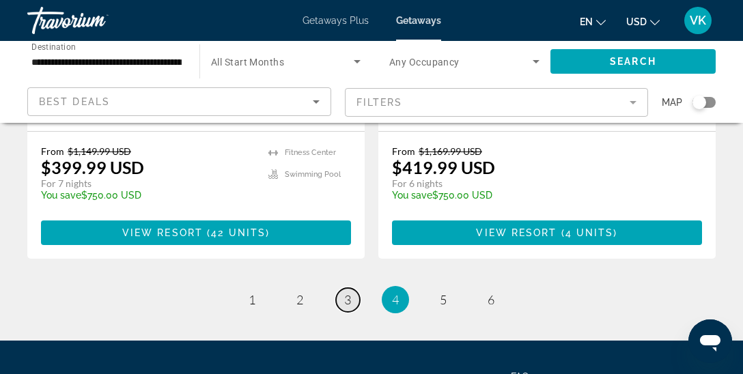
click at [350, 292] on span "3" at bounding box center [347, 299] width 7 height 15
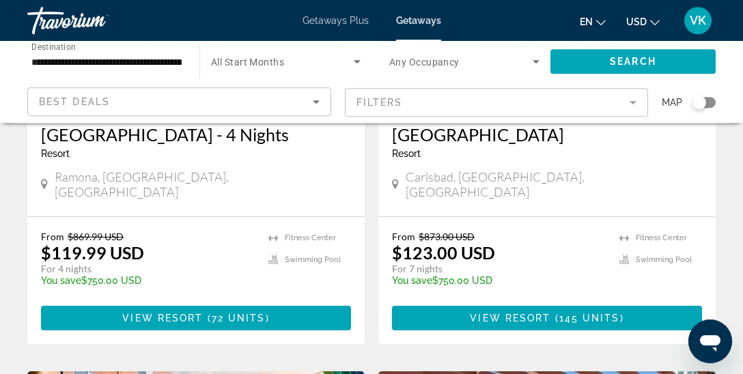
scroll to position [293, 0]
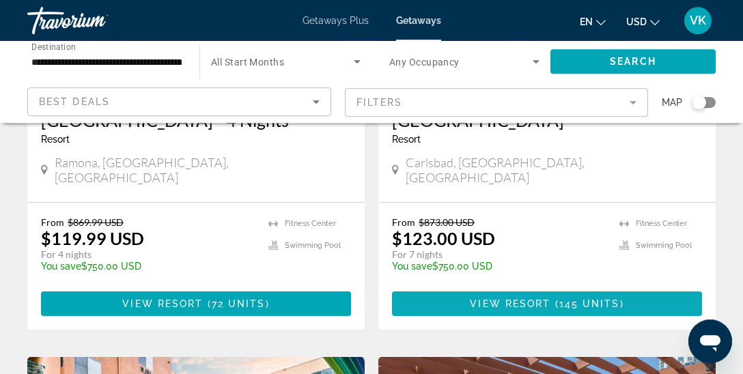
click at [570, 309] on span "145 units" at bounding box center [589, 303] width 61 height 11
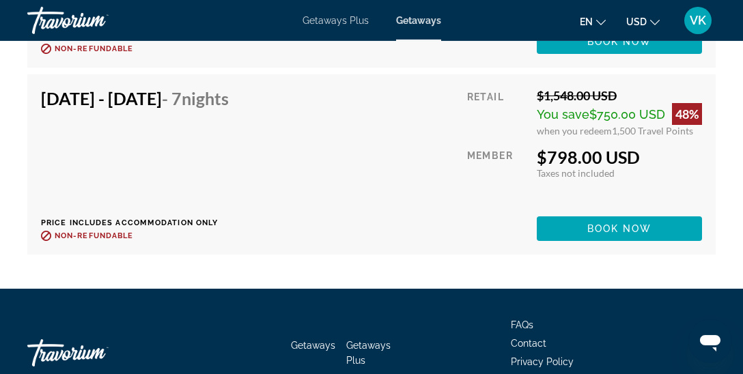
scroll to position [10447, 0]
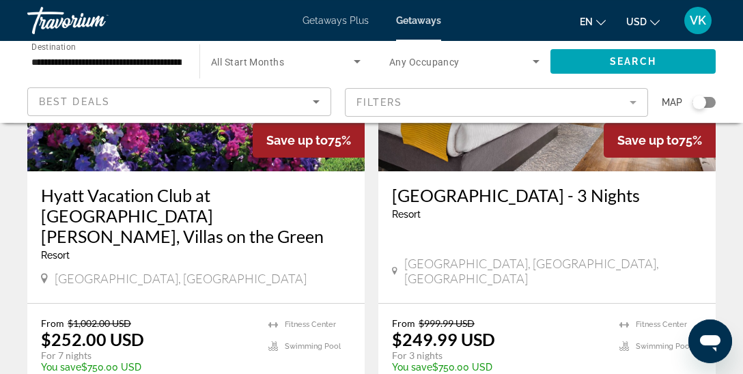
scroll to position [1697, 0]
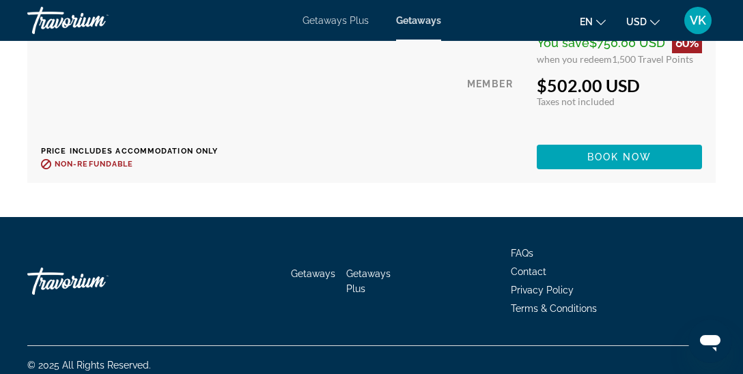
scroll to position [12384, 0]
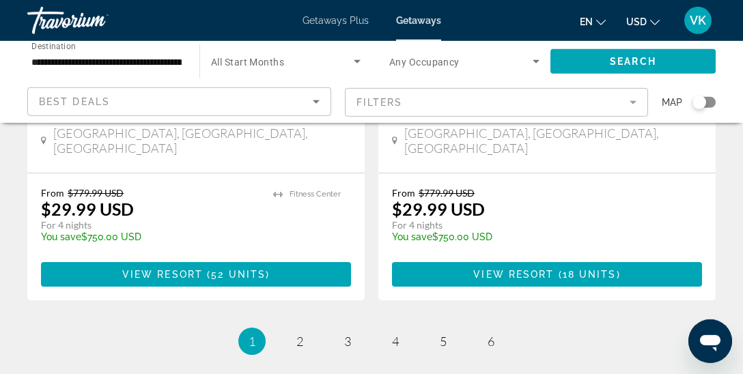
scroll to position [2904, 0]
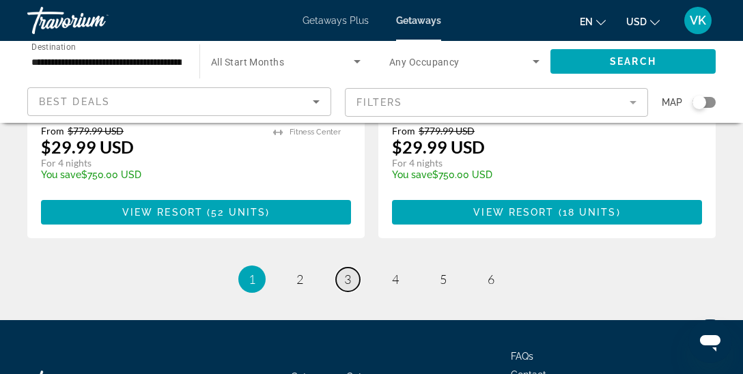
click at [347, 272] on span "3" at bounding box center [347, 279] width 7 height 15
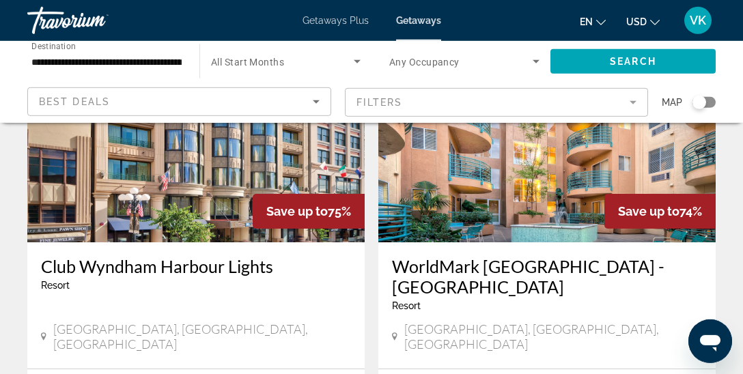
scroll to position [2130, 0]
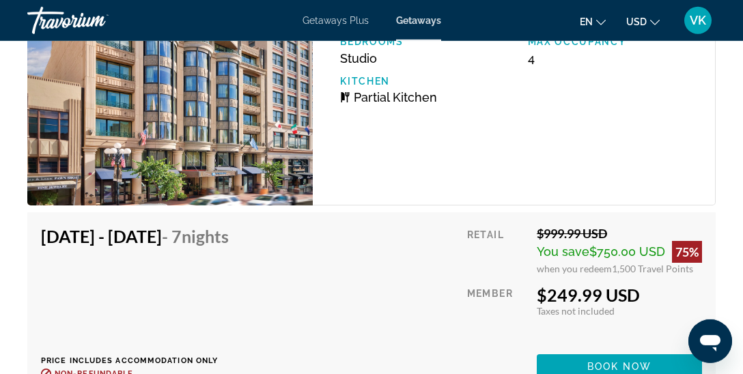
scroll to position [2982, 0]
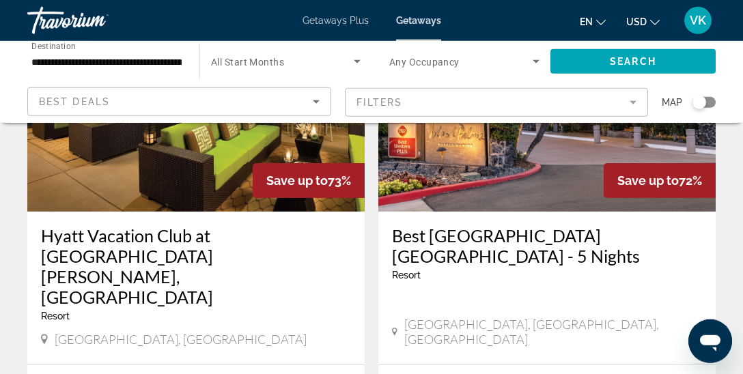
scroll to position [2661, 0]
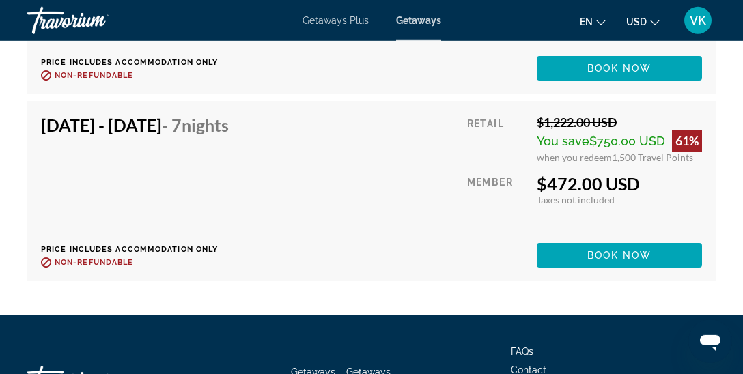
scroll to position [5016, 0]
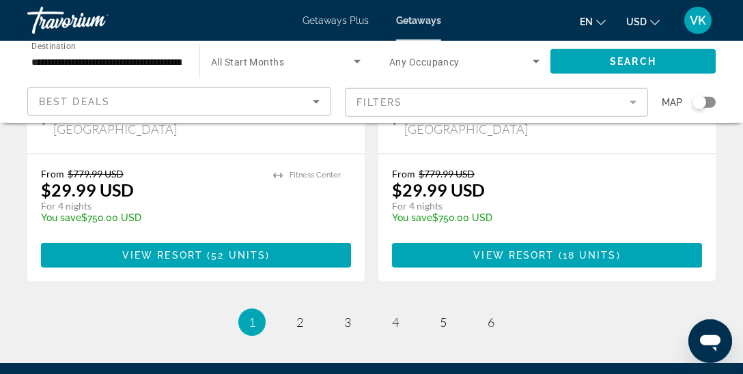
scroll to position [2904, 0]
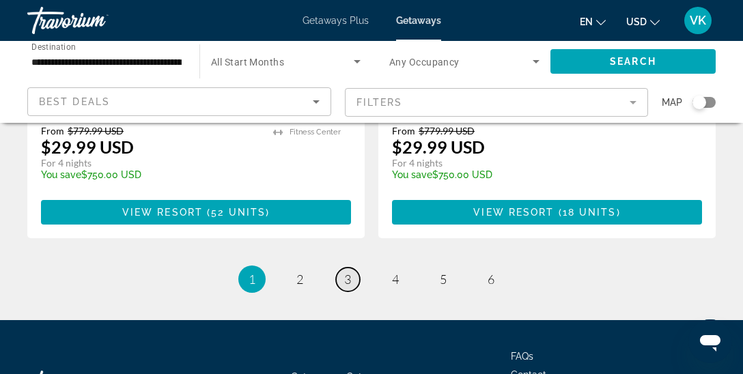
click at [351, 272] on span "3" at bounding box center [347, 279] width 7 height 15
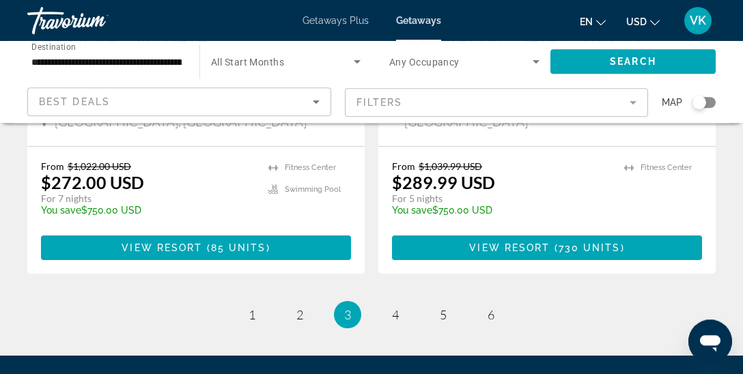
scroll to position [2882, 0]
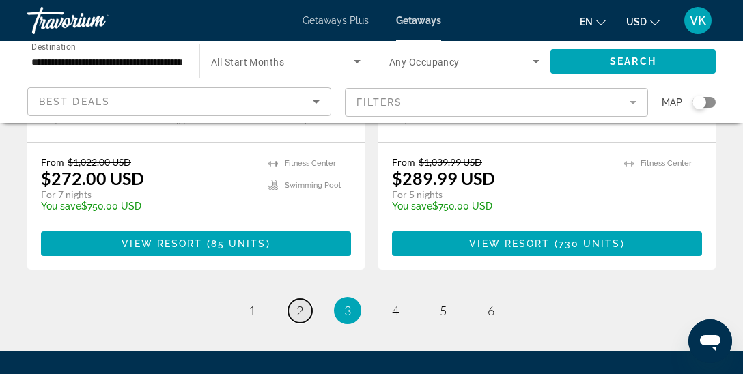
click at [304, 299] on link "page 2" at bounding box center [300, 311] width 24 height 24
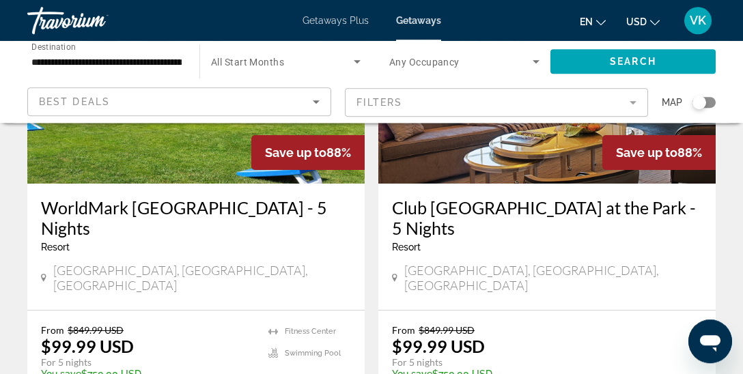
scroll to position [1224, 0]
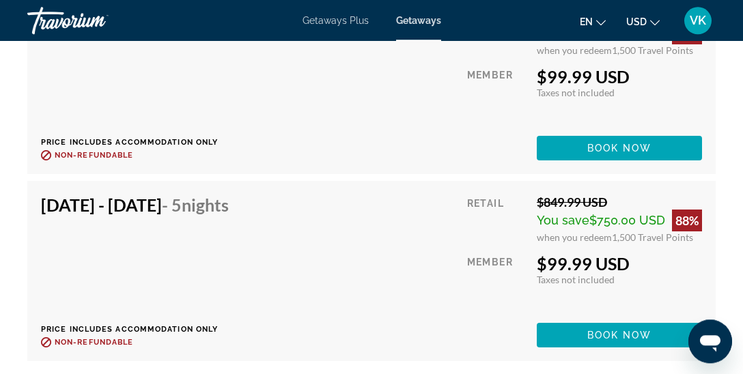
scroll to position [5106, 0]
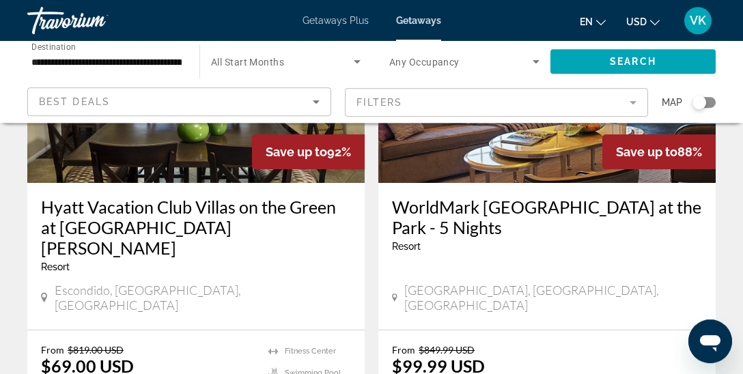
scroll to position [706, 0]
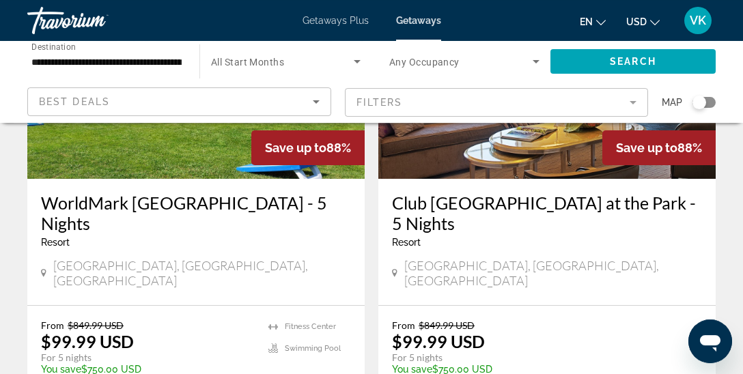
scroll to position [1232, 0]
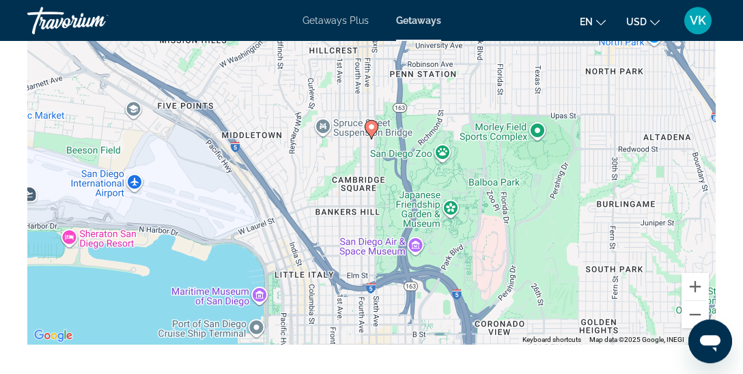
scroll to position [2263, 0]
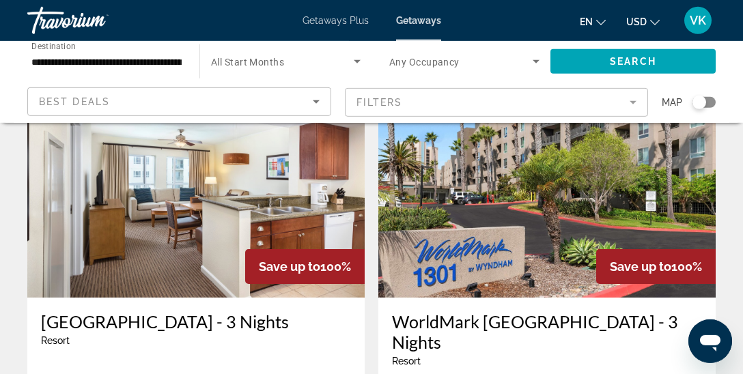
scroll to position [2092, 0]
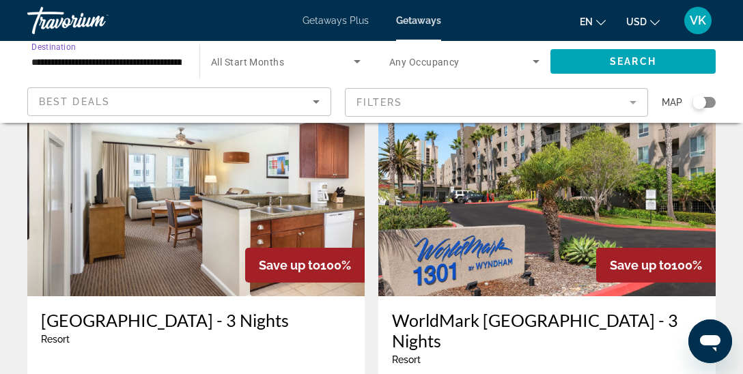
click at [83, 63] on input "**********" at bounding box center [106, 62] width 150 height 16
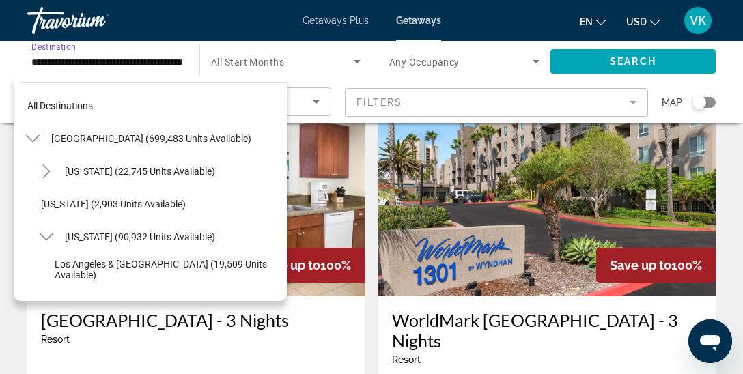
scroll to position [179, 0]
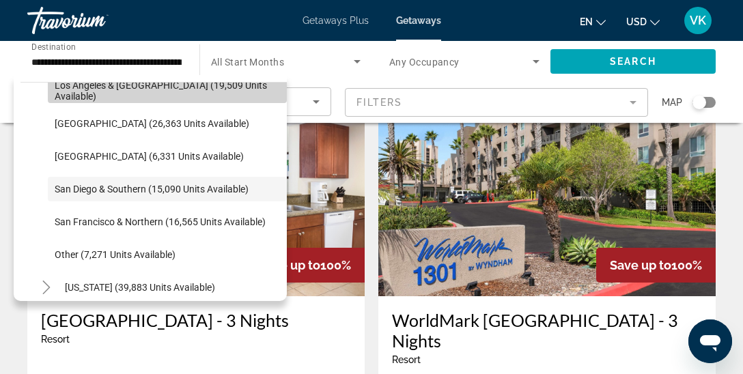
click at [145, 95] on span "Los Angeles & [GEOGRAPHIC_DATA] (19,509 units available)" at bounding box center [167, 91] width 225 height 22
type input "**********"
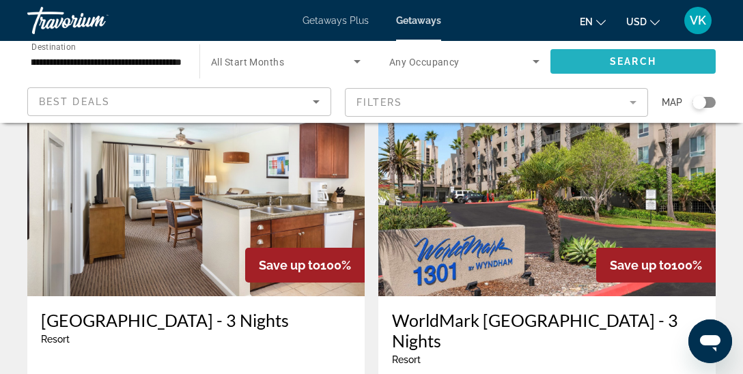
click at [627, 60] on span "Search" at bounding box center [632, 61] width 46 height 11
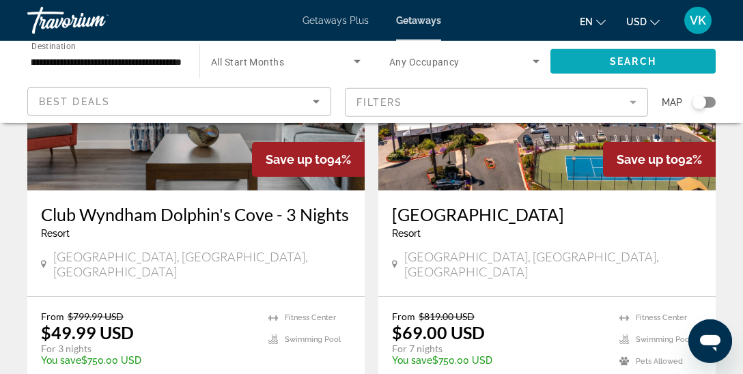
scroll to position [683, 0]
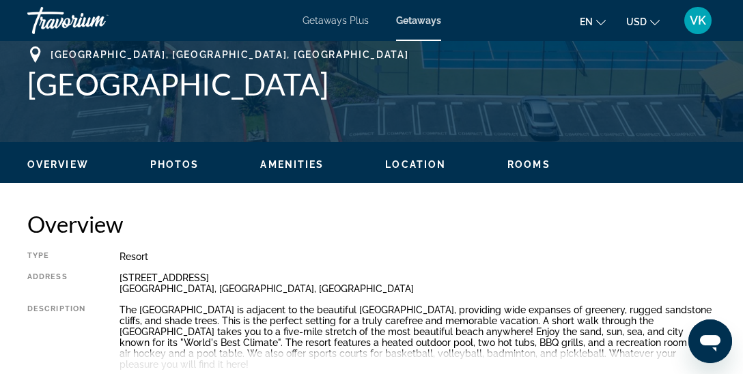
scroll to position [611, 0]
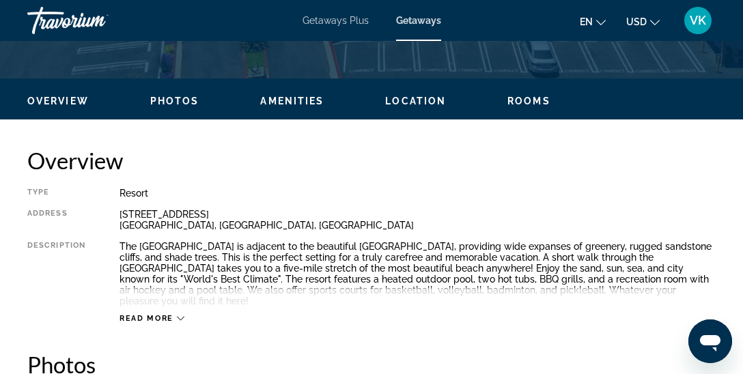
click at [164, 314] on span "Read more" at bounding box center [146, 318] width 54 height 9
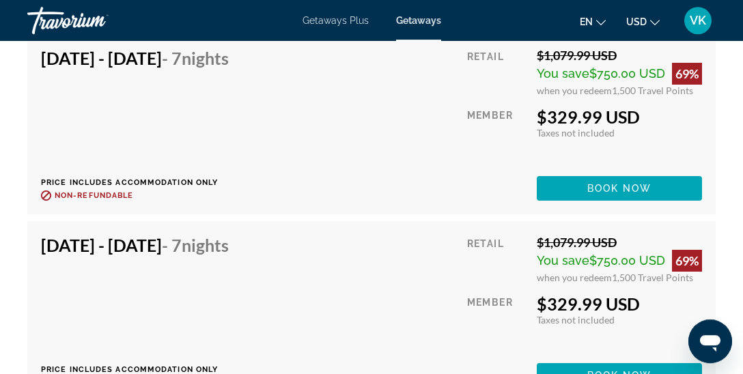
scroll to position [3057, 0]
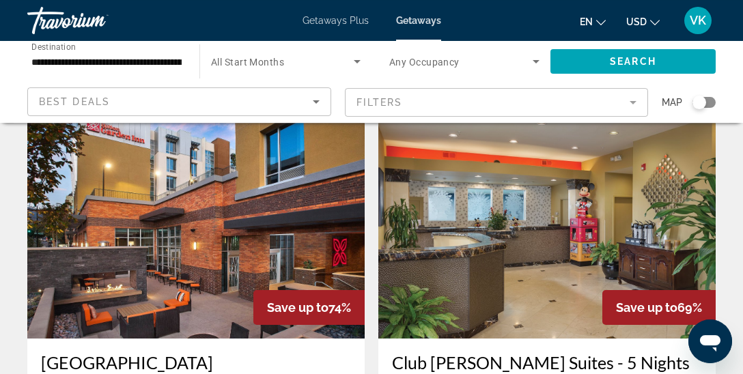
scroll to position [2733, 0]
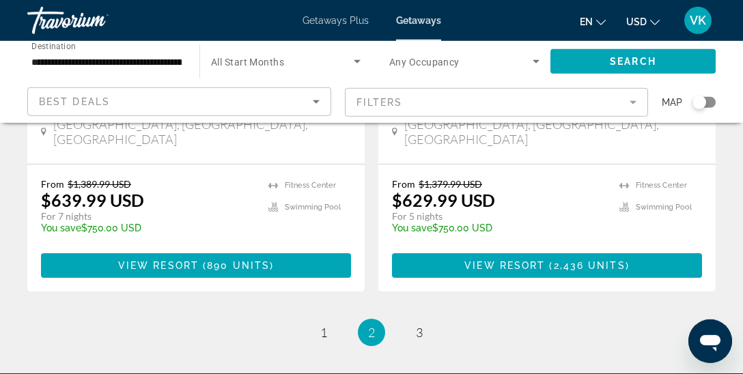
scroll to position [2882, 0]
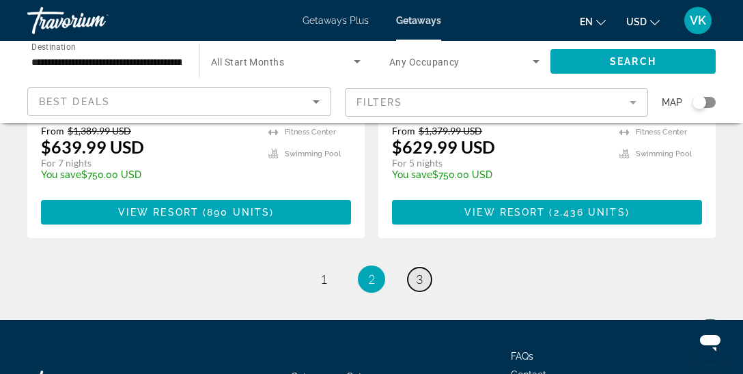
click at [416, 272] on span "3" at bounding box center [419, 279] width 7 height 15
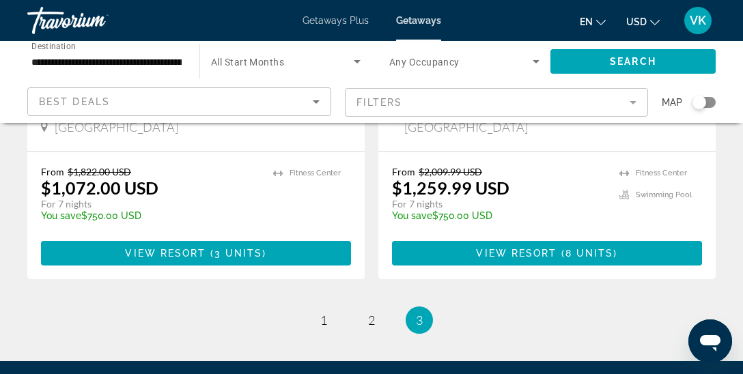
scroll to position [1893, 0]
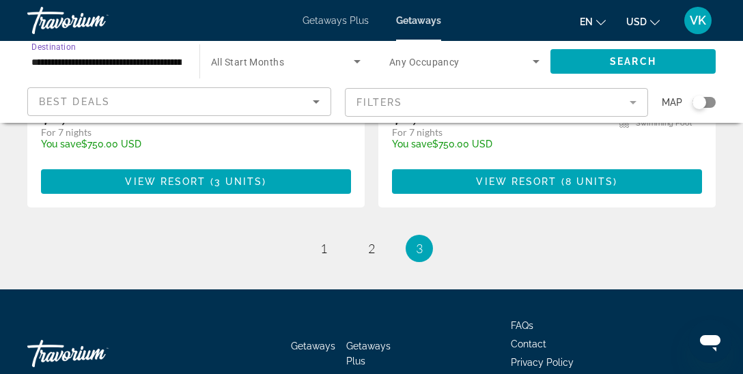
click at [160, 60] on input "**********" at bounding box center [106, 62] width 150 height 16
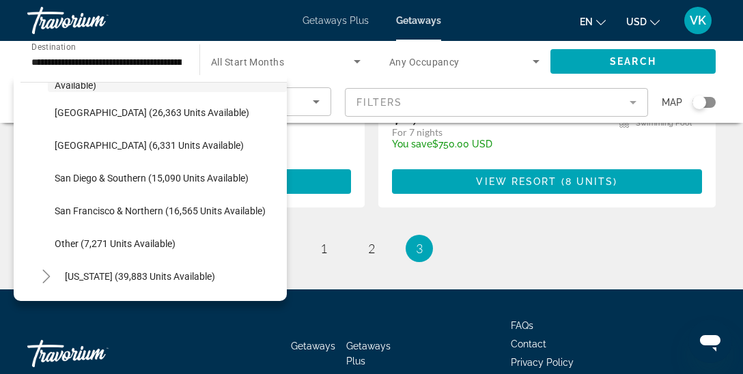
scroll to position [381, 0]
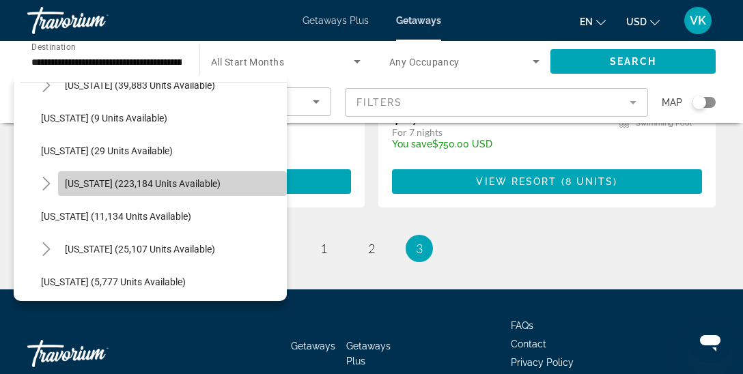
click at [152, 178] on span "[US_STATE] (223,184 units available)" at bounding box center [143, 183] width 156 height 11
type input "**********"
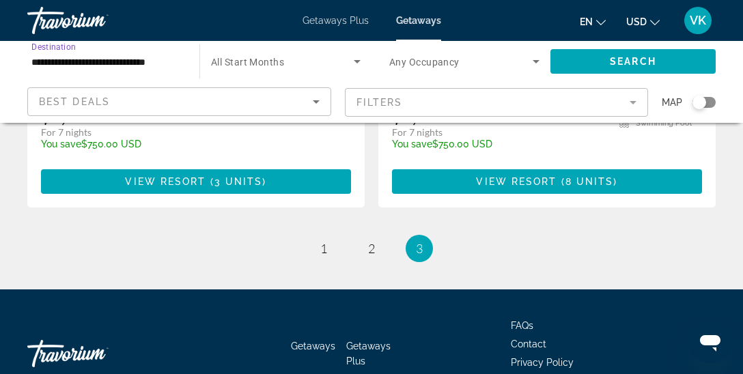
click at [178, 60] on input "**********" at bounding box center [106, 62] width 150 height 16
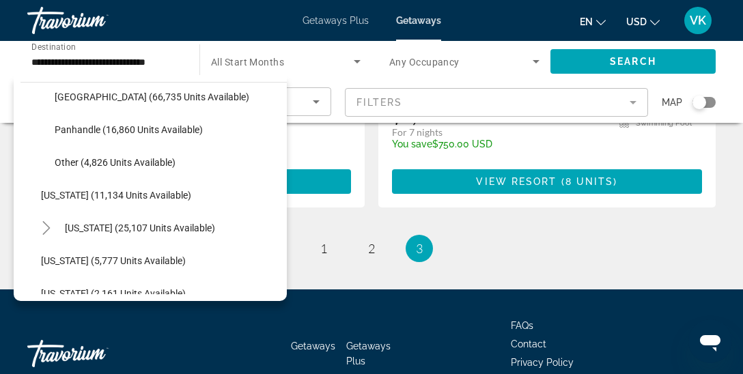
scroll to position [375, 0]
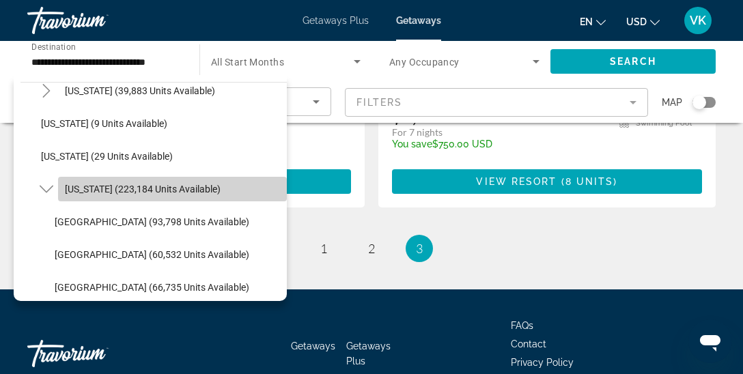
click at [174, 190] on span "[US_STATE] (223,184 units available)" at bounding box center [143, 189] width 156 height 11
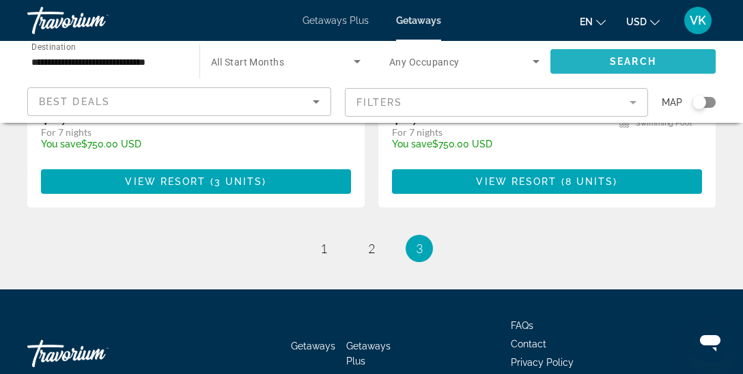
click at [628, 57] on span "Search" at bounding box center [632, 61] width 46 height 11
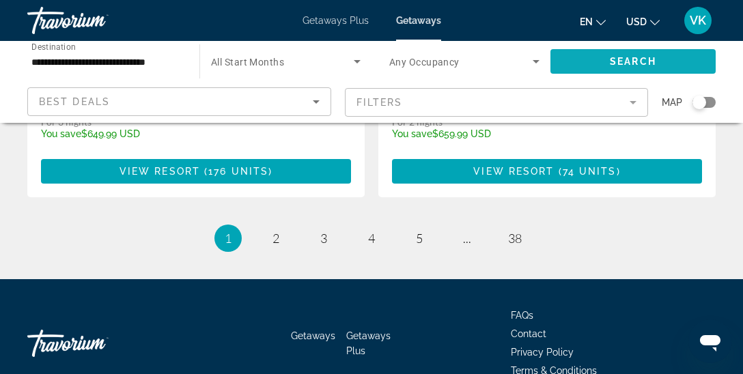
scroll to position [2861, 0]
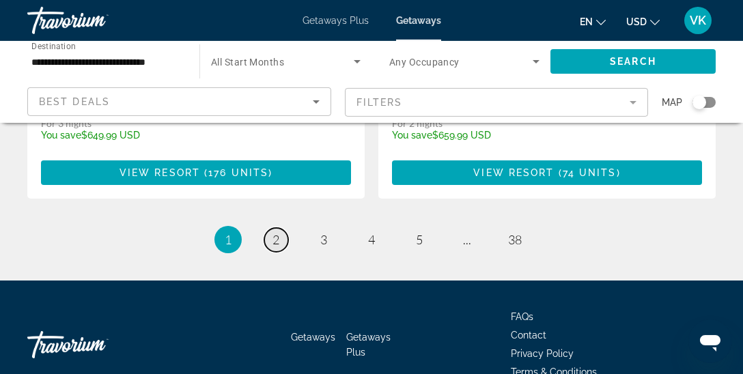
click at [278, 232] on span "2" at bounding box center [275, 239] width 7 height 15
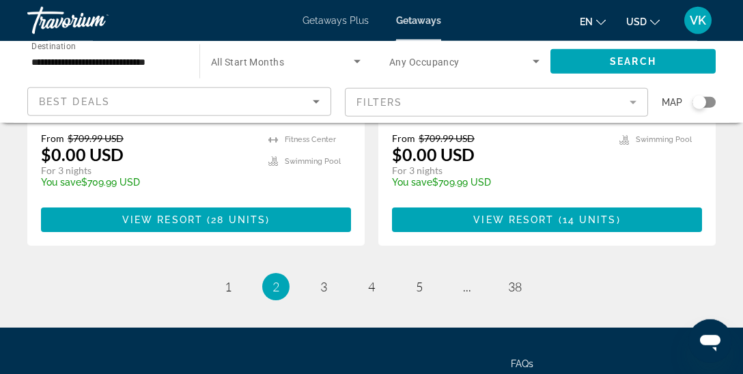
scroll to position [2874, 0]
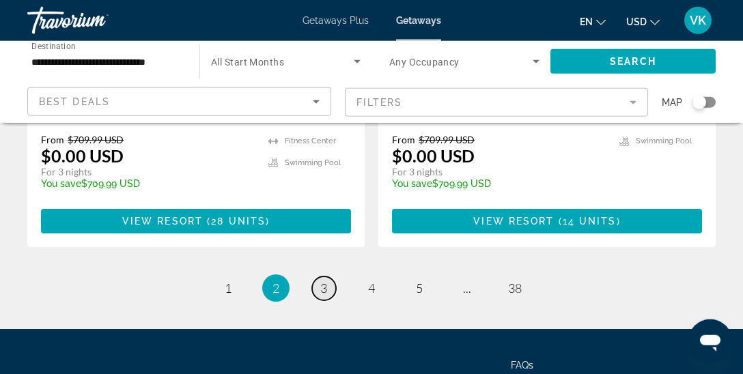
click at [319, 276] on link "page 3" at bounding box center [324, 288] width 24 height 24
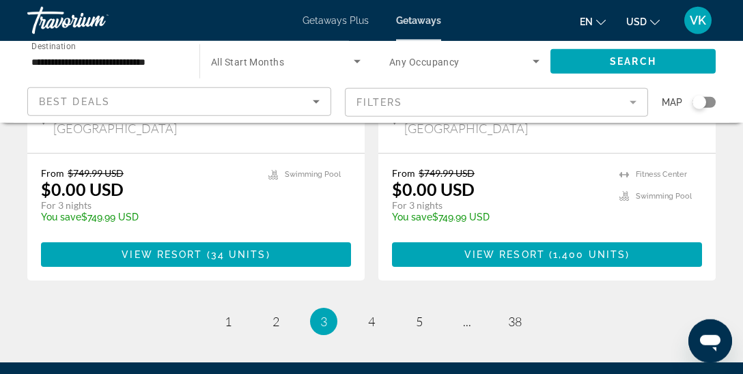
scroll to position [2862, 0]
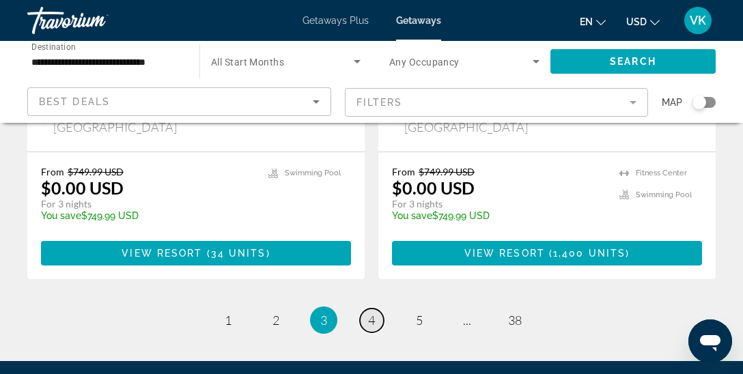
click at [373, 313] on span "4" at bounding box center [371, 320] width 7 height 15
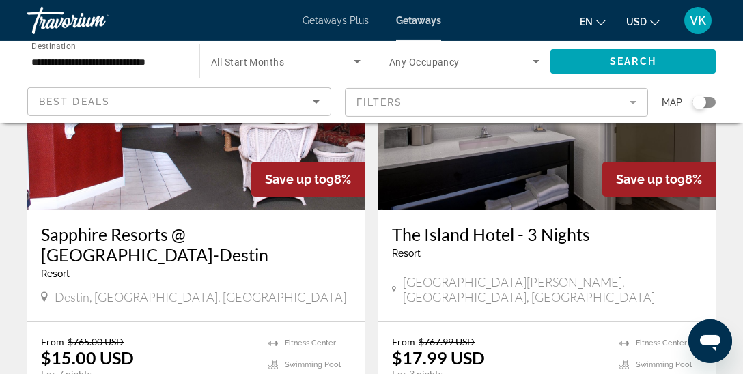
scroll to position [1663, 0]
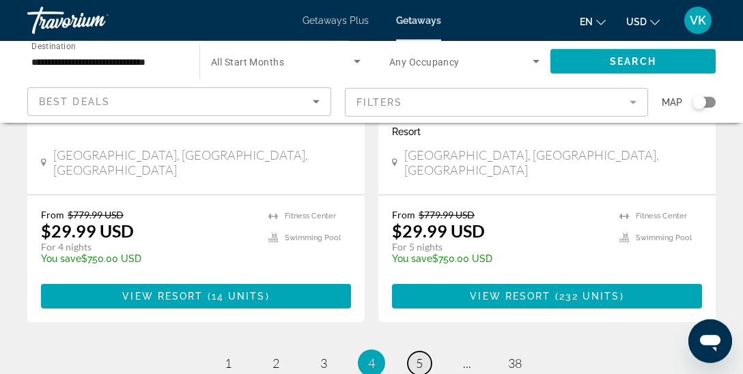
click at [427, 351] on link "page 5" at bounding box center [419, 363] width 24 height 24
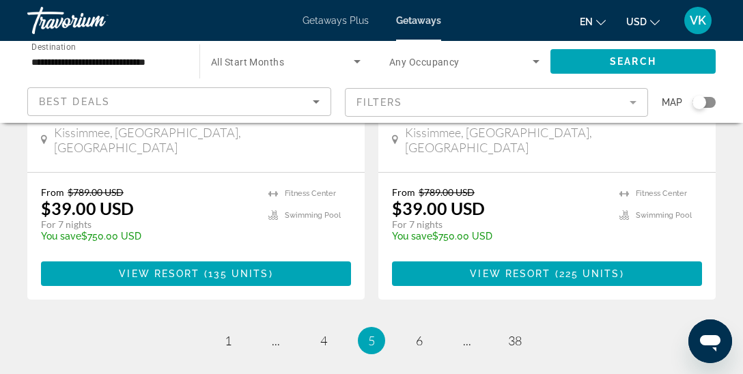
scroll to position [2840, 0]
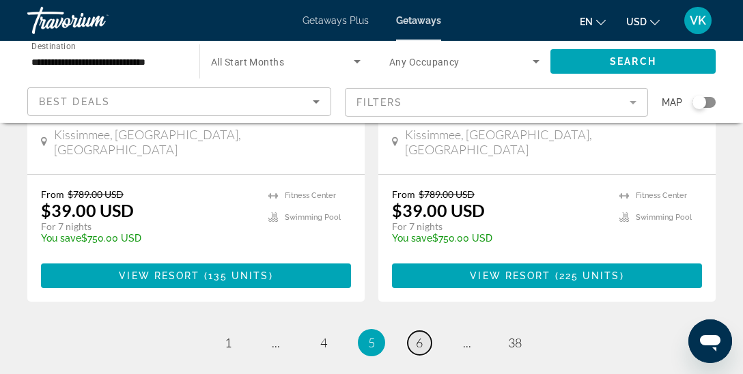
click at [413, 331] on link "page 6" at bounding box center [419, 343] width 24 height 24
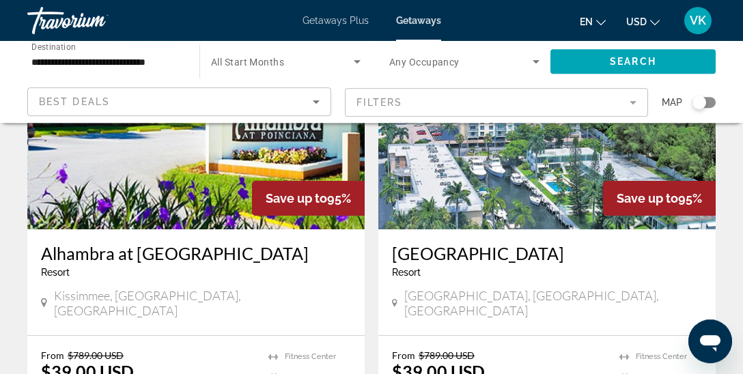
scroll to position [2659, 0]
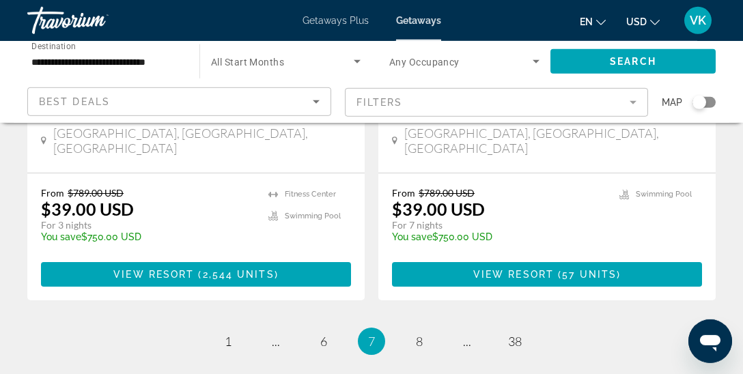
scroll to position [2837, 0]
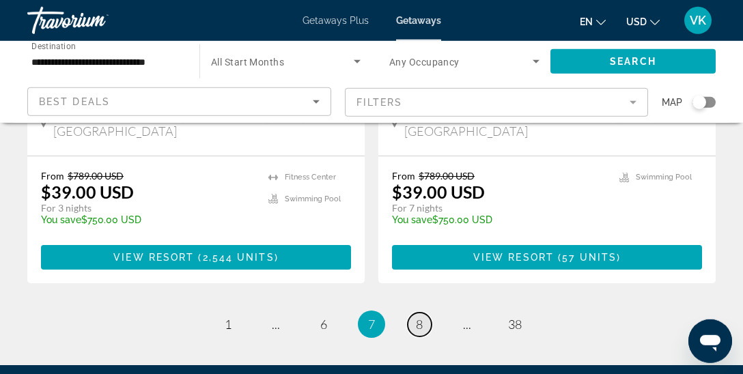
click at [423, 313] on link "page 8" at bounding box center [419, 325] width 24 height 24
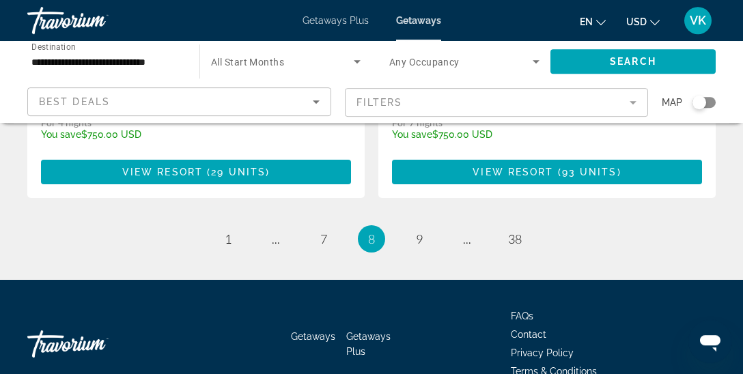
scroll to position [2862, 0]
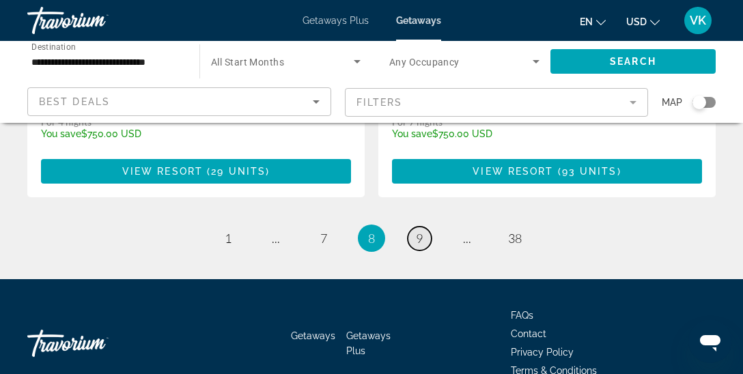
click at [427, 227] on link "page 9" at bounding box center [419, 239] width 24 height 24
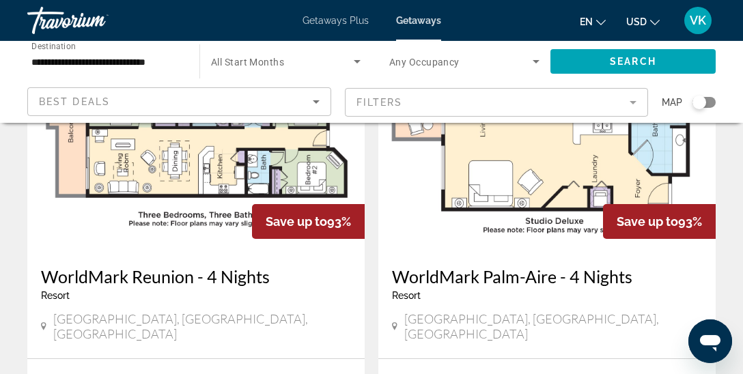
scroll to position [1575, 0]
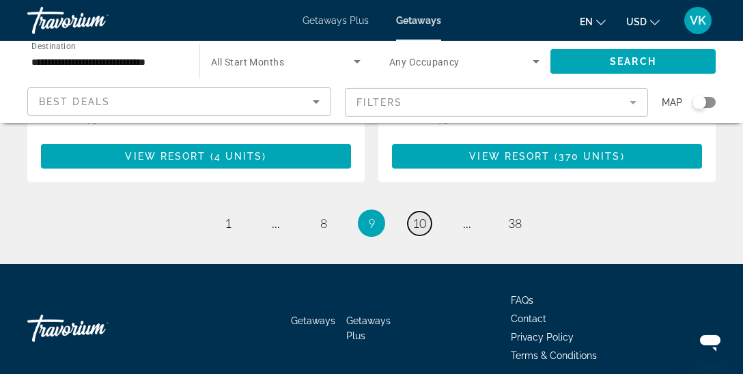
click at [420, 216] on span "10" at bounding box center [419, 223] width 14 height 15
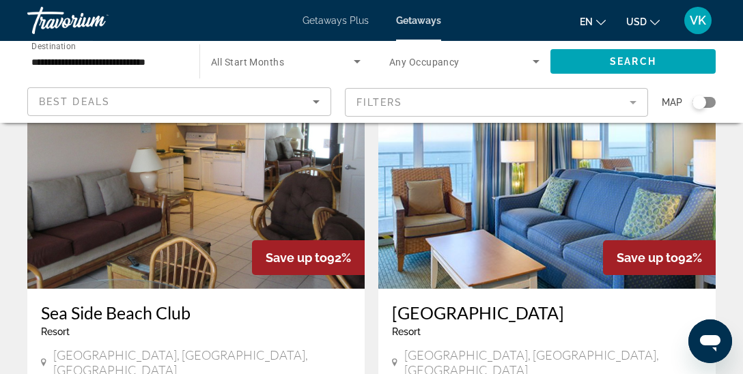
scroll to position [2579, 0]
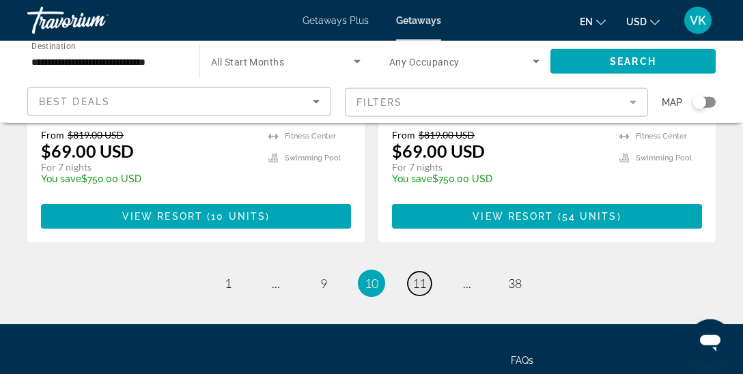
click at [422, 276] on span "11" at bounding box center [419, 283] width 14 height 15
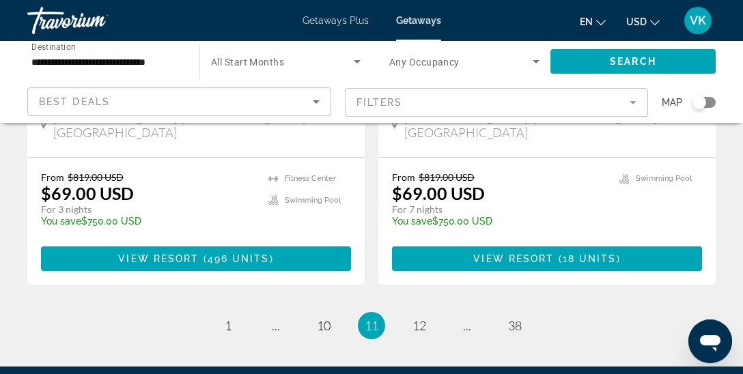
scroll to position [2817, 0]
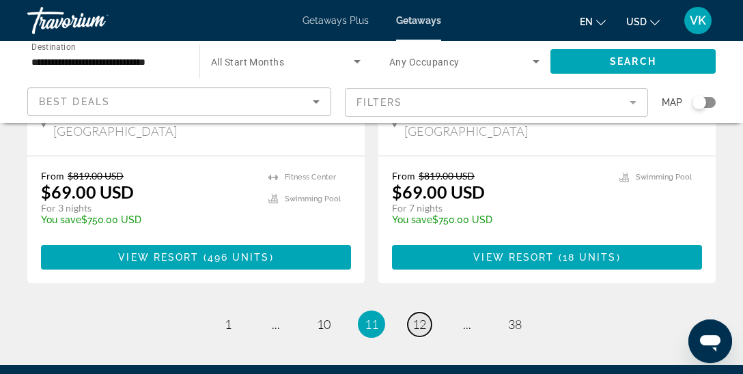
click at [426, 313] on link "page 12" at bounding box center [419, 325] width 24 height 24
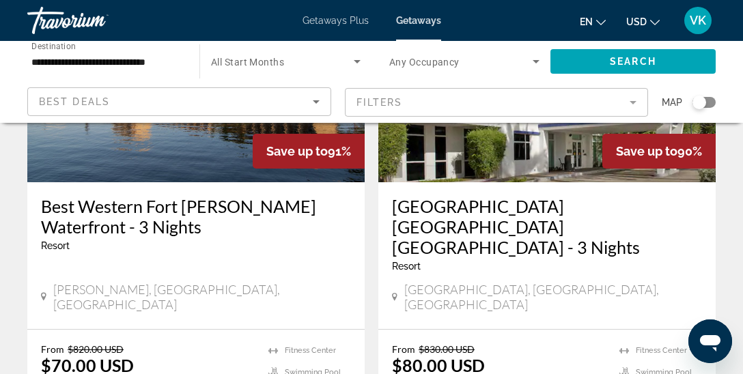
scroll to position [207, 0]
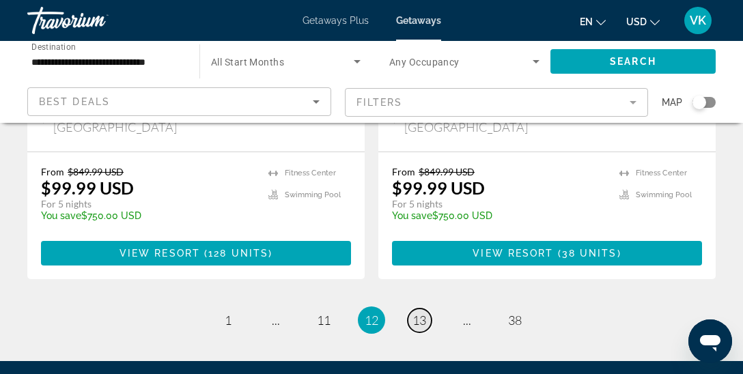
click at [419, 313] on span "13" at bounding box center [419, 320] width 14 height 15
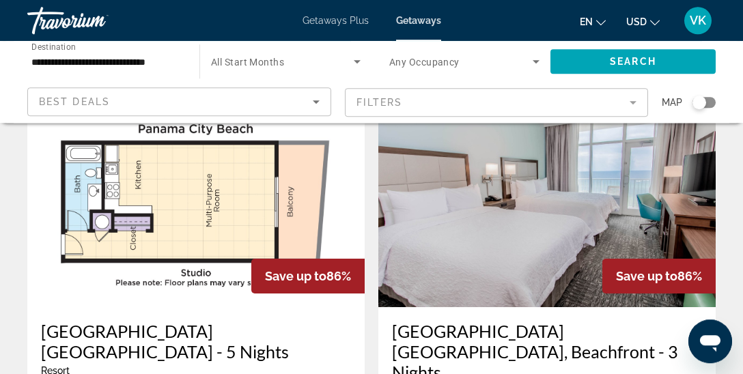
scroll to position [2560, 0]
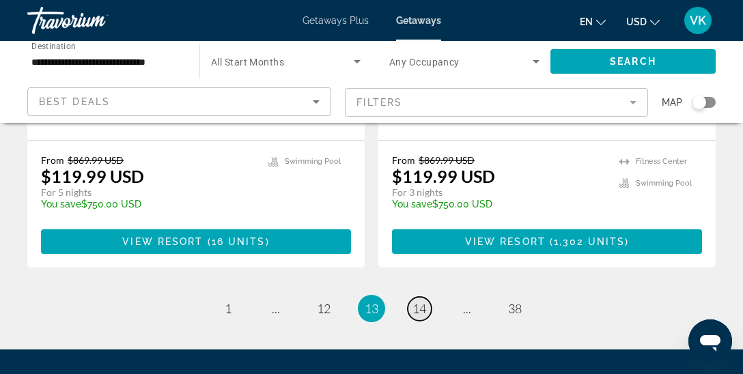
click at [422, 301] on span "14" at bounding box center [419, 308] width 14 height 15
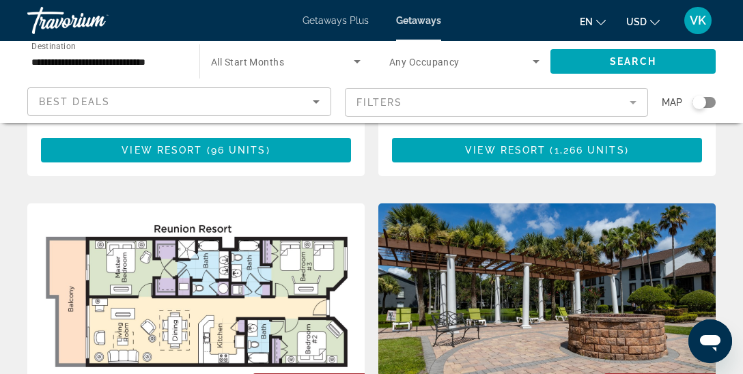
scroll to position [1939, 0]
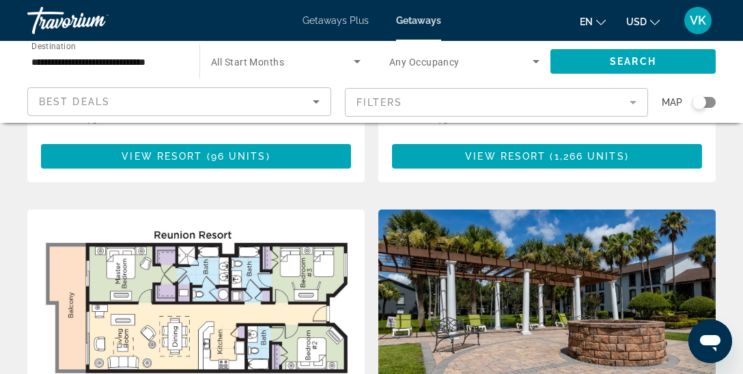
click at [274, 210] on img "Main content" at bounding box center [195, 319] width 337 height 218
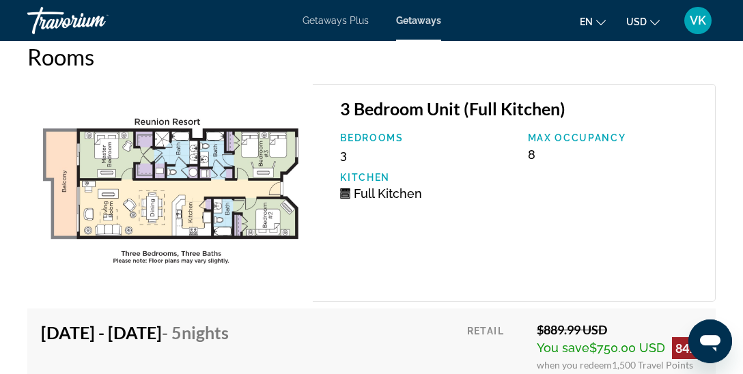
scroll to position [2788, 0]
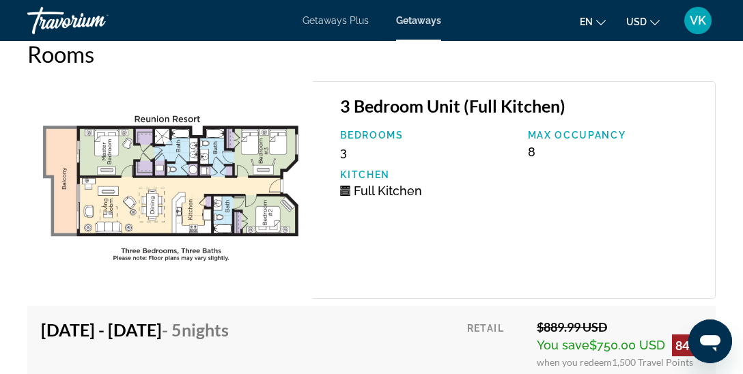
click at [135, 144] on img "Main content" at bounding box center [169, 190] width 285 height 218
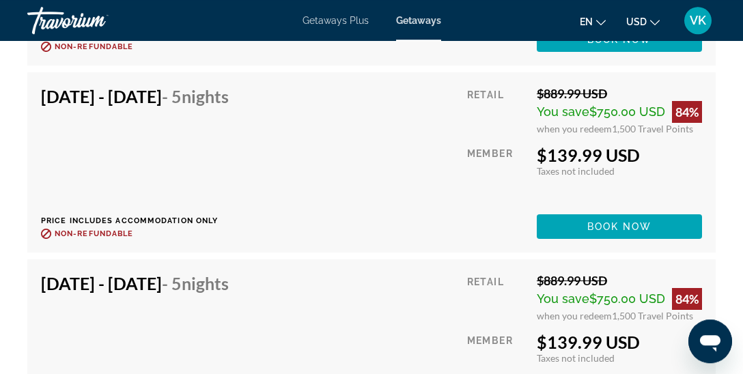
scroll to position [3396, 0]
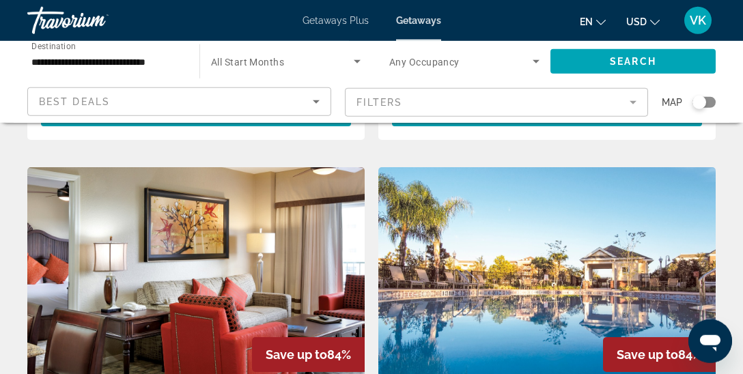
scroll to position [2484, 0]
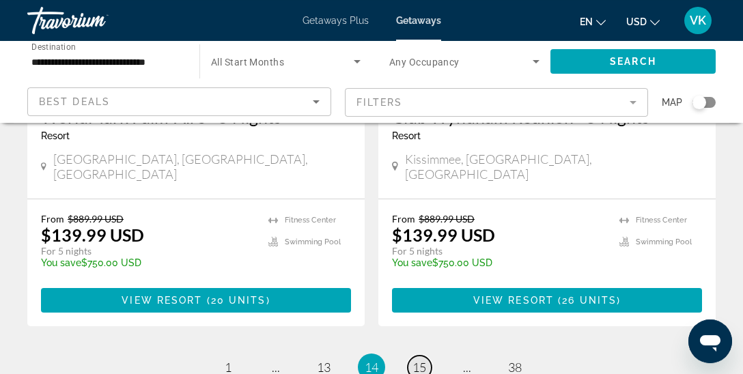
click at [413, 360] on span "15" at bounding box center [419, 367] width 14 height 15
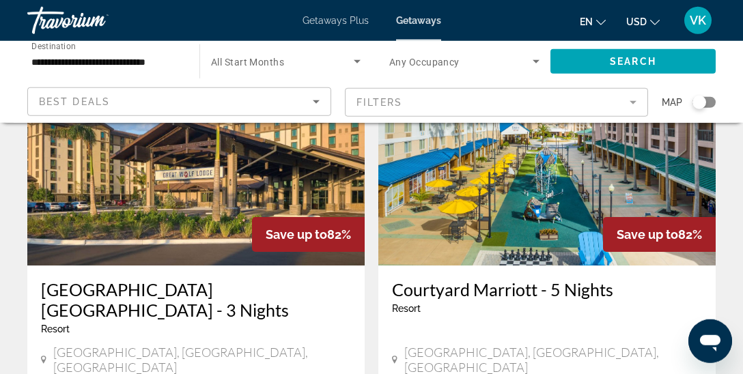
scroll to position [1599, 0]
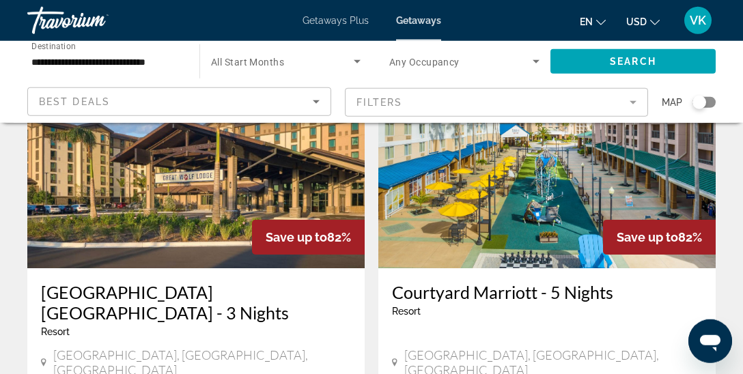
click at [609, 282] on h3 "Courtyard Marriott - 5 Nights" at bounding box center [547, 292] width 310 height 20
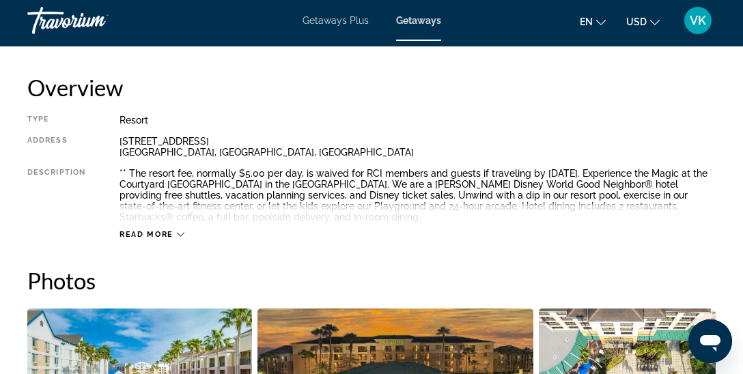
scroll to position [685, 0]
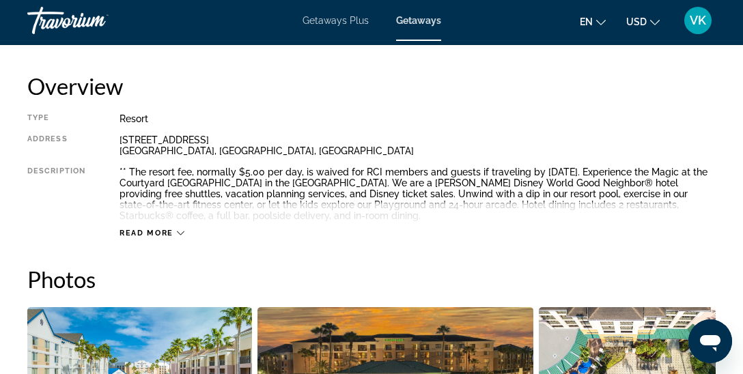
click at [167, 227] on div "Read more" at bounding box center [417, 220] width 596 height 38
click at [145, 231] on span "Read more" at bounding box center [146, 233] width 54 height 9
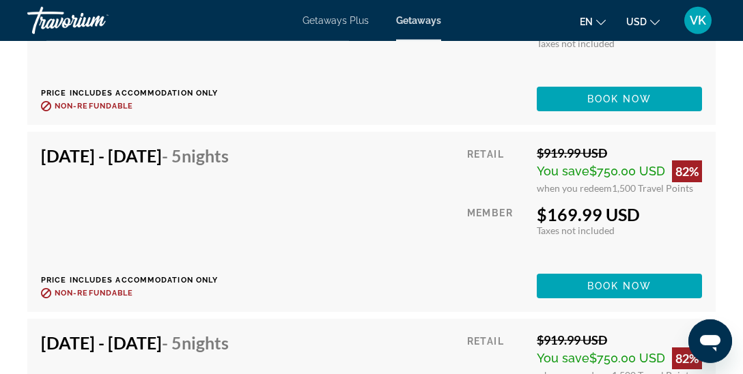
scroll to position [4425, 0]
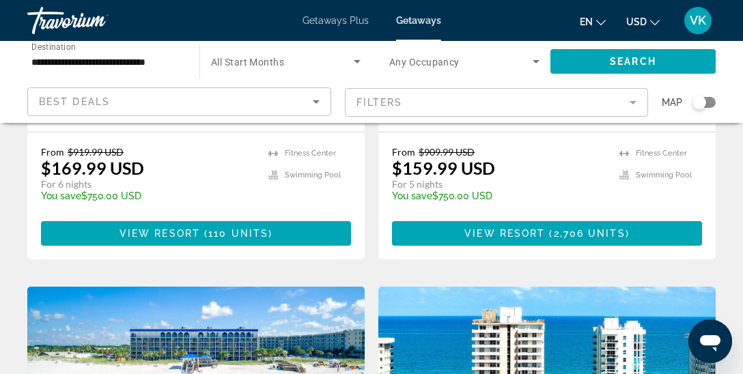
scroll to position [2382, 0]
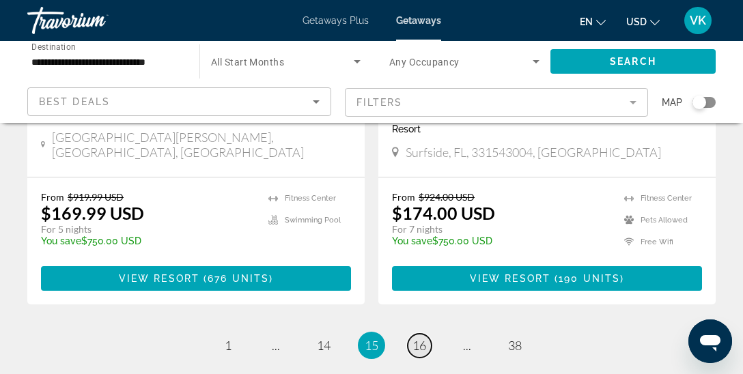
click at [421, 338] on span "16" at bounding box center [419, 345] width 14 height 15
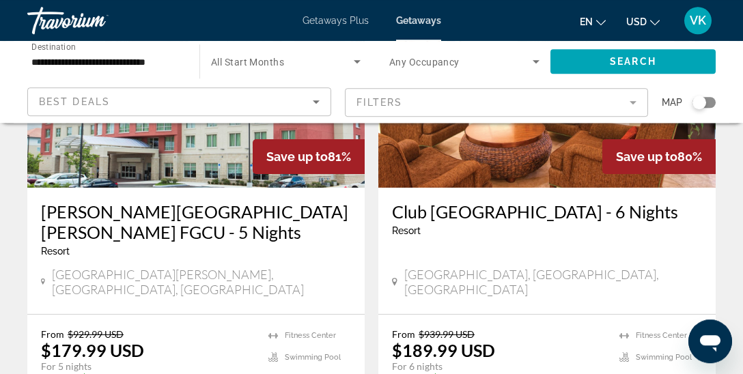
scroll to position [186, 0]
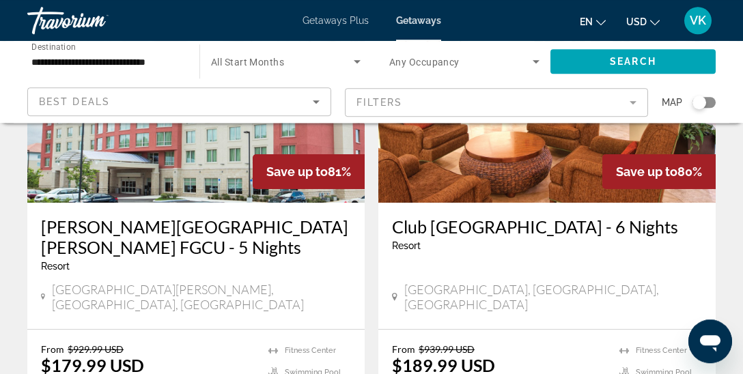
click at [212, 225] on h3 "Drury Inn & Suites Fort Myers Airport FGCU - 5 Nights" at bounding box center [196, 236] width 310 height 41
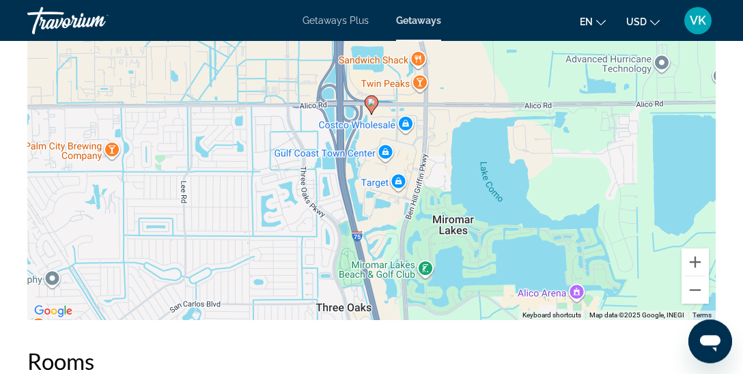
scroll to position [1906, 0]
